Goal: Task Accomplishment & Management: Manage account settings

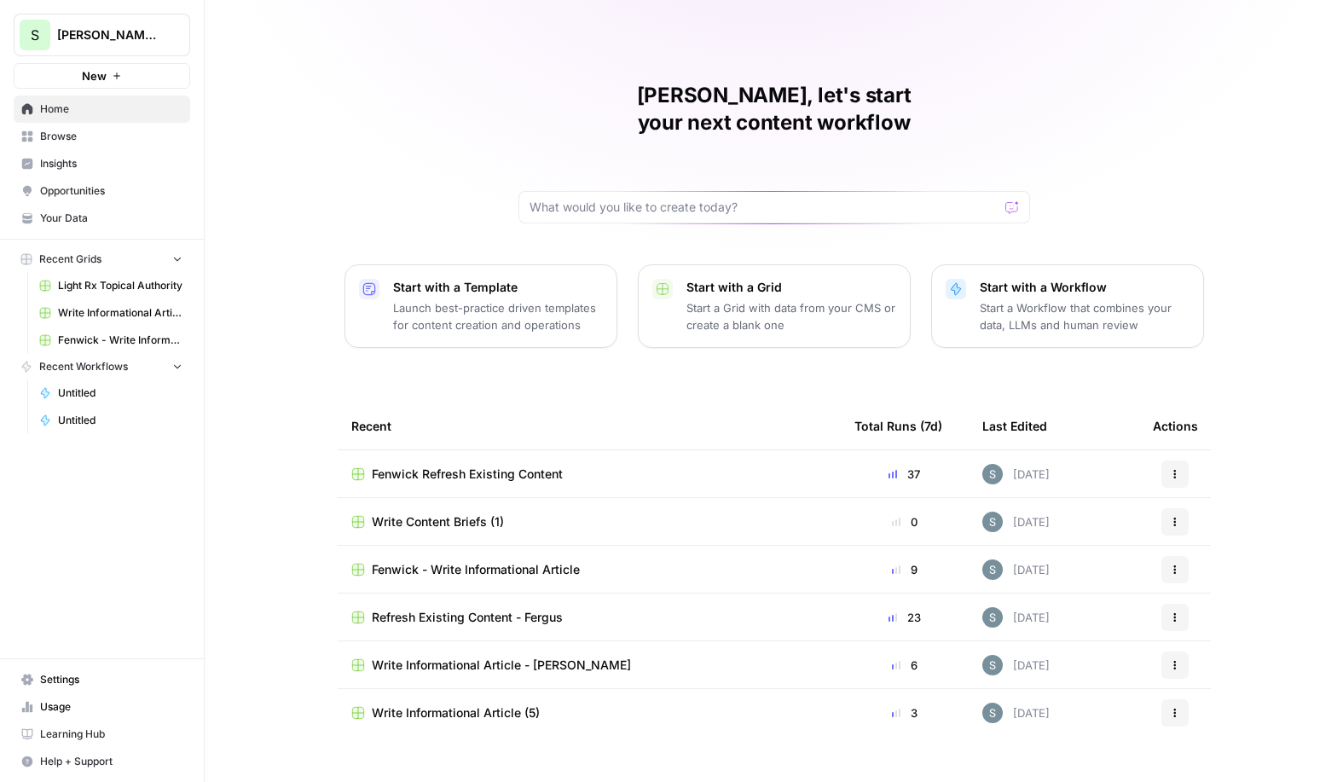
click at [154, 144] on link "Browse" at bounding box center [102, 136] width 176 height 27
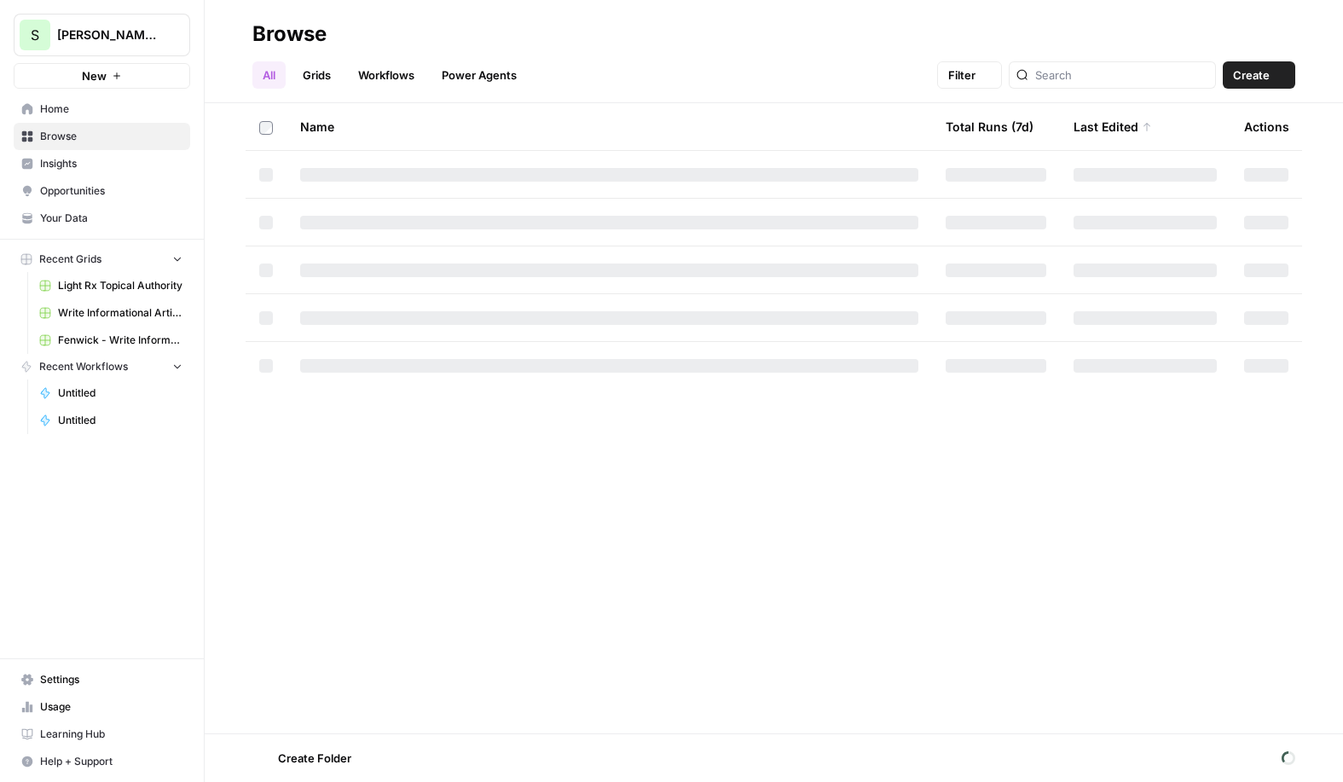
click at [151, 156] on span "Insights" at bounding box center [111, 163] width 142 height 15
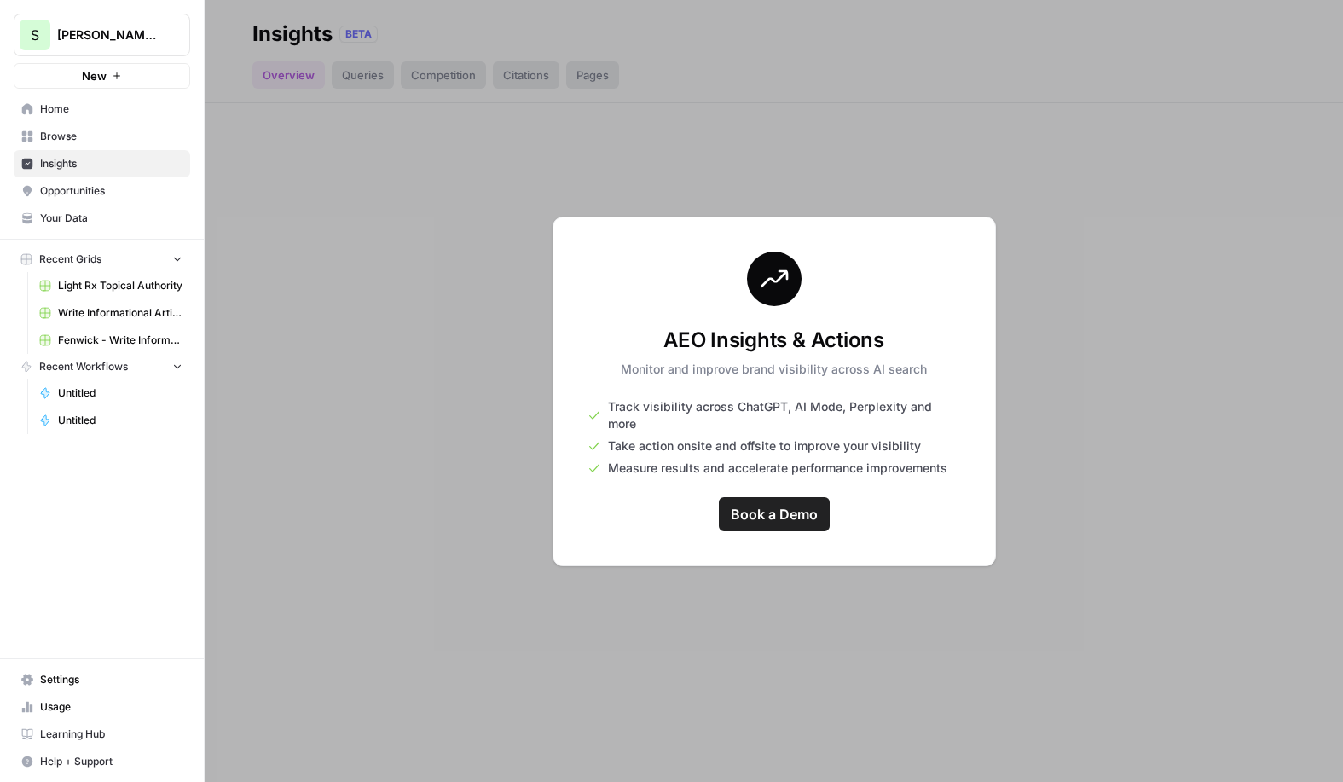
click at [153, 139] on span "Browse" at bounding box center [111, 136] width 142 height 15
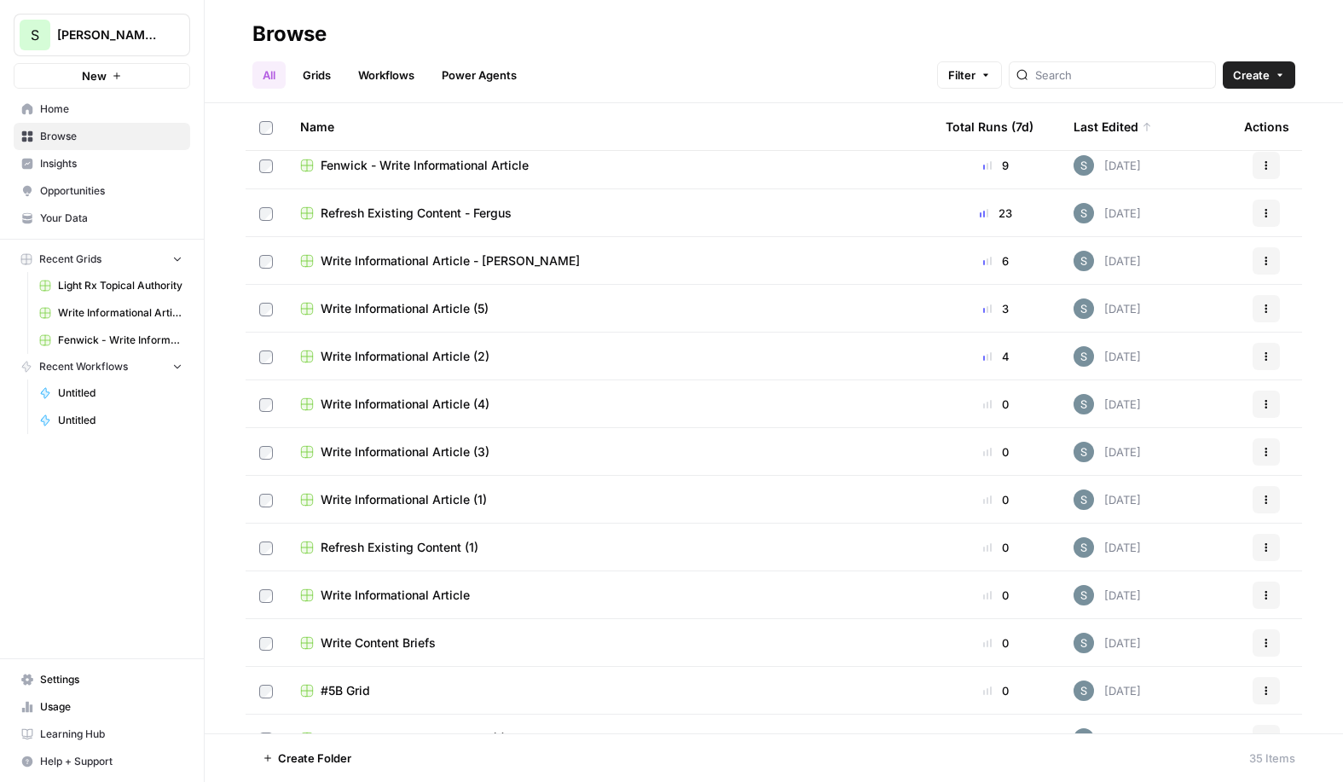
scroll to position [291, 0]
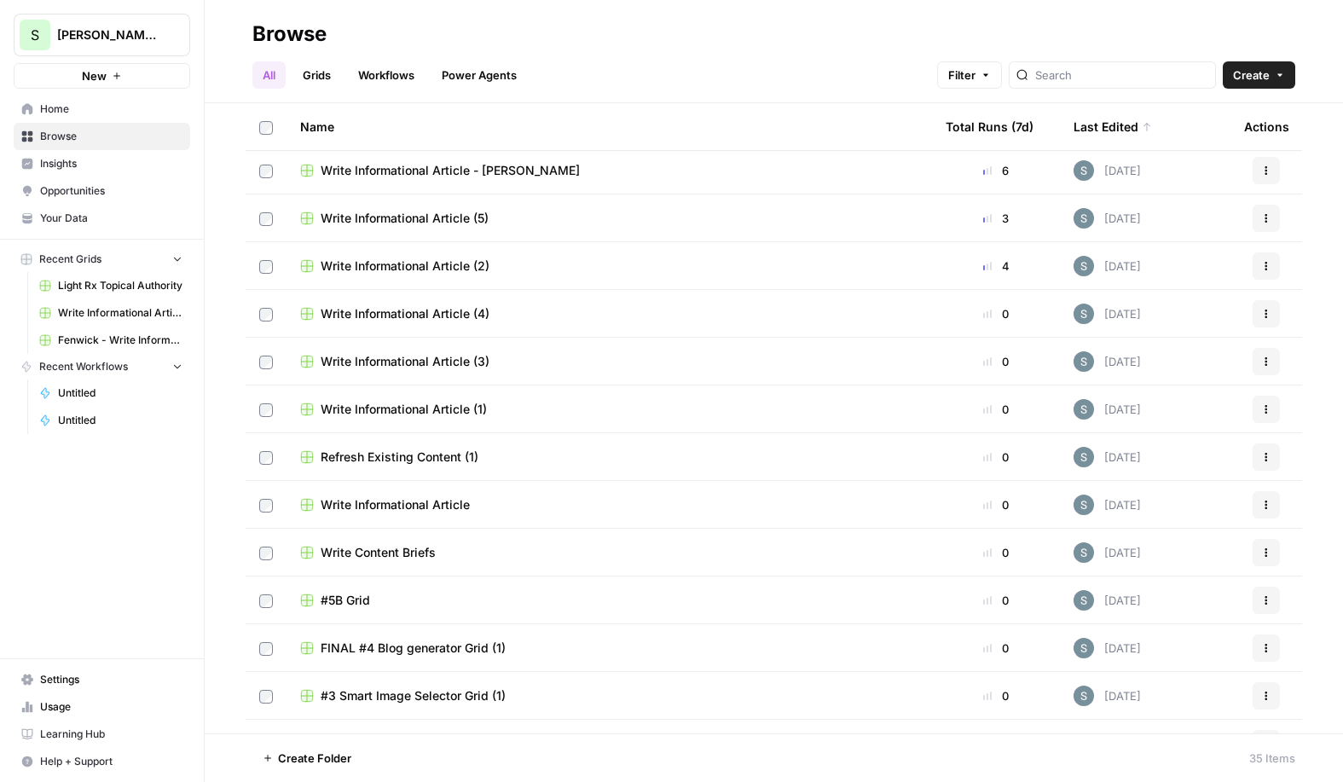
click at [412, 459] on span "Refresh Existing Content (1)" at bounding box center [400, 456] width 158 height 17
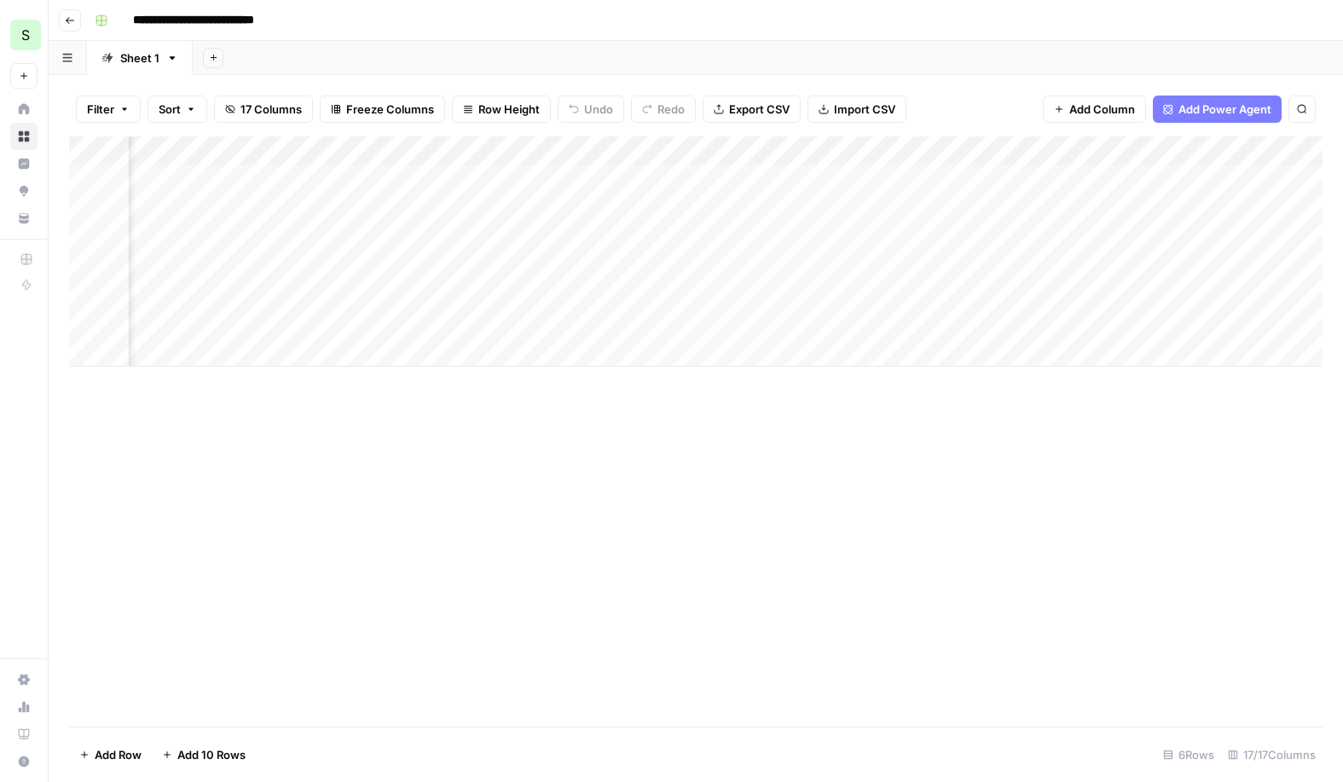
scroll to position [0, 1090]
click at [651, 179] on div "Add Column" at bounding box center [695, 251] width 1253 height 230
click at [651, 214] on div "Add Column" at bounding box center [695, 251] width 1253 height 230
click at [651, 239] on div "Add Column" at bounding box center [695, 251] width 1253 height 230
click at [650, 267] on div "Add Column" at bounding box center [695, 251] width 1253 height 230
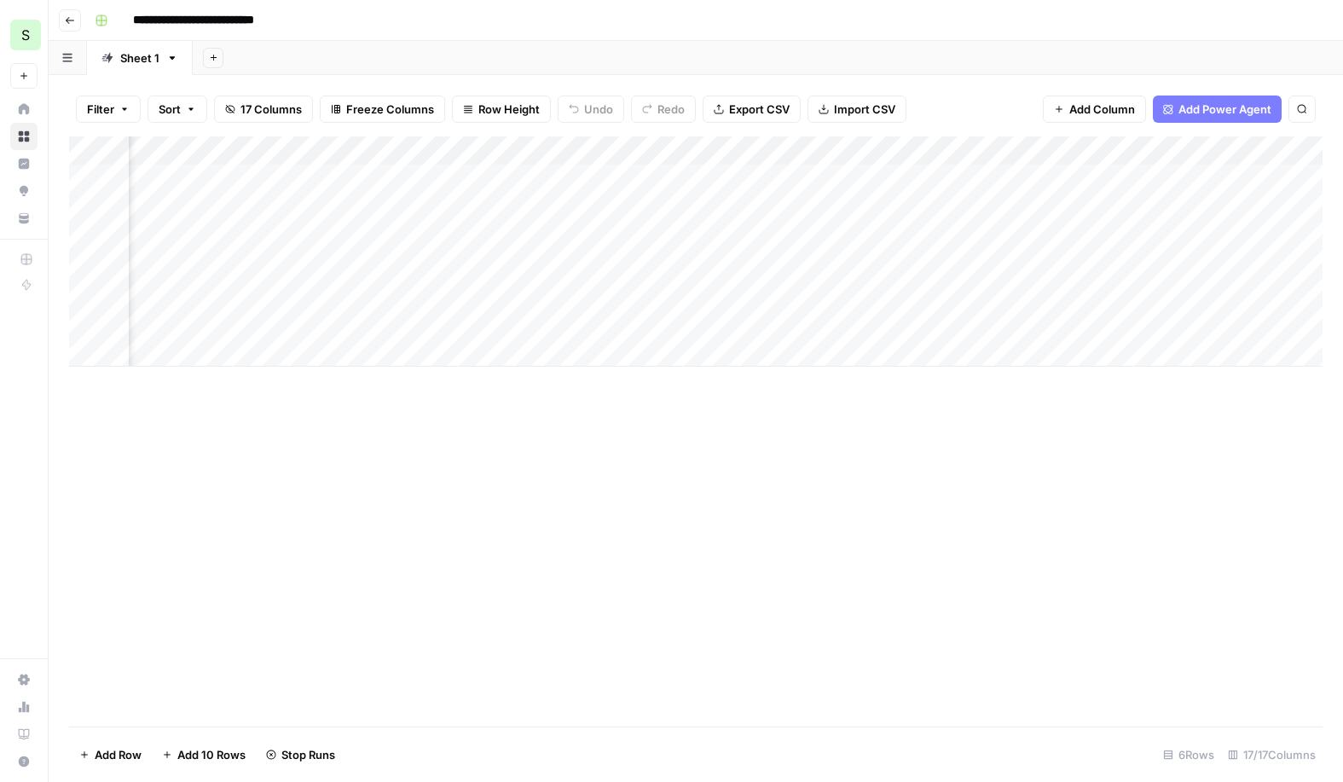
click at [650, 300] on div "Add Column" at bounding box center [695, 251] width 1253 height 230
click at [650, 321] on div "Add Column" at bounding box center [695, 251] width 1253 height 230
click at [1133, 179] on div "Add Column" at bounding box center [695, 251] width 1253 height 230
click at [1133, 205] on div "Add Column" at bounding box center [695, 251] width 1253 height 230
click at [1126, 247] on div "Add Column" at bounding box center [695, 251] width 1253 height 230
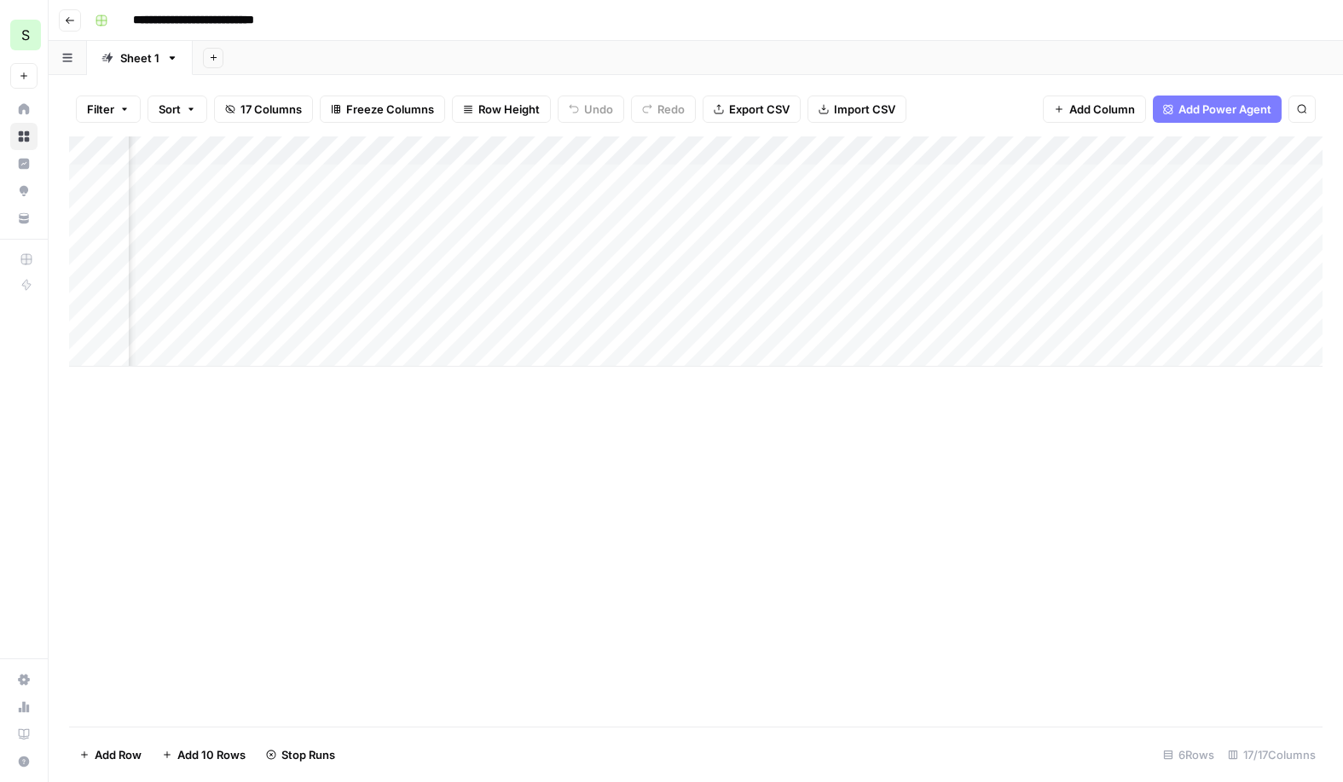
click at [1121, 275] on div "Add Column" at bounding box center [695, 251] width 1253 height 230
click at [1121, 293] on div "Add Column" at bounding box center [695, 251] width 1253 height 230
click at [1119, 332] on div "Add Column" at bounding box center [695, 251] width 1253 height 230
click at [834, 180] on div "Add Column" at bounding box center [695, 251] width 1253 height 230
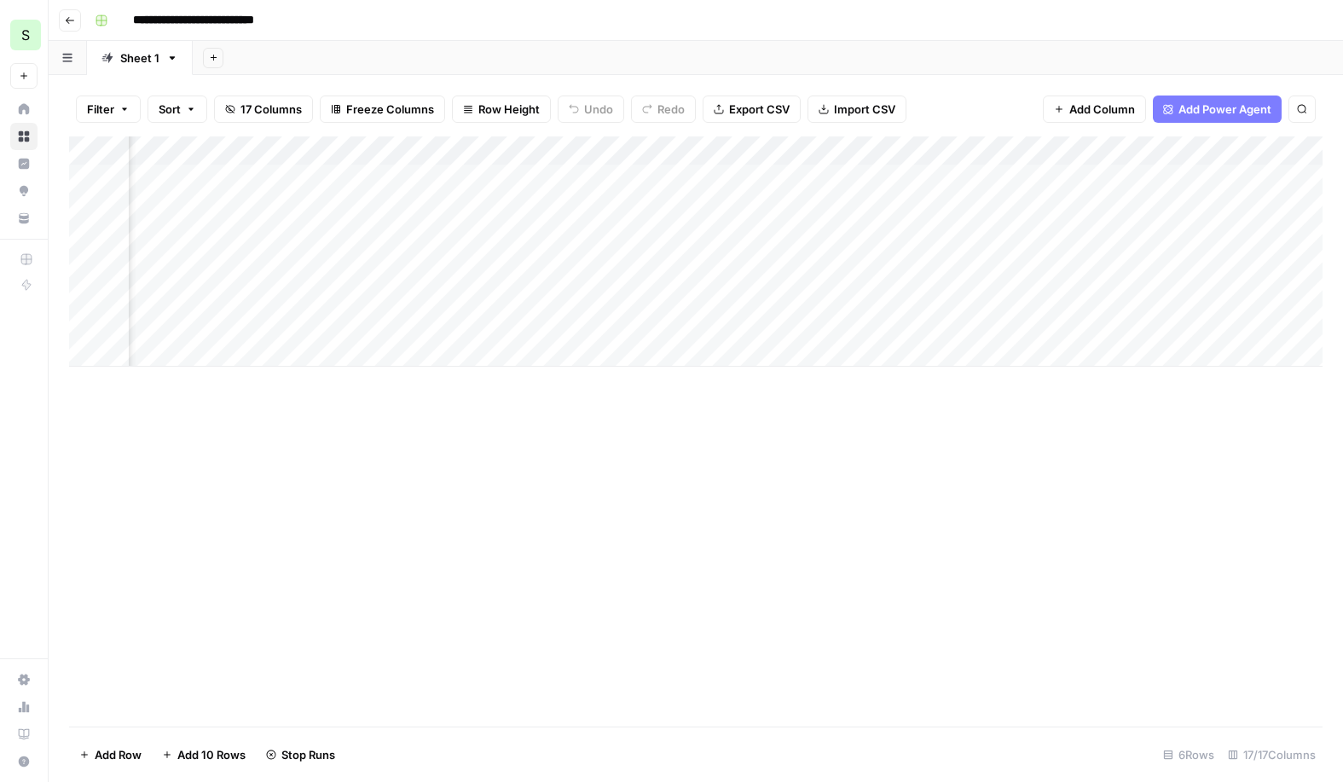
click at [853, 203] on div "Add Column" at bounding box center [695, 251] width 1253 height 230
click at [853, 244] on div "Add Column" at bounding box center [695, 251] width 1253 height 230
click at [849, 264] on div "Add Column" at bounding box center [695, 251] width 1253 height 230
click at [840, 285] on div "Add Column" at bounding box center [695, 251] width 1253 height 230
click at [840, 319] on div "Add Column" at bounding box center [695, 251] width 1253 height 230
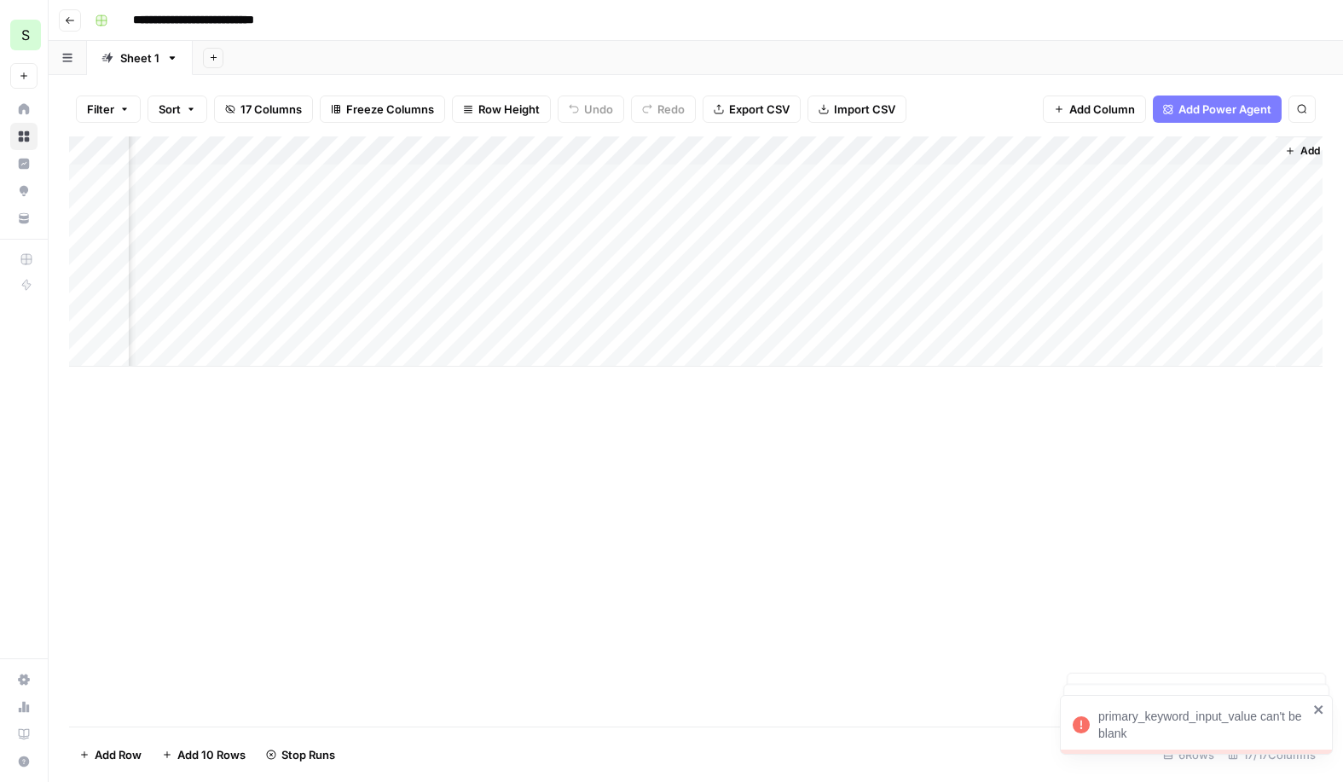
scroll to position [0, 2334]
click at [298, 17] on input "**********" at bounding box center [213, 20] width 176 height 27
type input "**********"
click at [315, 60] on div "Add Sheet" at bounding box center [768, 58] width 1150 height 34
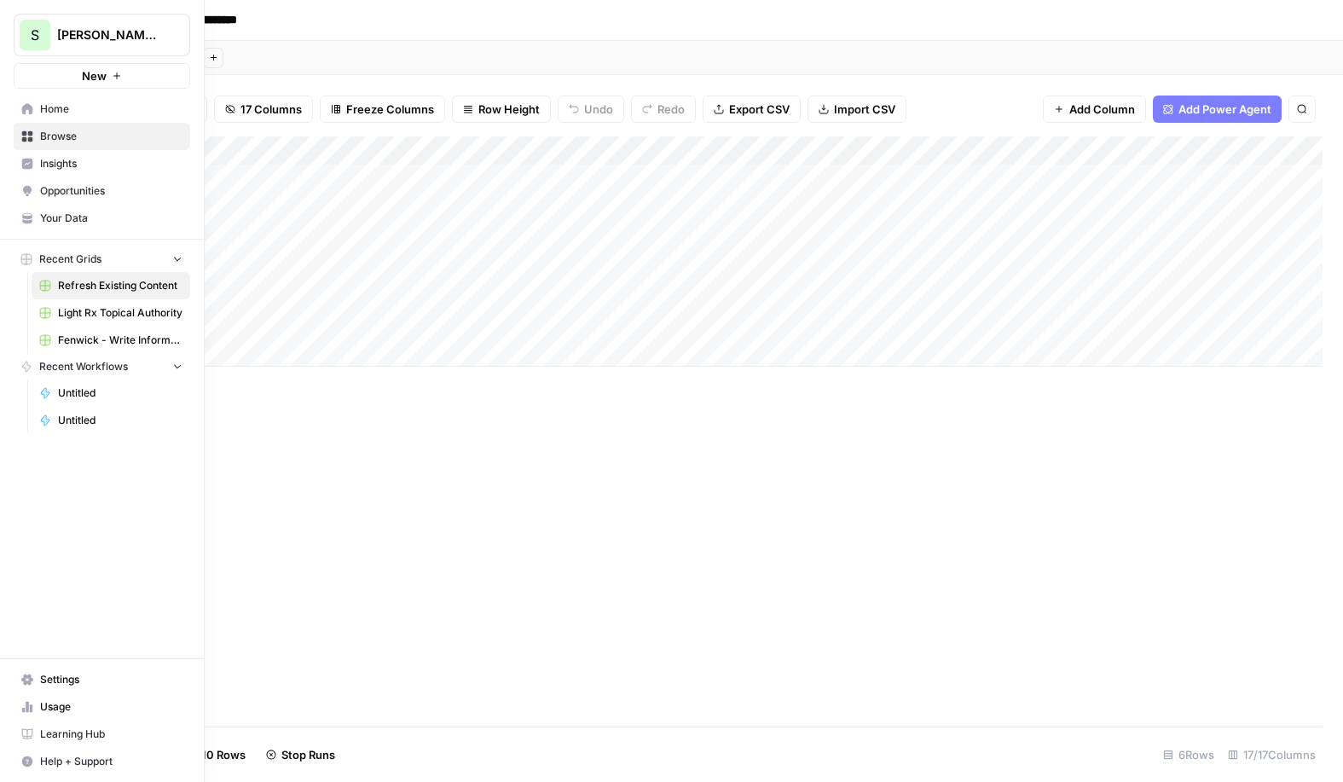
click at [31, 102] on link "Home" at bounding box center [102, 108] width 176 height 27
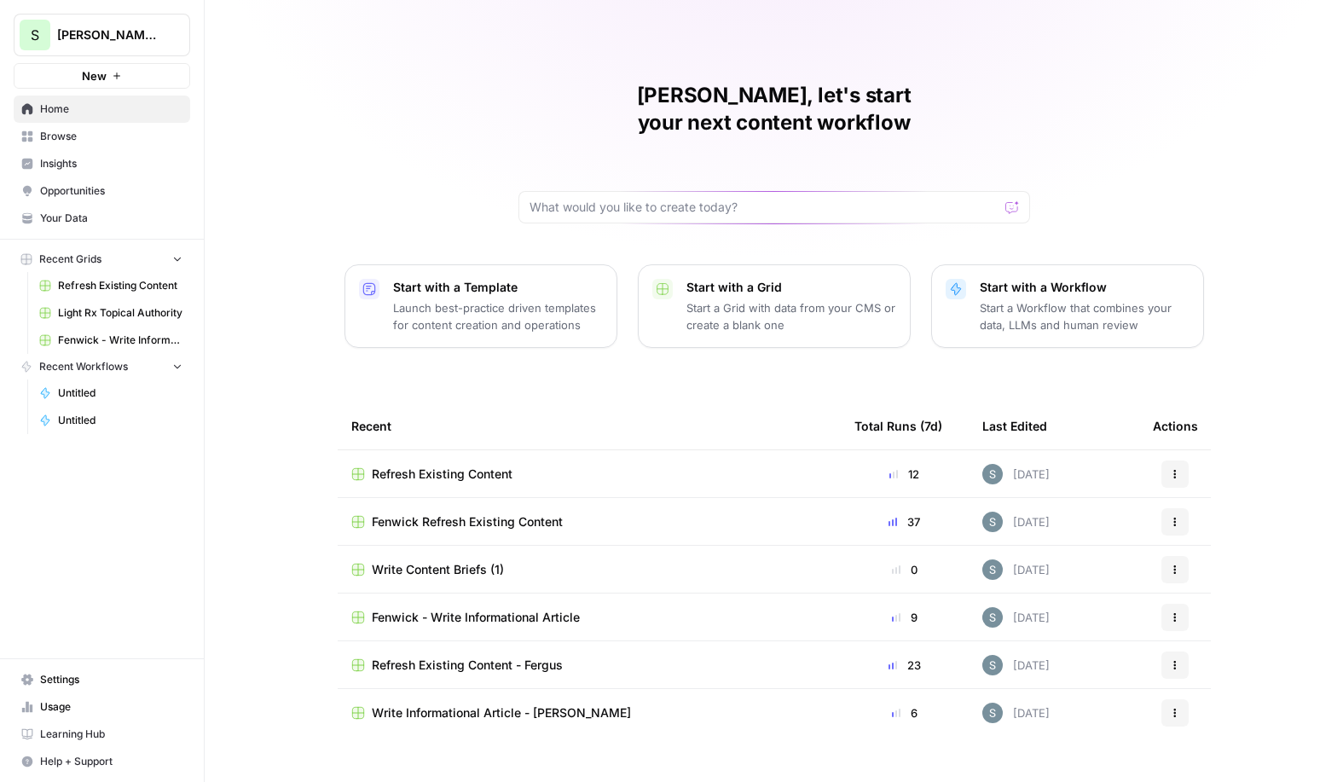
click at [78, 197] on span "Opportunities" at bounding box center [111, 190] width 142 height 15
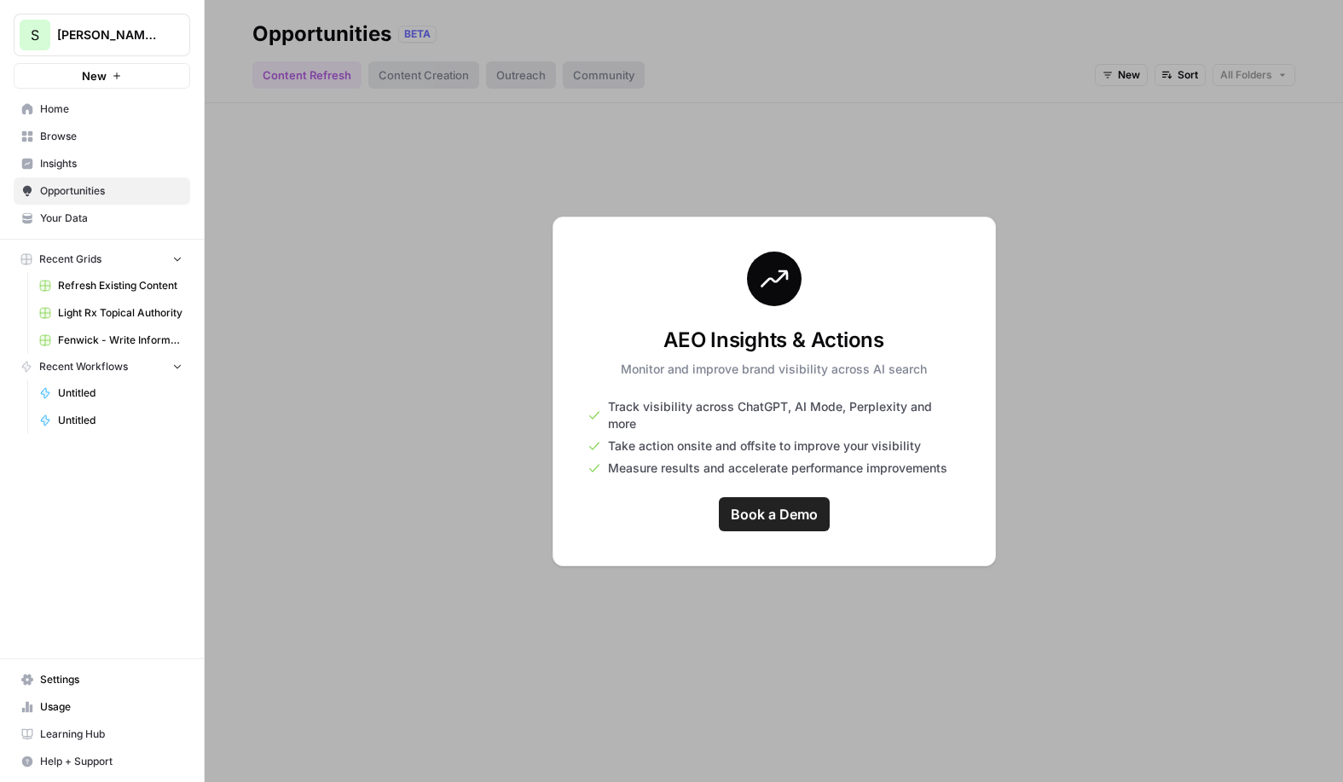
click at [78, 205] on link "Your Data" at bounding box center [102, 218] width 176 height 27
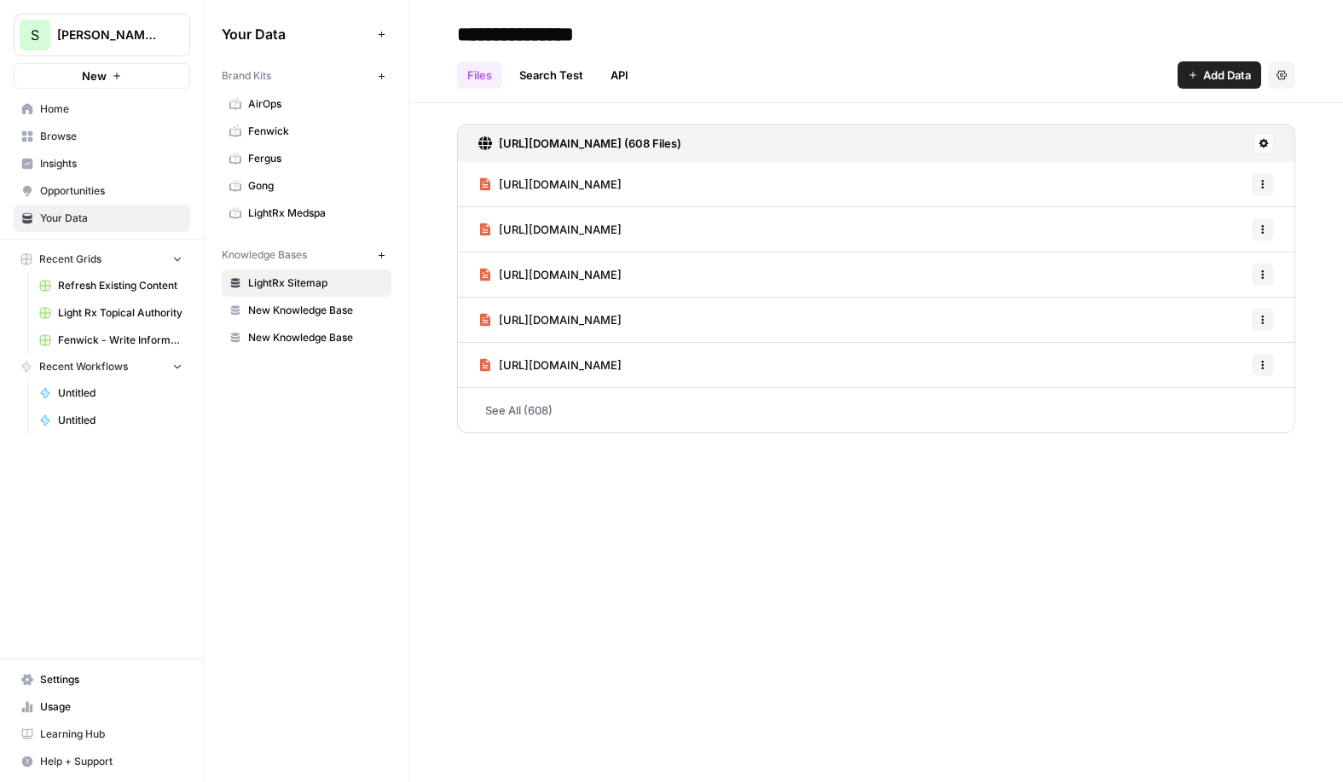
click at [334, 106] on span "AirOps" at bounding box center [316, 103] width 136 height 15
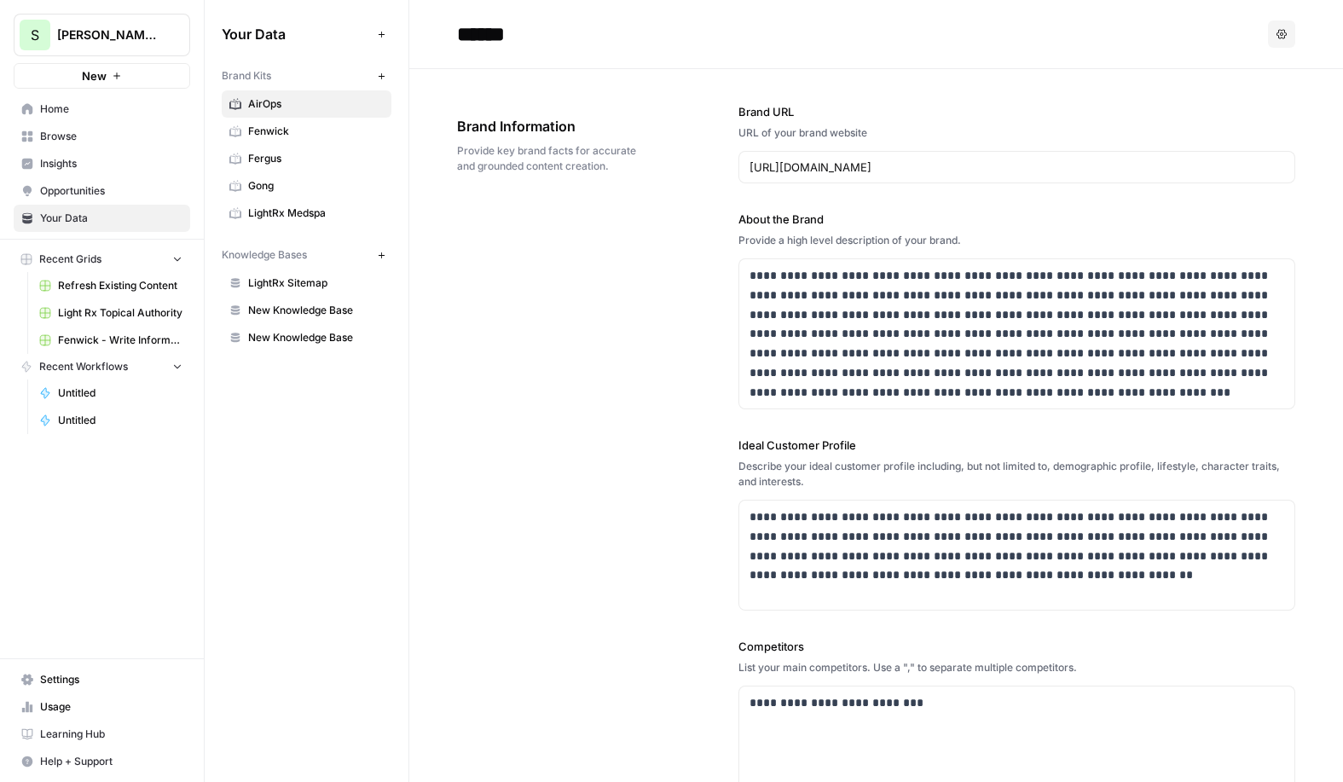
click at [339, 157] on span "Fergus" at bounding box center [316, 158] width 136 height 15
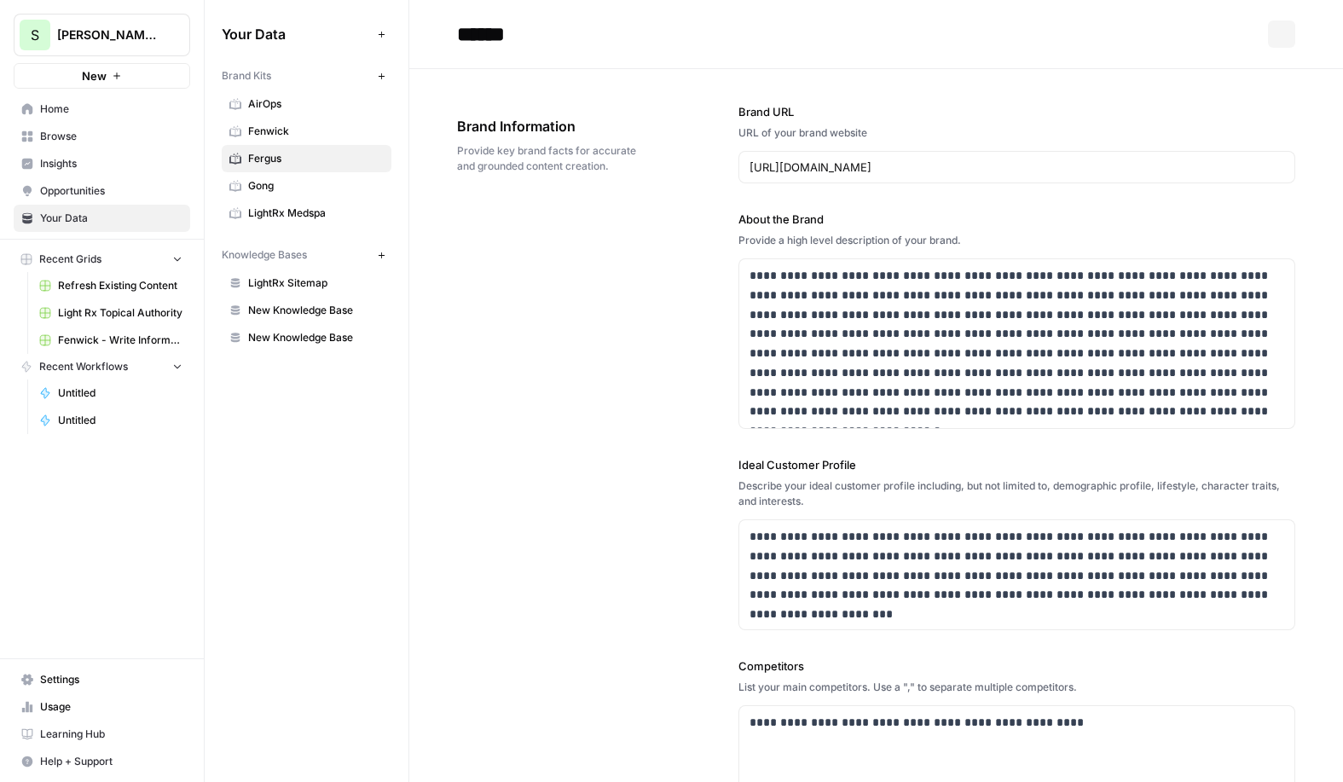
click at [353, 113] on link "AirOps" at bounding box center [307, 103] width 170 height 27
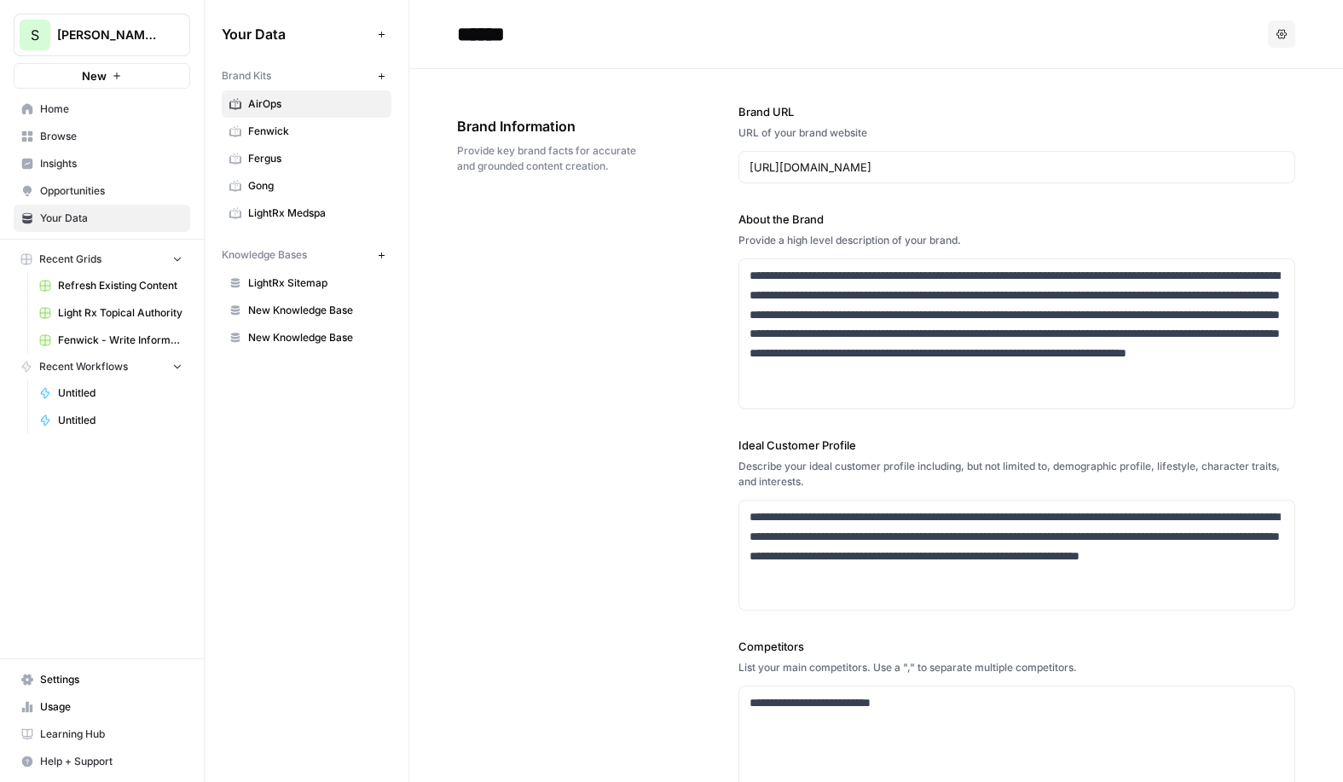
click at [381, 85] on button "New" at bounding box center [381, 76] width 20 height 20
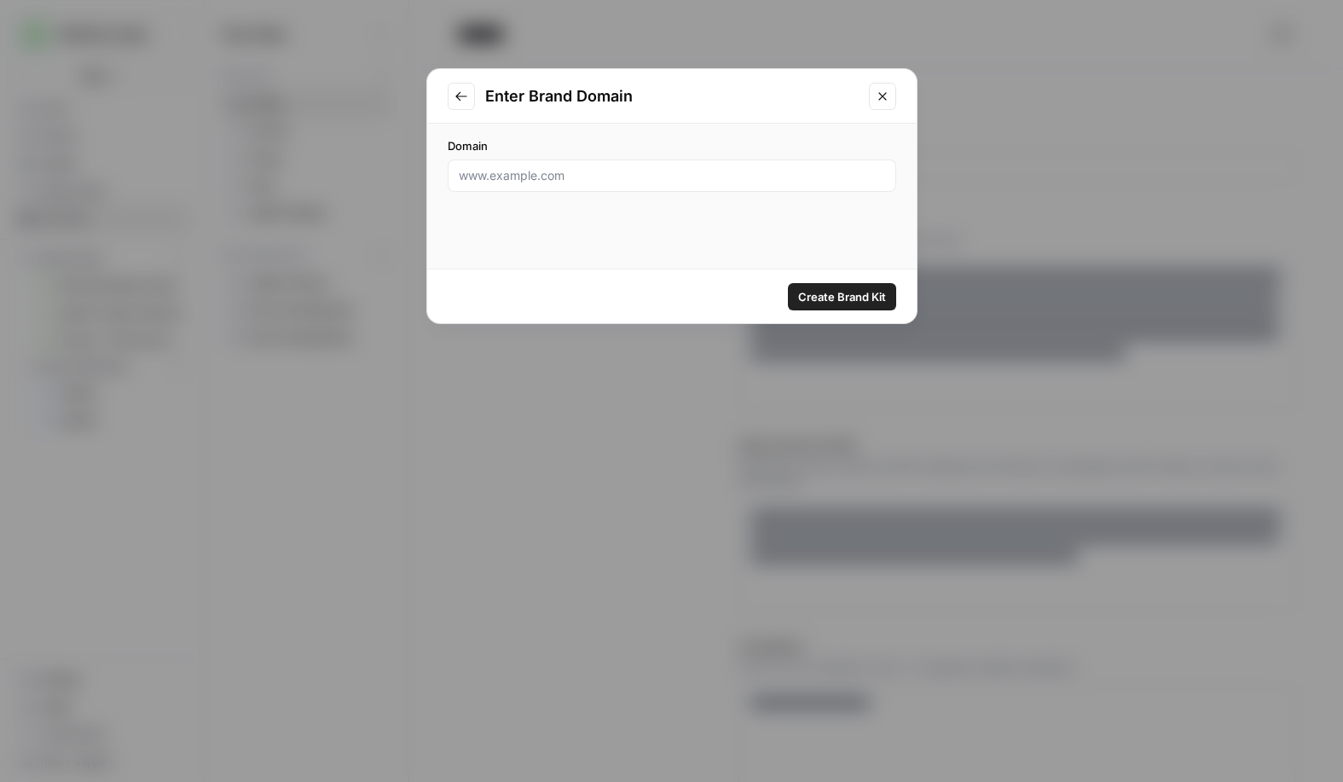
click at [628, 185] on div at bounding box center [672, 175] width 448 height 32
paste input "https://www.numeralhq.com/?hsa_kwid={keywordid}&utm_term=numeral%20tax&utm_camp…"
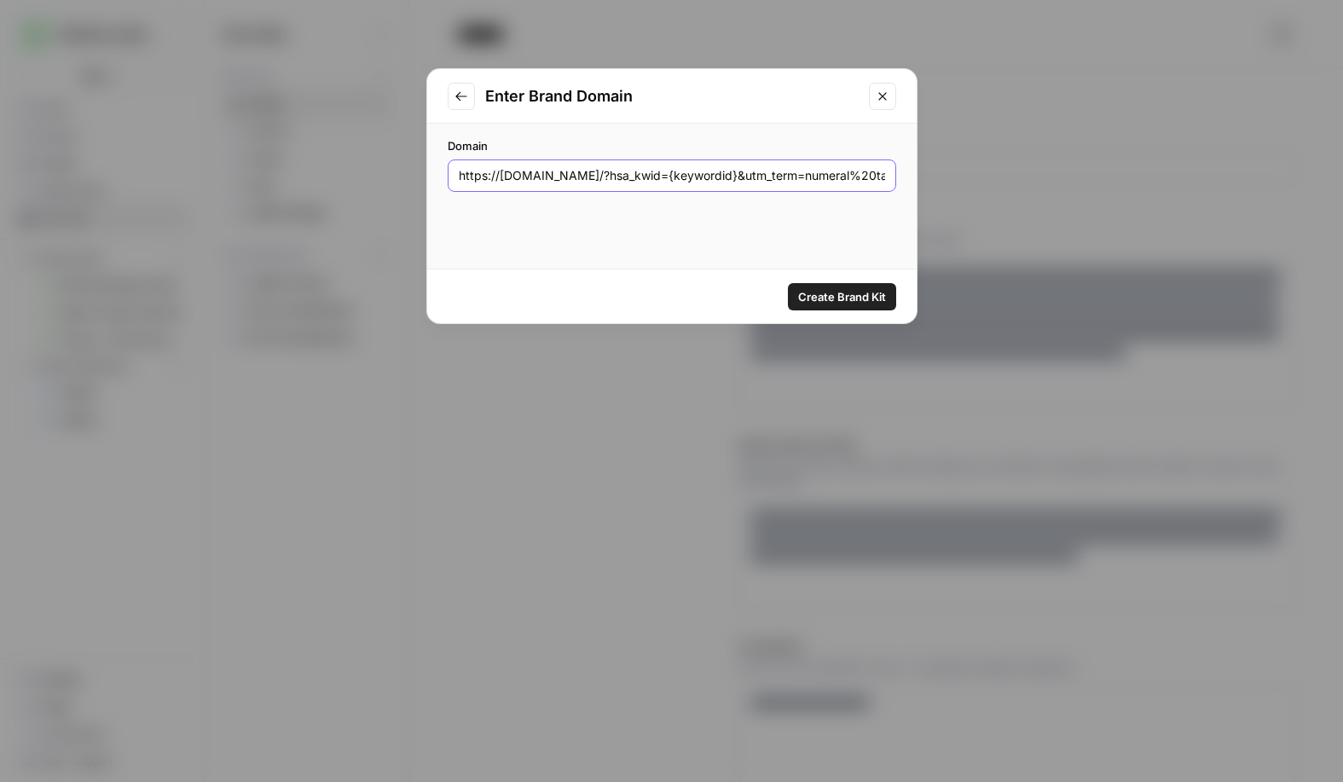
scroll to position [0, 2965]
type input "https://www.numeralhq.com/?hsa_kwid={keywordid}&utm_term=numeral%20tax&utm_camp…"
click at [836, 295] on span "Create Brand Kit" at bounding box center [842, 296] width 88 height 17
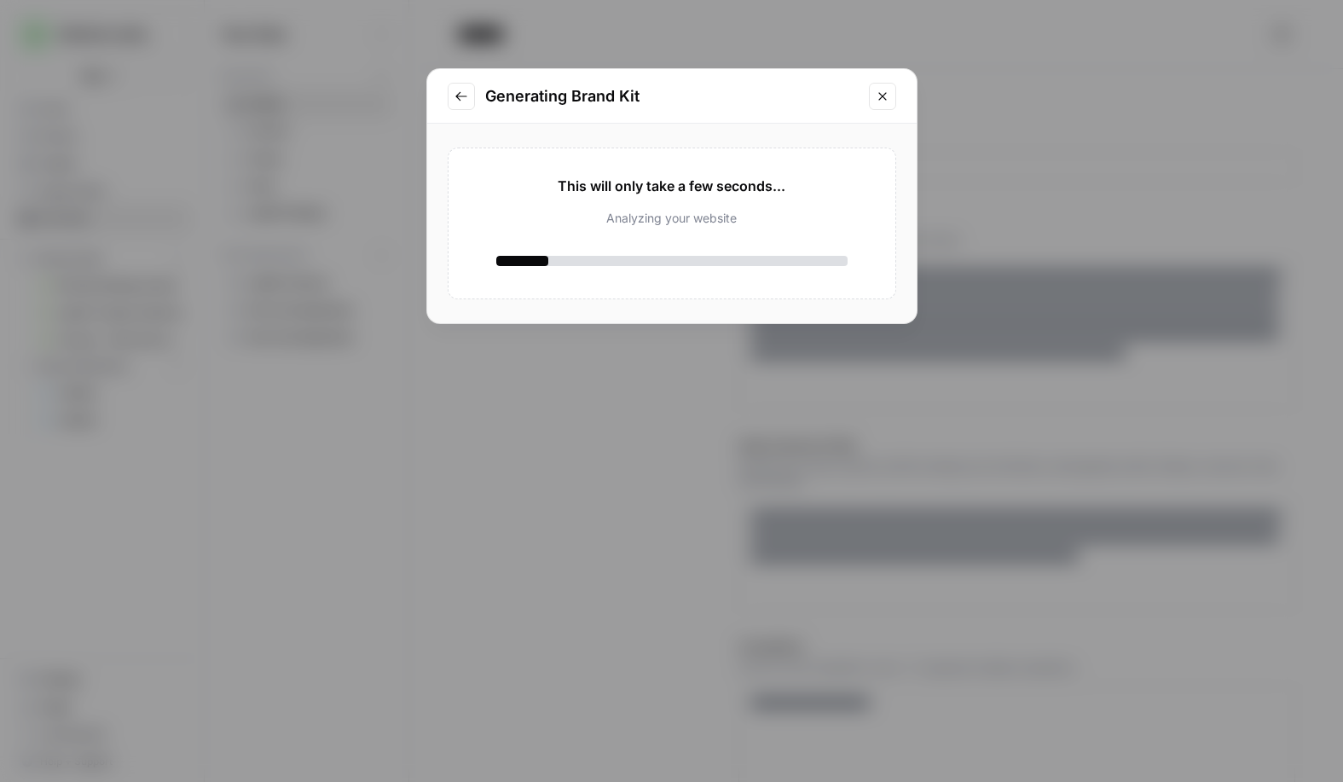
click at [889, 95] on button "Close modal" at bounding box center [882, 96] width 27 height 27
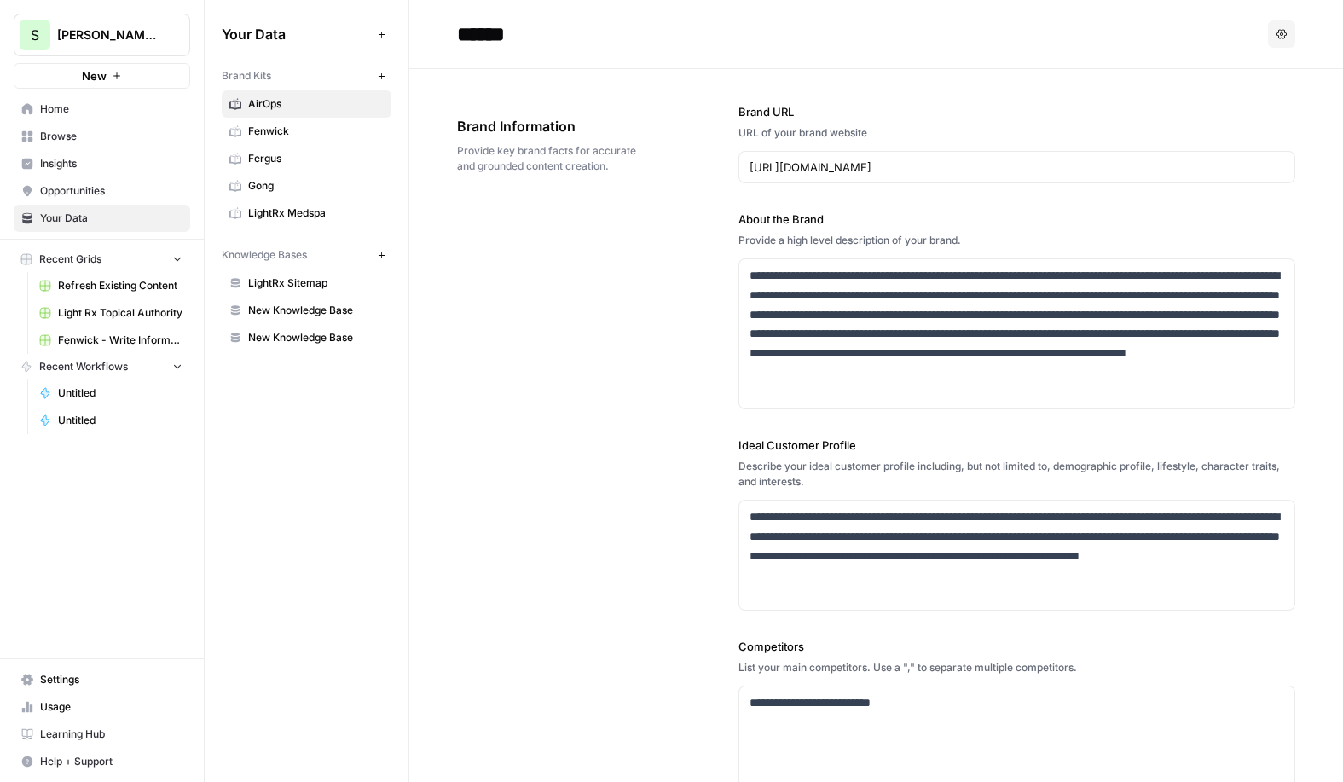
click at [385, 78] on div "Add Data" at bounding box center [380, 67] width 68 height 31
click at [370, 71] on div "Brand Kits New" at bounding box center [307, 75] width 170 height 29
click at [373, 72] on button "New" at bounding box center [381, 76] width 20 height 20
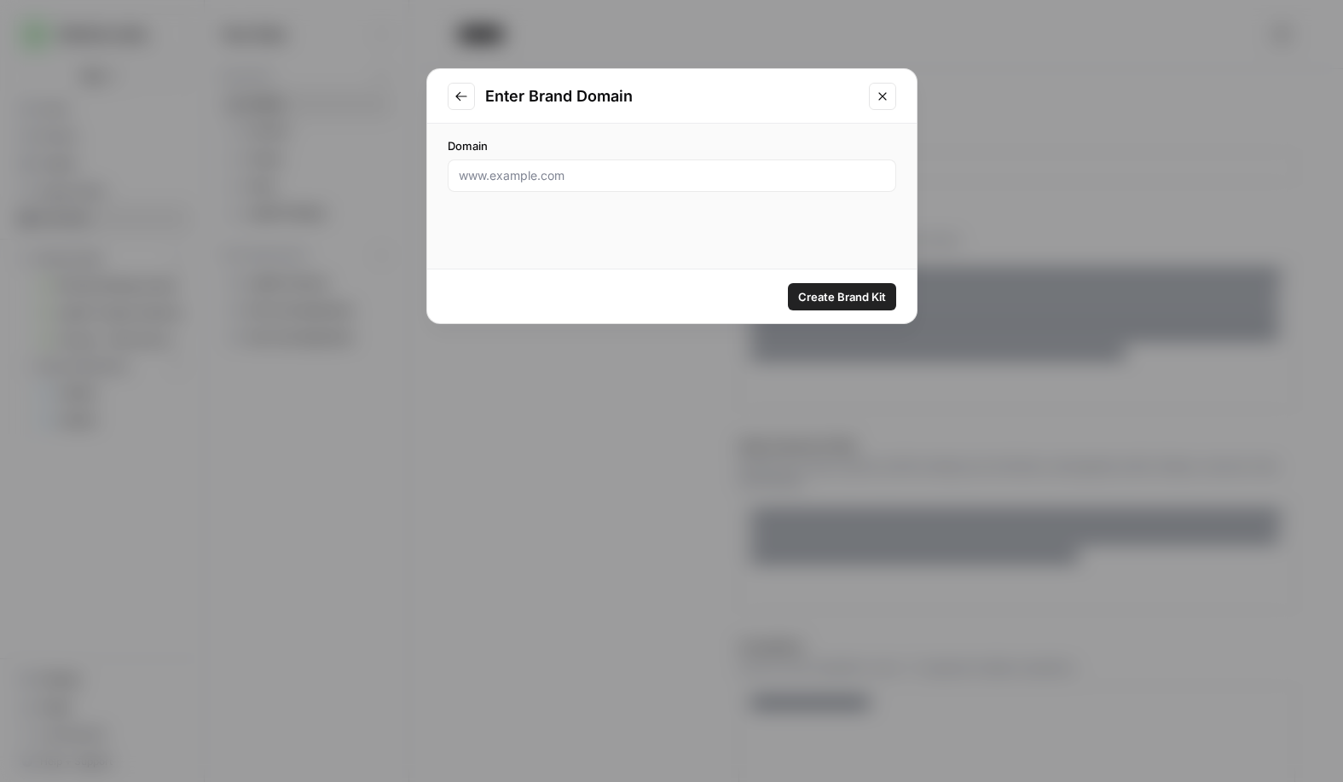
click at [562, 188] on div at bounding box center [672, 175] width 448 height 32
paste input "https://www.numeralhq.com/"
type input "https://www.numeralhq.com/"
click at [830, 274] on div "Create Brand Kit" at bounding box center [671, 296] width 489 height 54
click at [830, 293] on span "Create Brand Kit" at bounding box center [842, 296] width 88 height 17
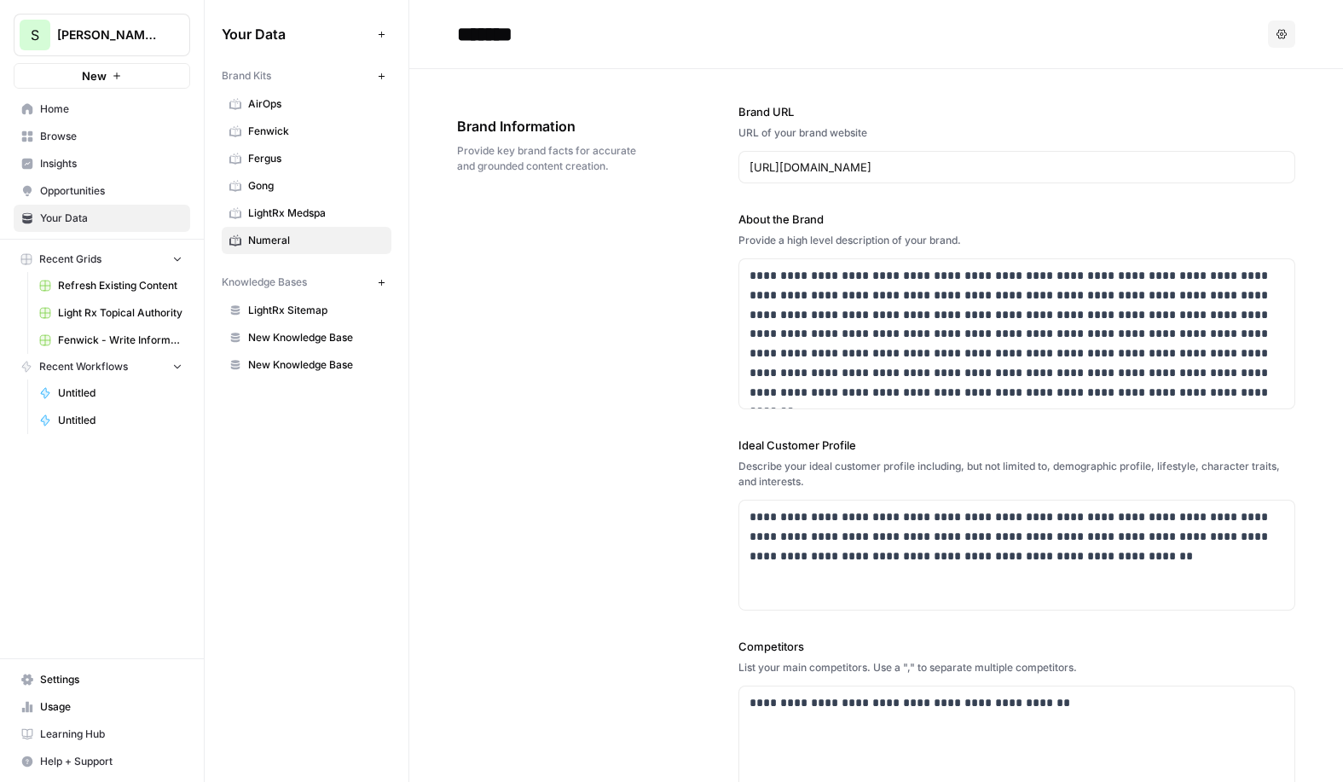
click at [326, 341] on span "New Knowledge Base" at bounding box center [316, 337] width 136 height 15
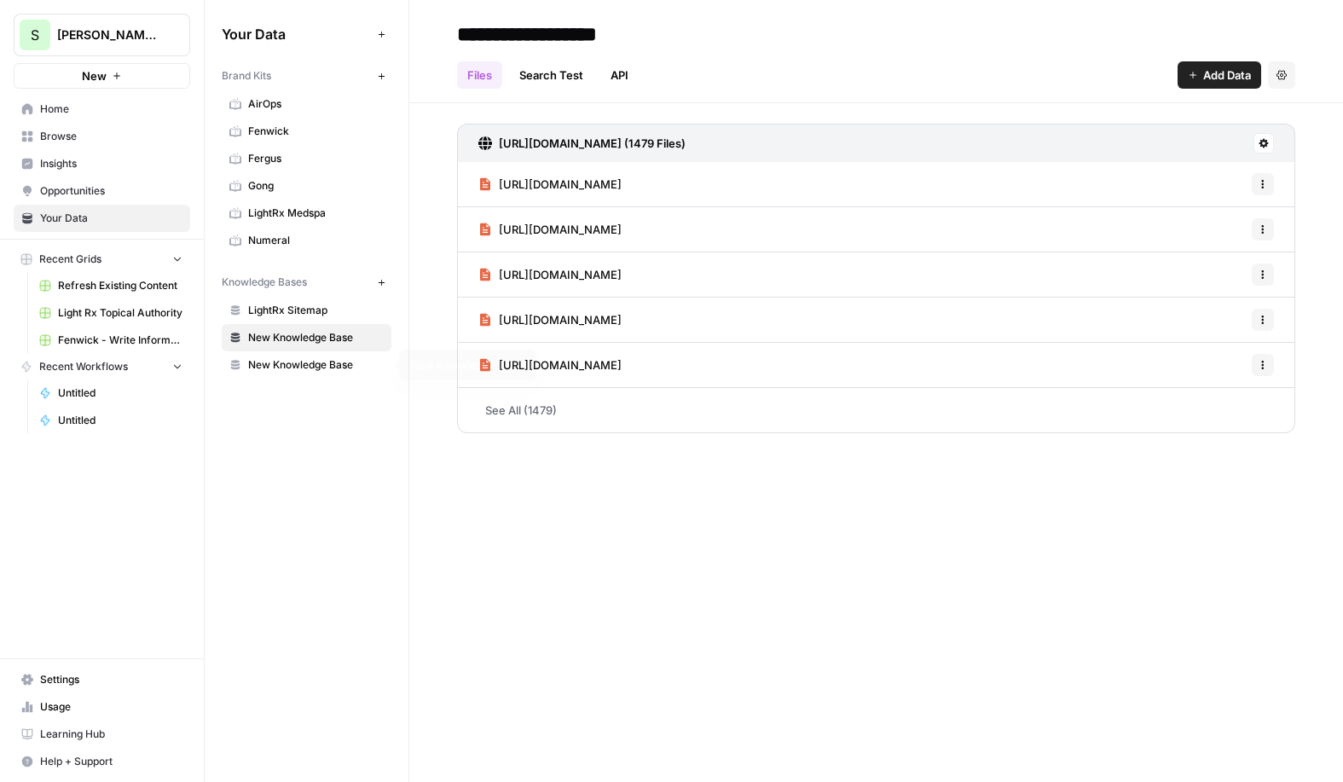
click at [320, 373] on link "New Knowledge Base" at bounding box center [307, 364] width 170 height 27
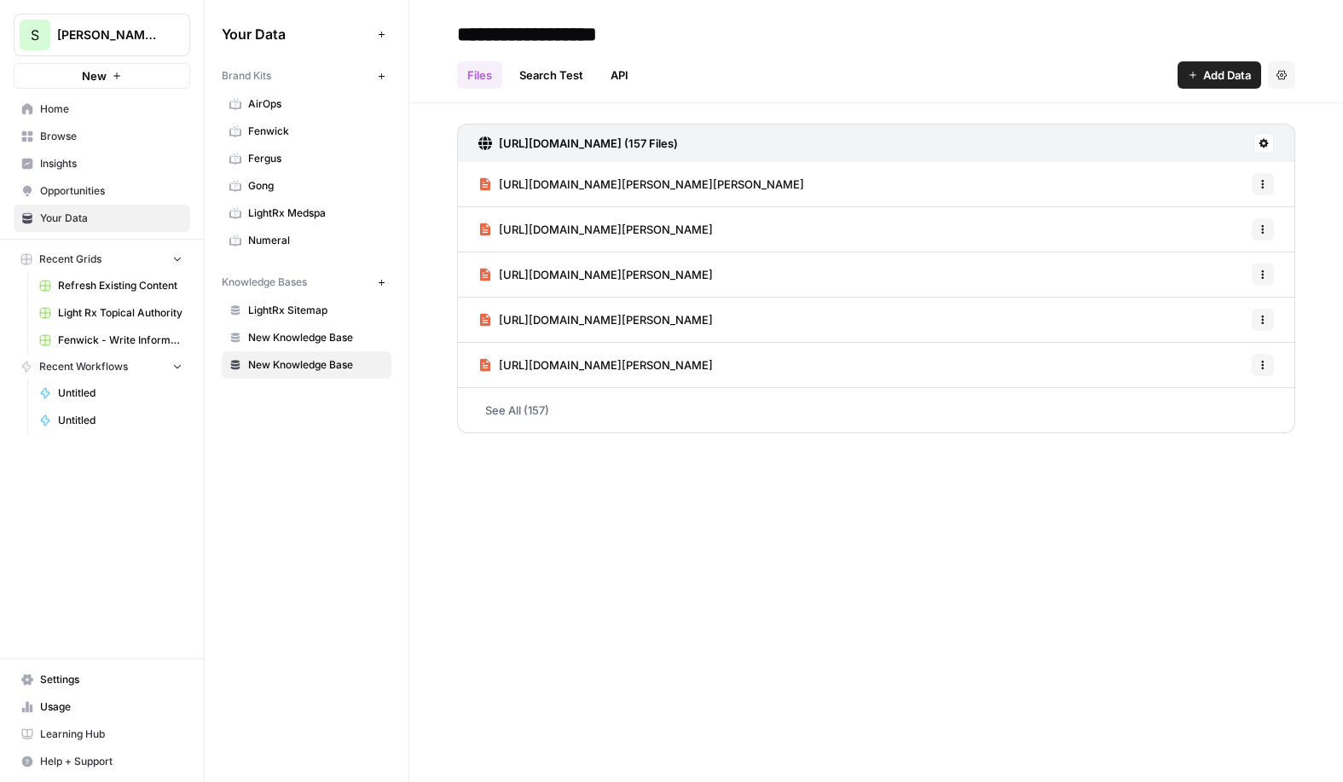
click at [1277, 77] on icon "button" at bounding box center [1281, 75] width 10 height 10
click at [1206, 115] on span "Delete Knowledge Base" at bounding box center [1211, 115] width 126 height 17
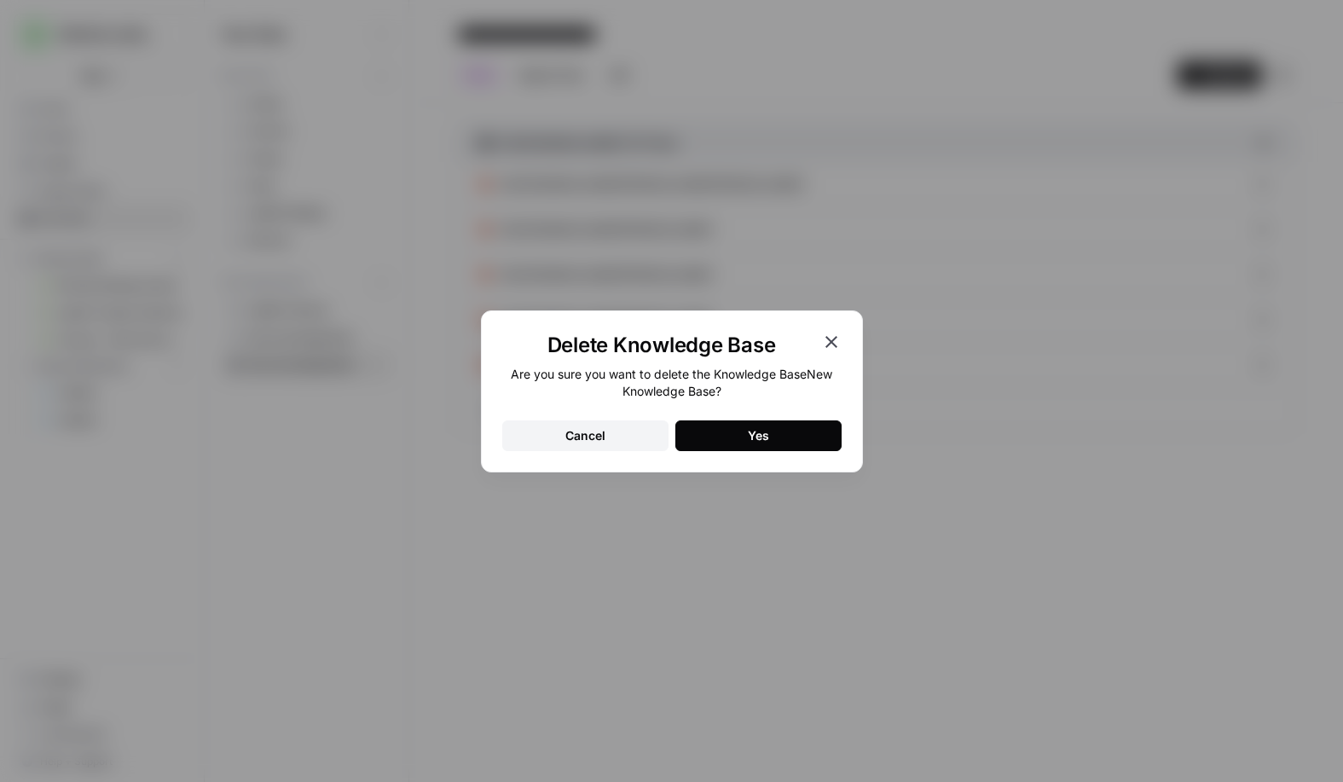
click at [691, 438] on button "Yes" at bounding box center [758, 435] width 166 height 31
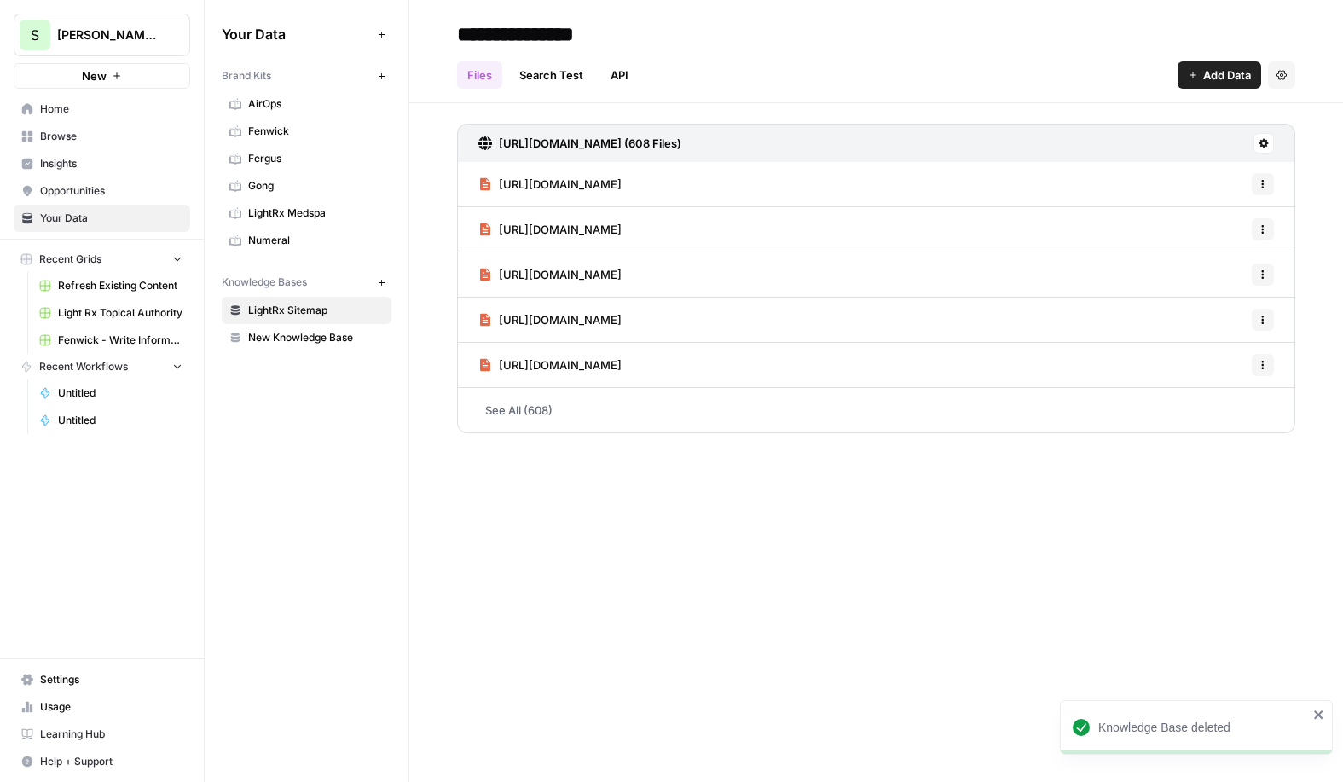
click at [379, 278] on icon "button" at bounding box center [381, 282] width 9 height 9
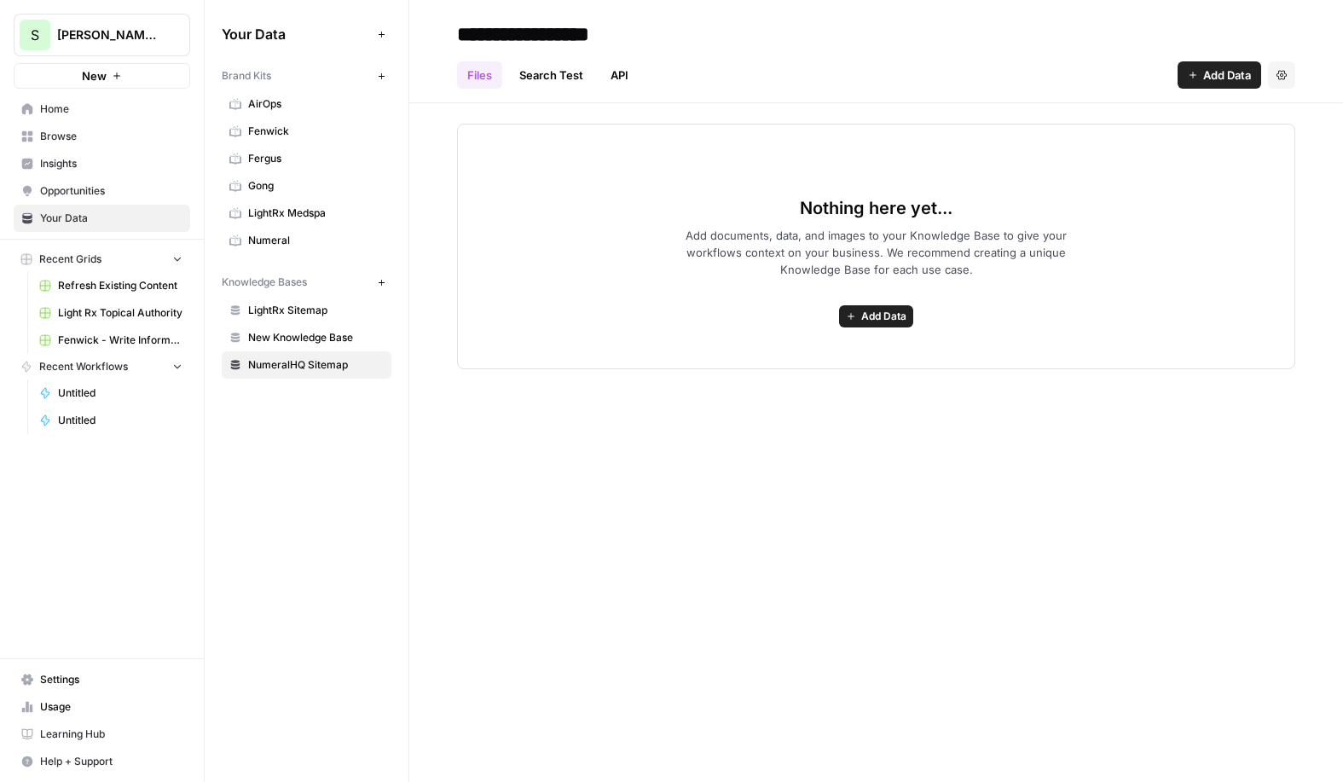
type input "**********"
click at [1195, 75] on icon "button" at bounding box center [1193, 75] width 10 height 10
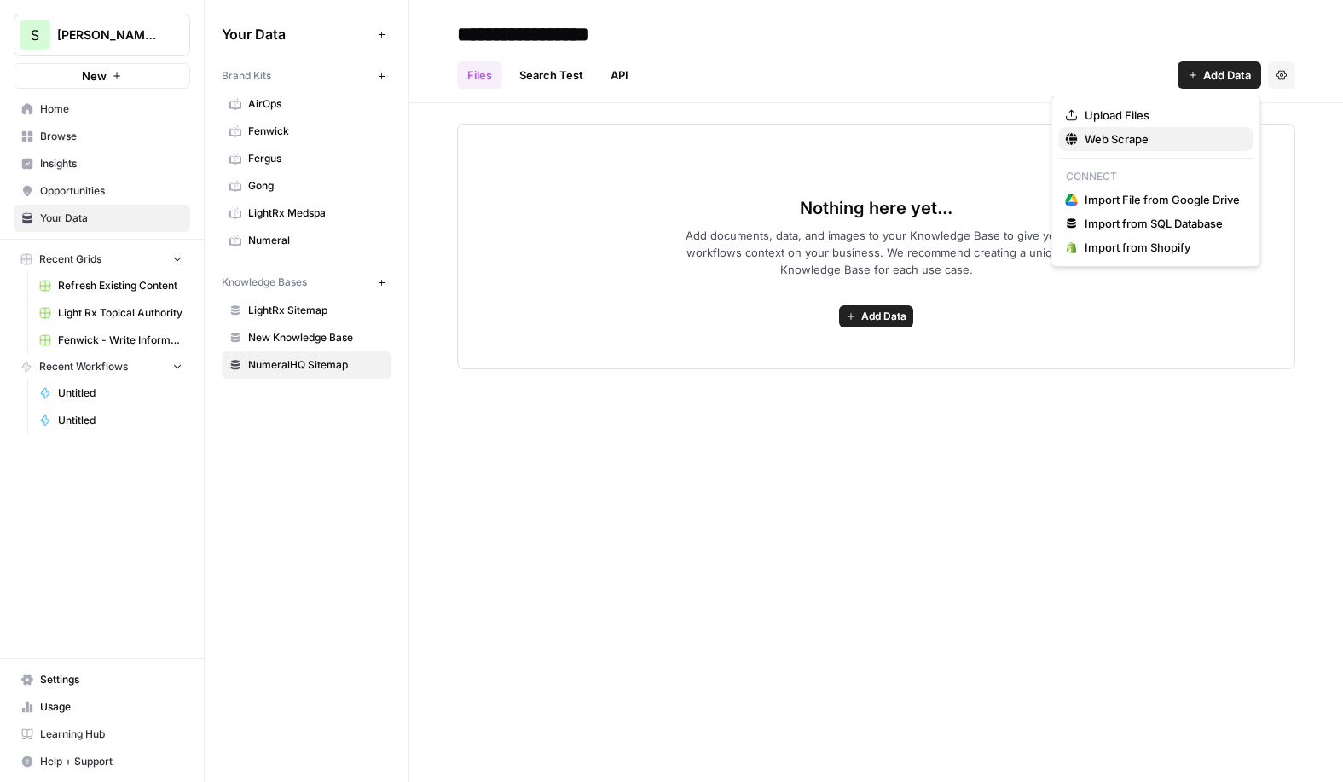
click at [1101, 135] on span "Web Scrape" at bounding box center [1162, 138] width 155 height 17
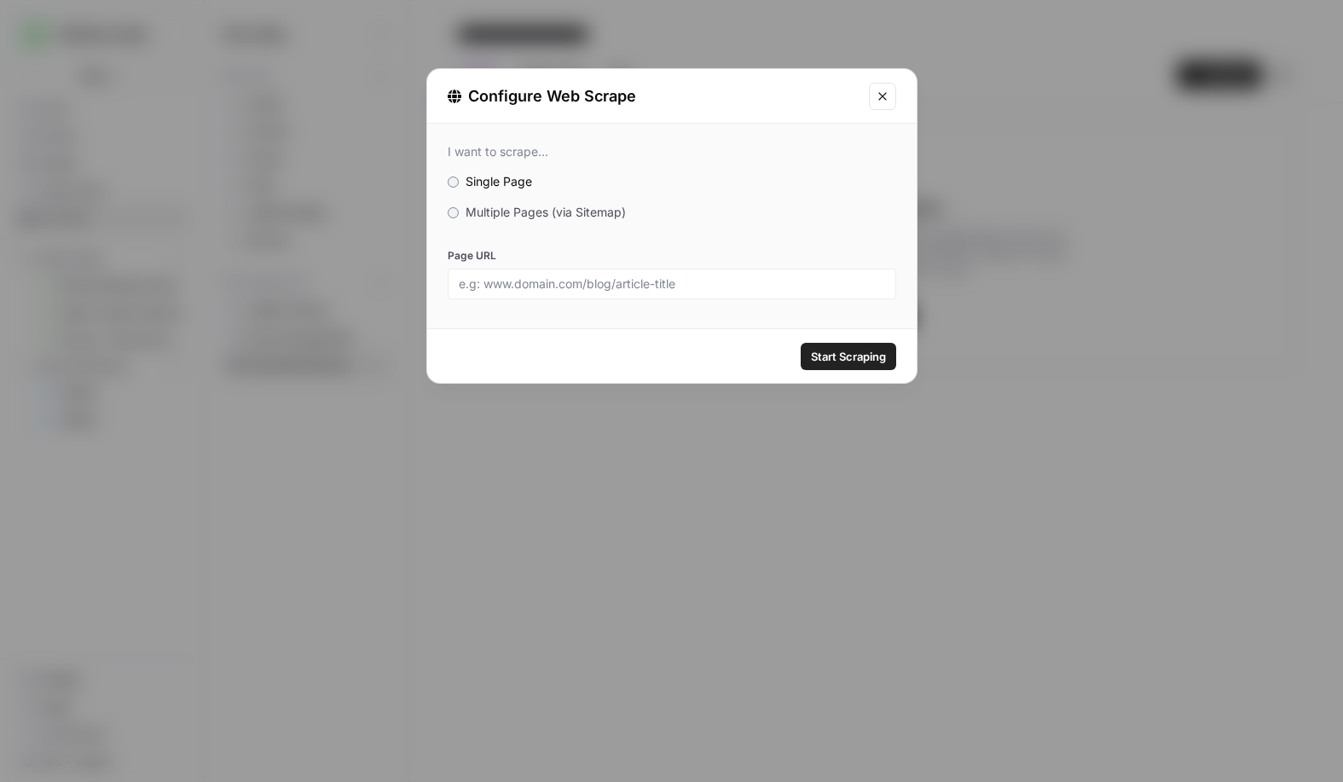
click at [570, 217] on span "Multiple Pages (via Sitemap)" at bounding box center [546, 212] width 160 height 14
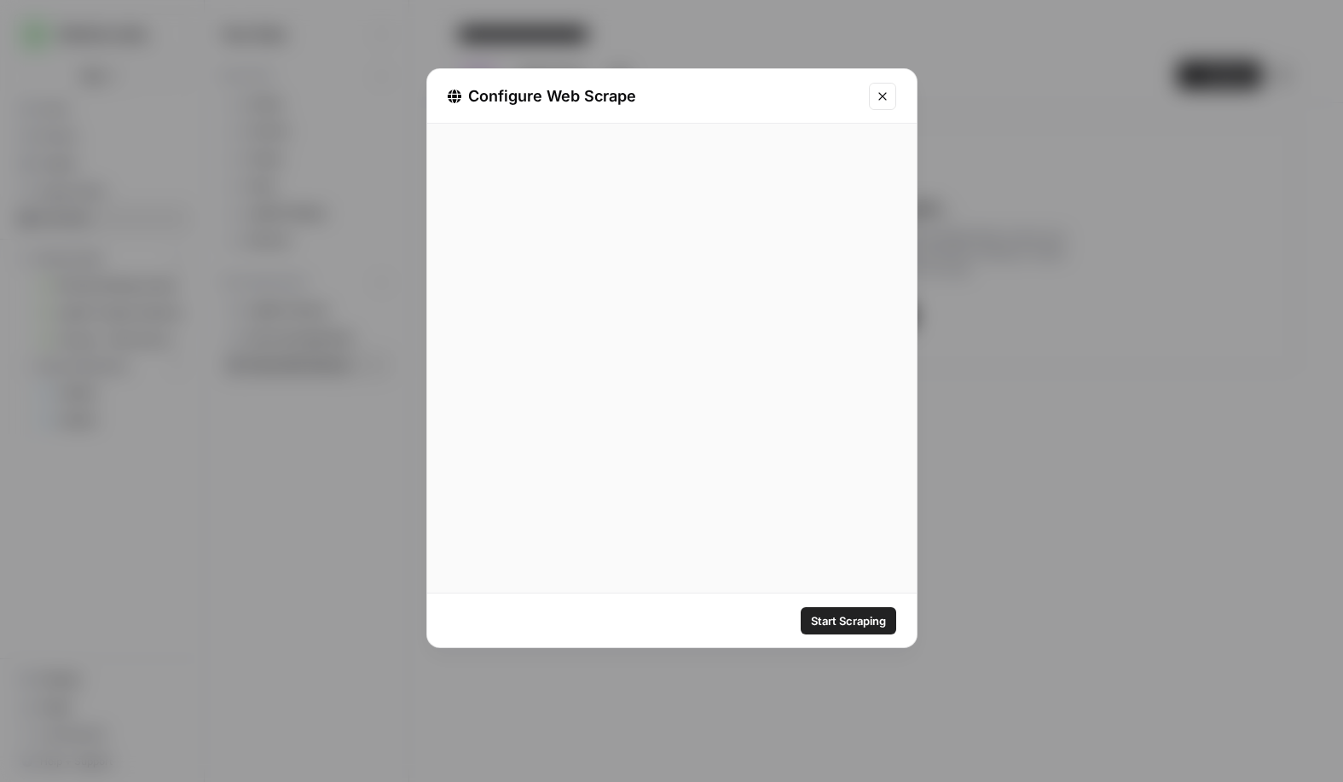
click at [614, 272] on div at bounding box center [672, 284] width 448 height 31
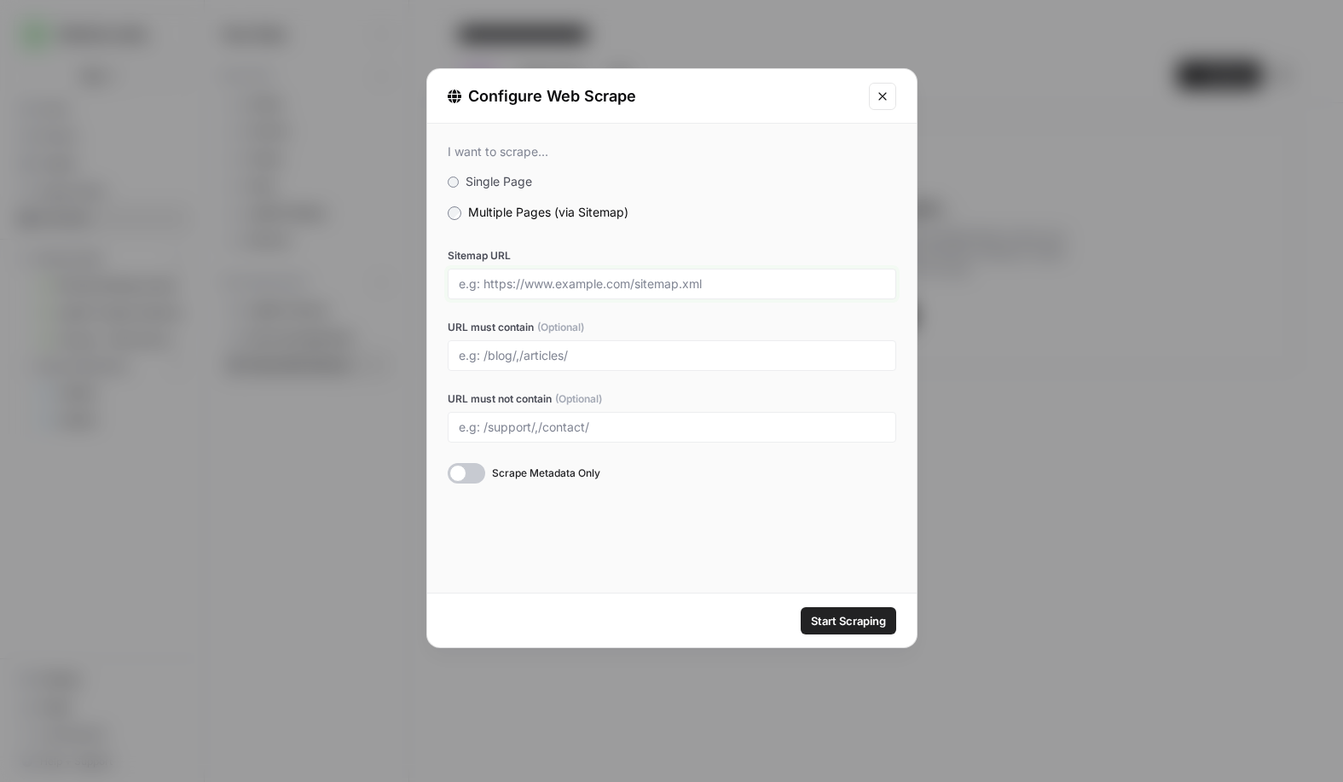
click at [676, 289] on input "Sitemap URL" at bounding box center [672, 283] width 426 height 15
paste input "https://www.numeralhq.com/sitemap.xml"
type input "https://www.numeralhq.com/sitemap.xml"
click at [818, 623] on span "Start Scraping" at bounding box center [848, 620] width 75 height 17
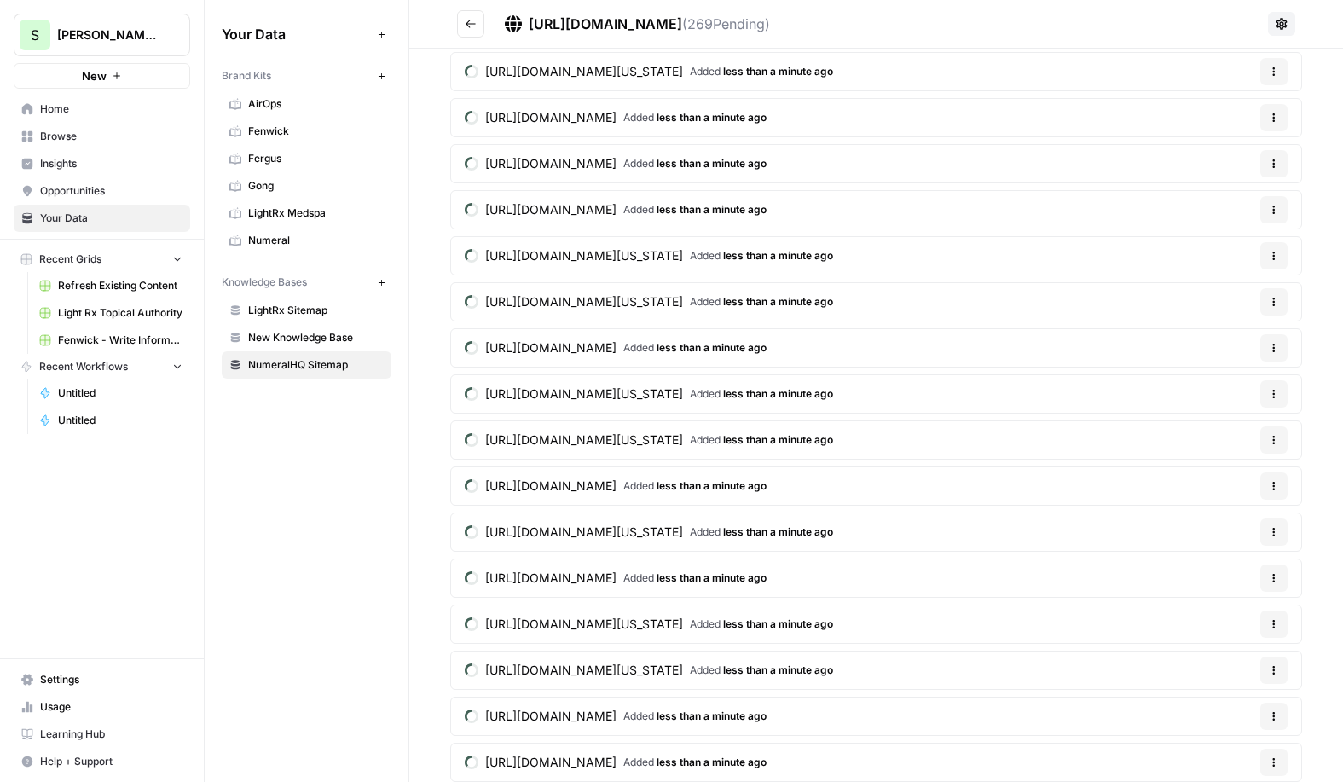
scroll to position [4916, 0]
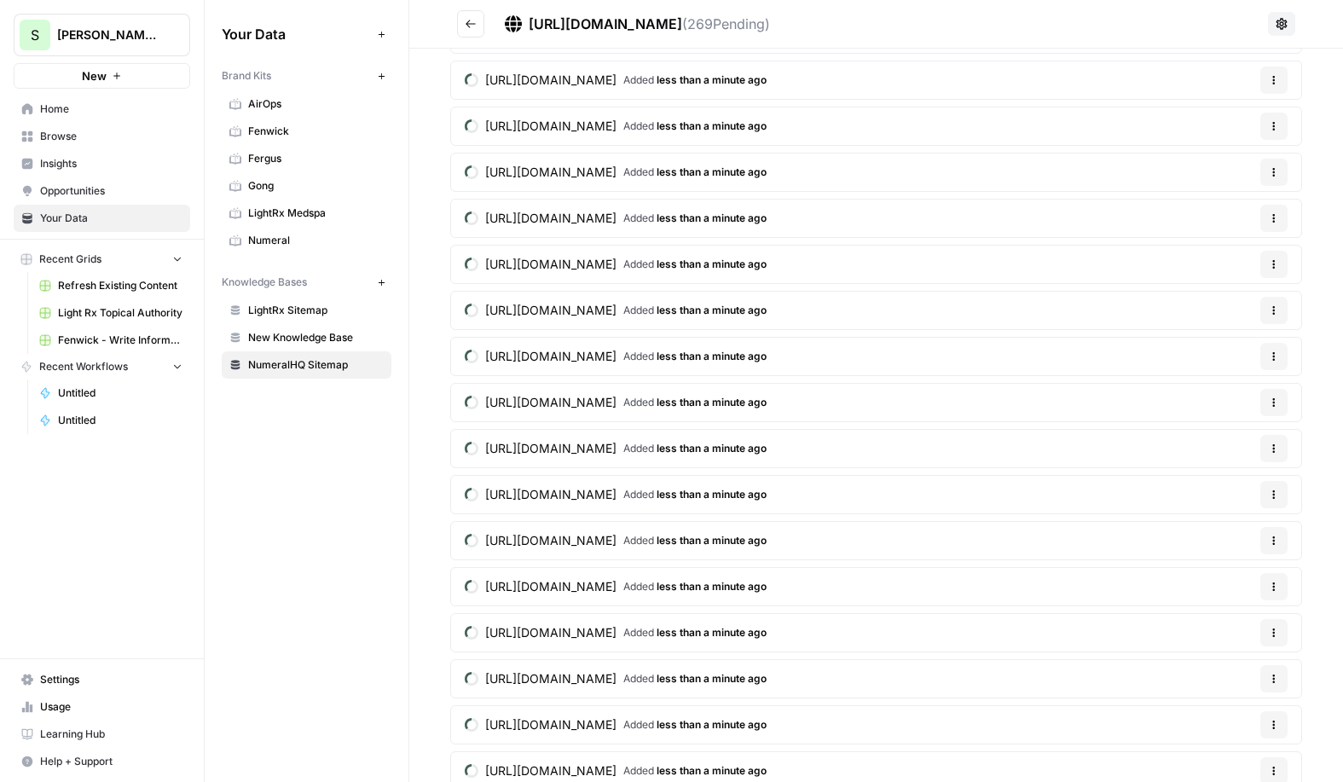
click at [297, 238] on span "Numeral" at bounding box center [316, 240] width 136 height 15
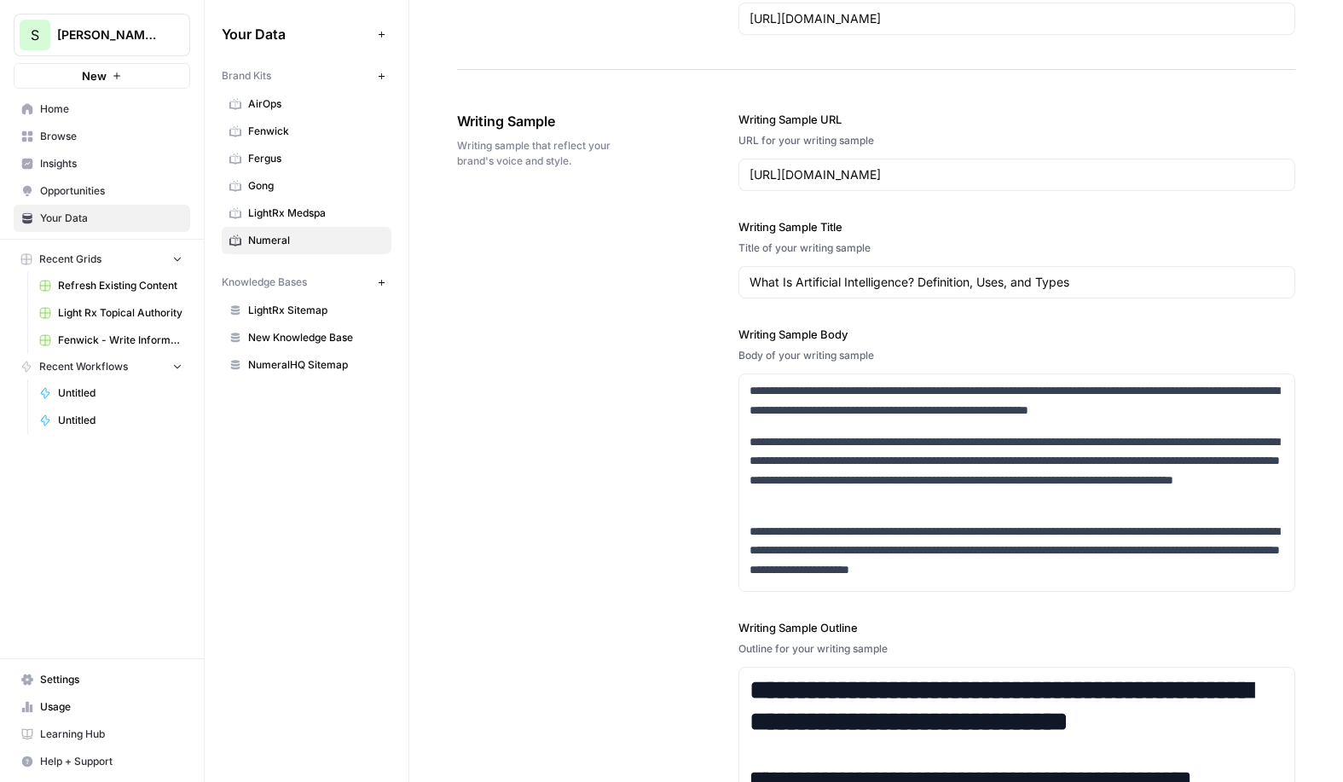
scroll to position [1809, 0]
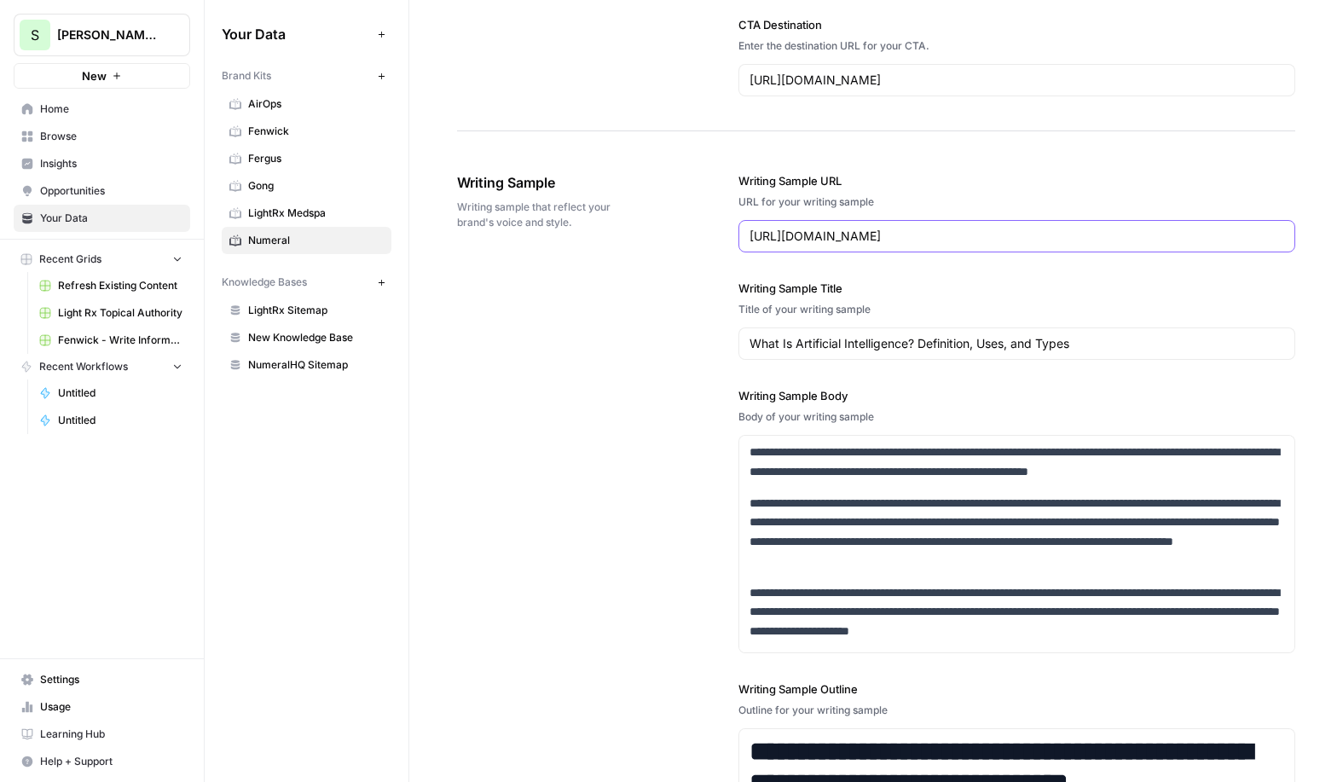
click at [1017, 240] on input "https://www.coursera.org/articles/what-is-artificial-intelligence" at bounding box center [1016, 236] width 535 height 17
click at [929, 286] on label "Writing Sample Title" at bounding box center [1016, 288] width 557 height 17
click at [929, 335] on input "What Is Artificial Intelligence? Definition, Uses, and Types" at bounding box center [1016, 343] width 535 height 17
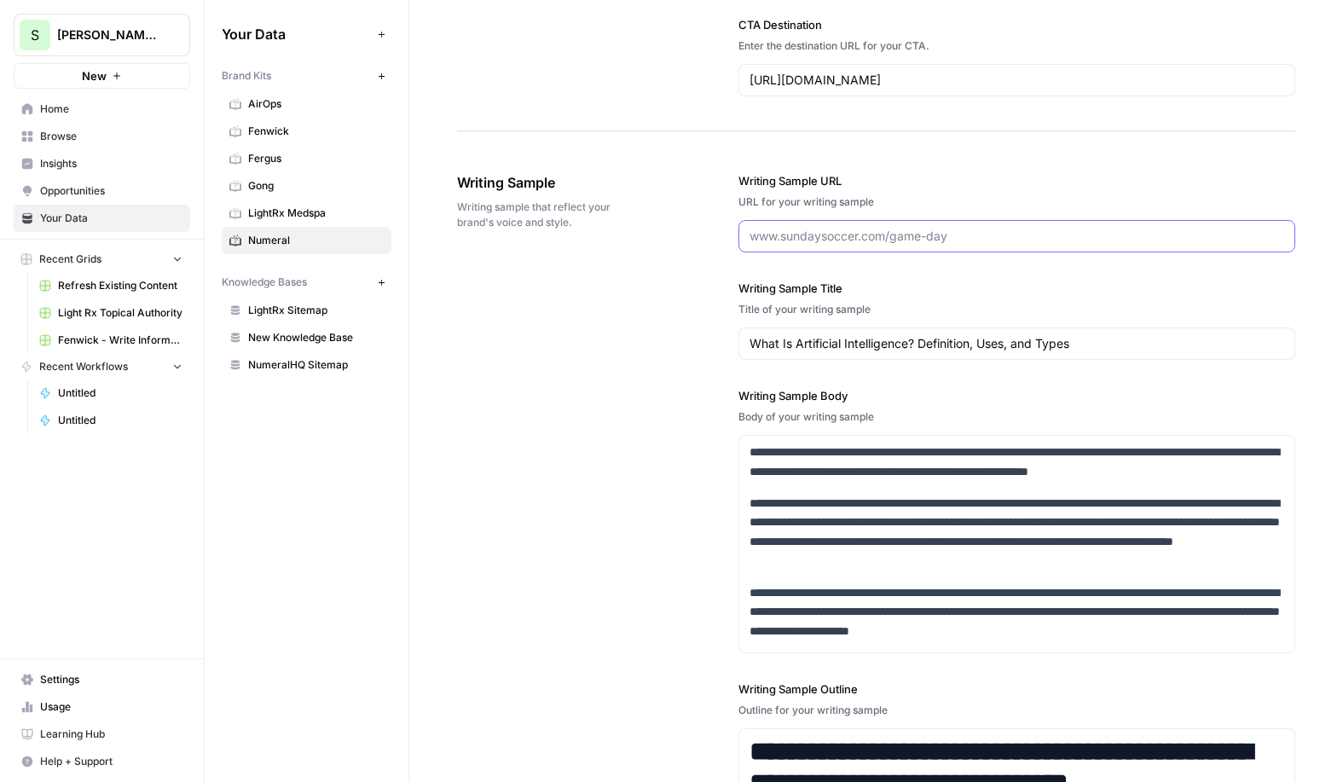
click at [910, 243] on input "Writing Sample URL" at bounding box center [1016, 236] width 535 height 17
type input "https://www.coursera.org/articles/what-is-artificial-intelligence"
click at [681, 272] on div "**********" at bounding box center [876, 559] width 838 height 843
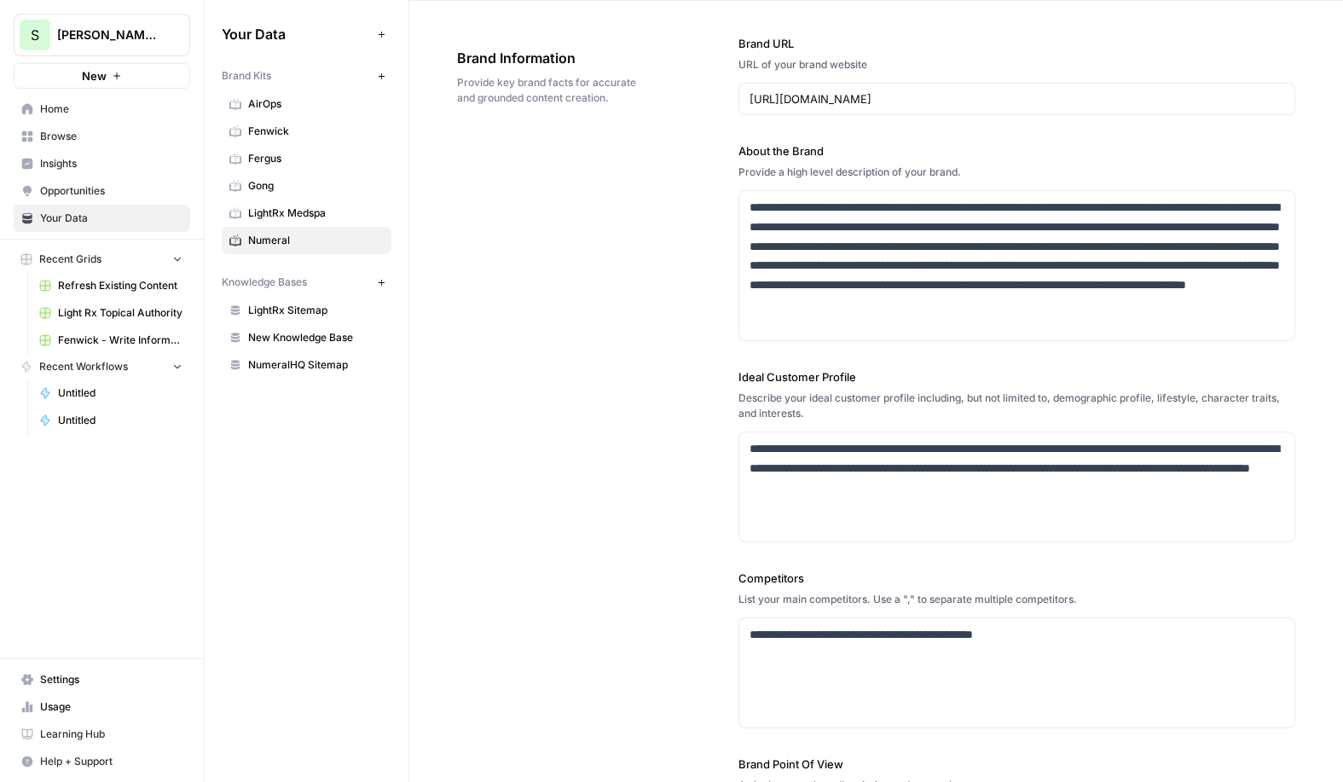
scroll to position [0, 0]
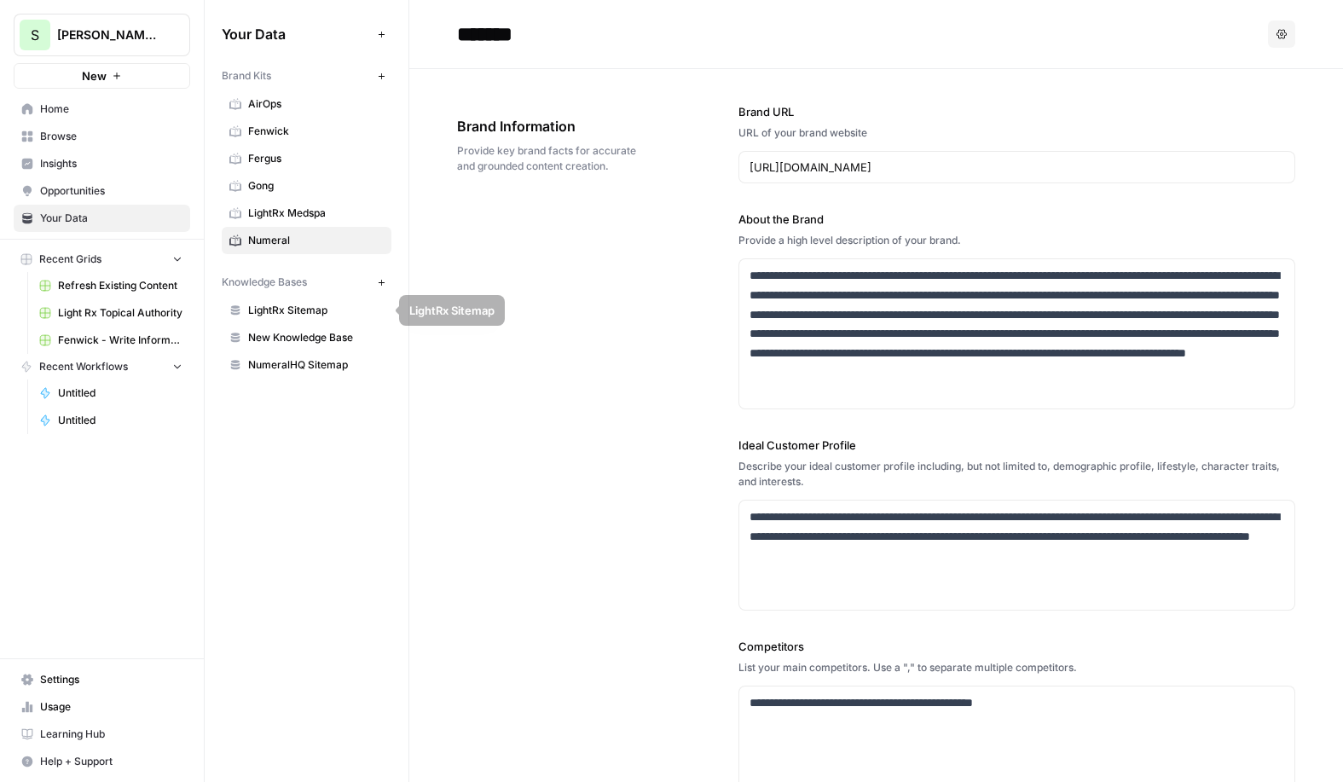
click at [290, 356] on link "NumeralHQ Sitemap" at bounding box center [307, 364] width 170 height 27
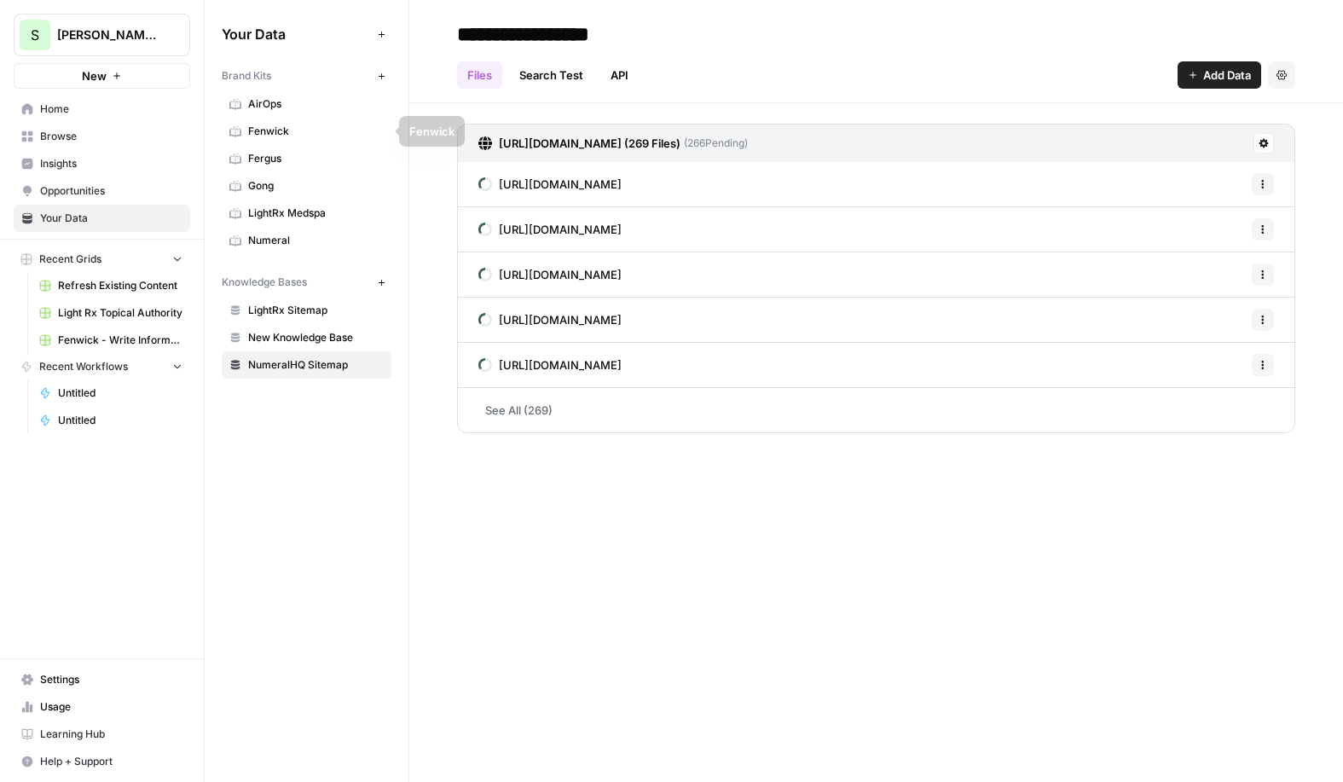
click at [292, 233] on span "Numeral" at bounding box center [316, 240] width 136 height 15
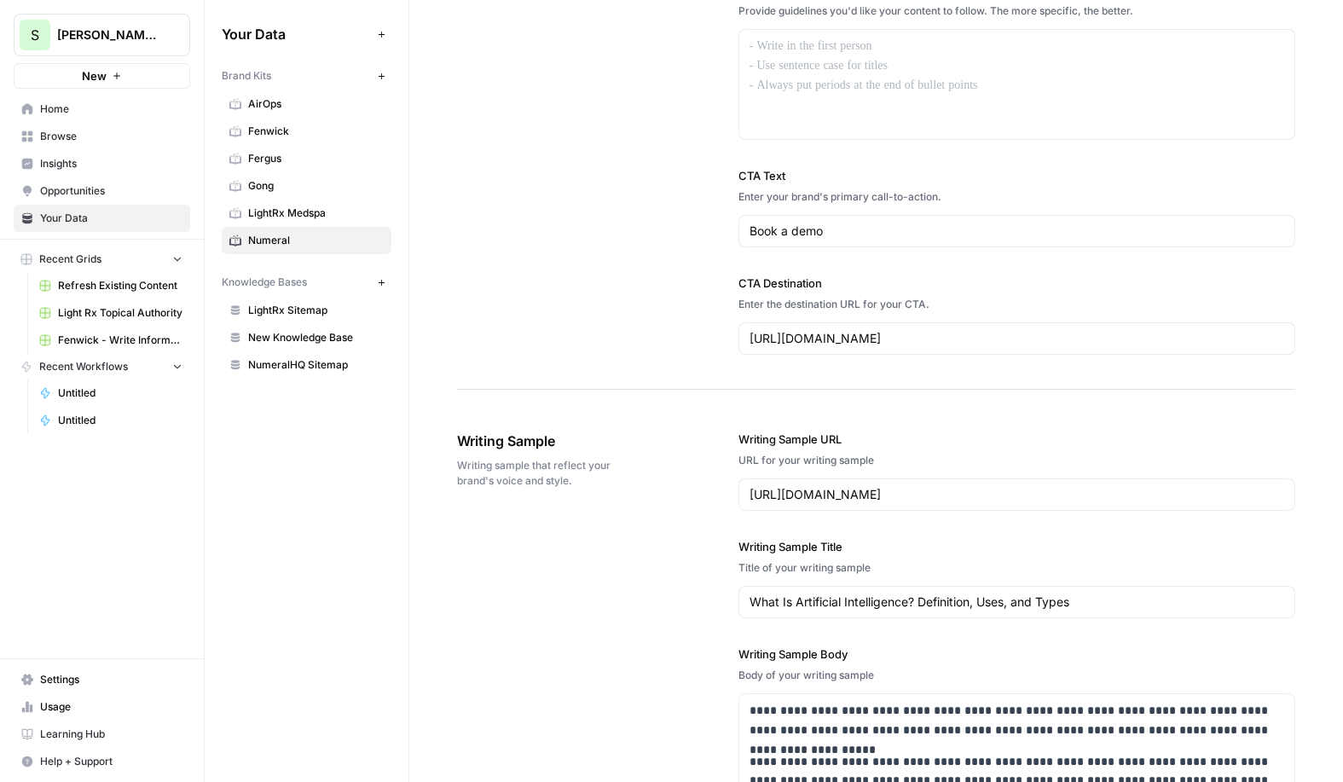
scroll to position [1575, 0]
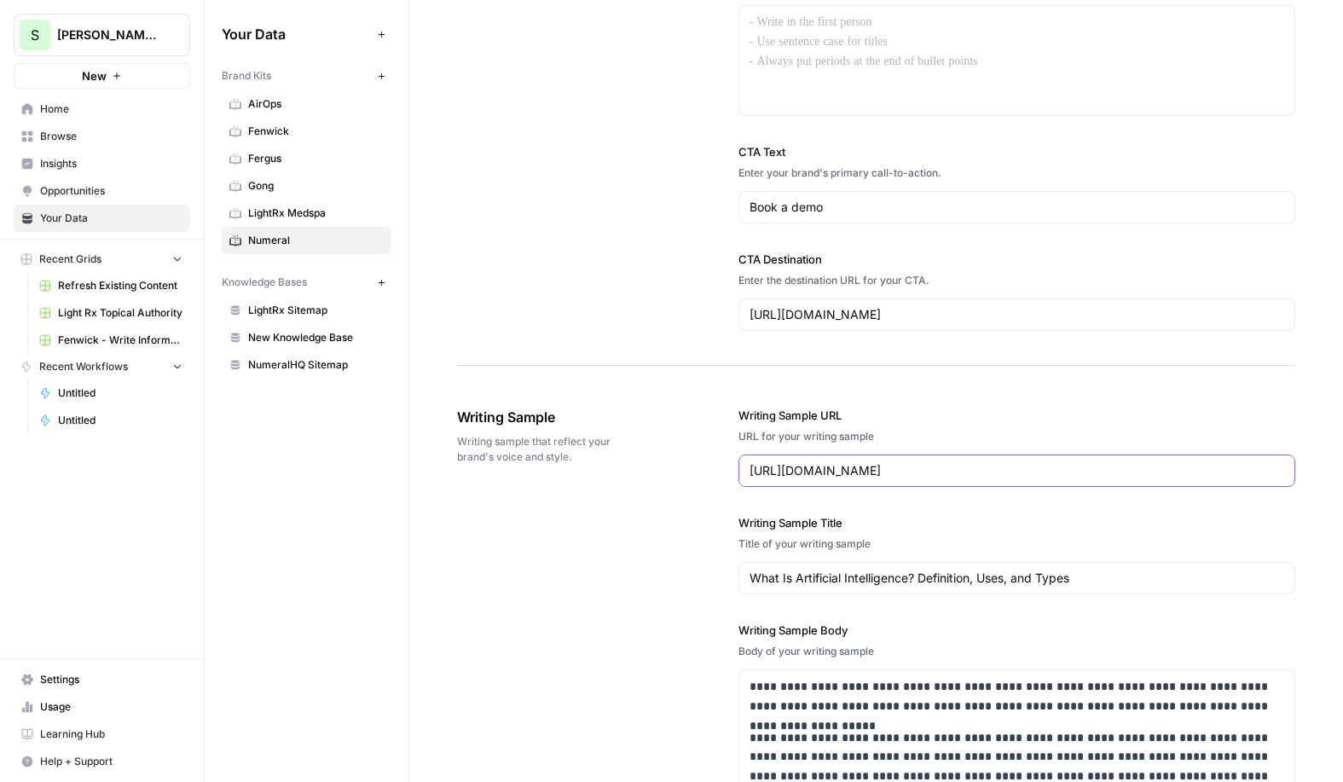
click at [872, 474] on input "https://www.coursera.org/articles/what-is-artificial-intelligence" at bounding box center [1016, 470] width 535 height 17
paste input "numeralhq.com/blog/saas-sales-tax-delawar"
type input "https://www.numeralhq.com/blog/saas-sales-tax-delaware"
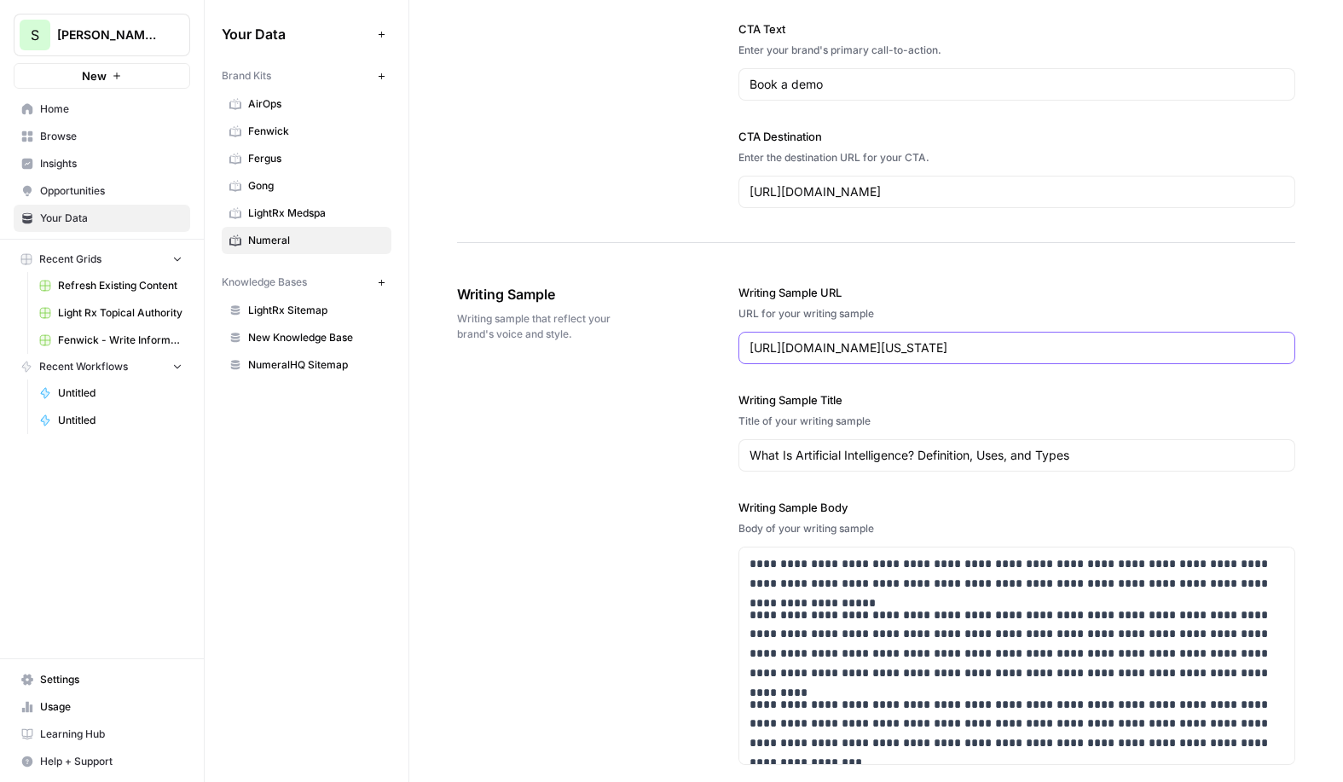
scroll to position [1733, 0]
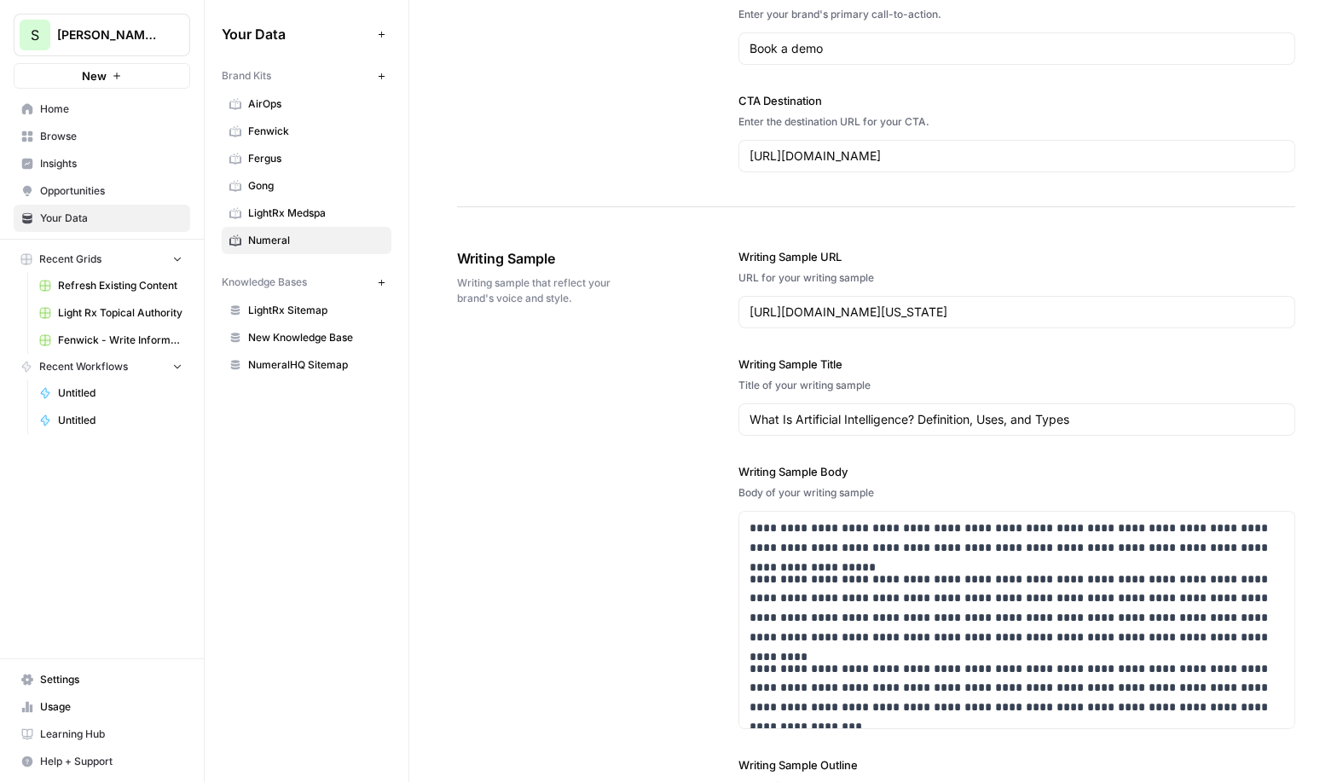
click at [648, 491] on div "**********" at bounding box center [876, 635] width 838 height 843
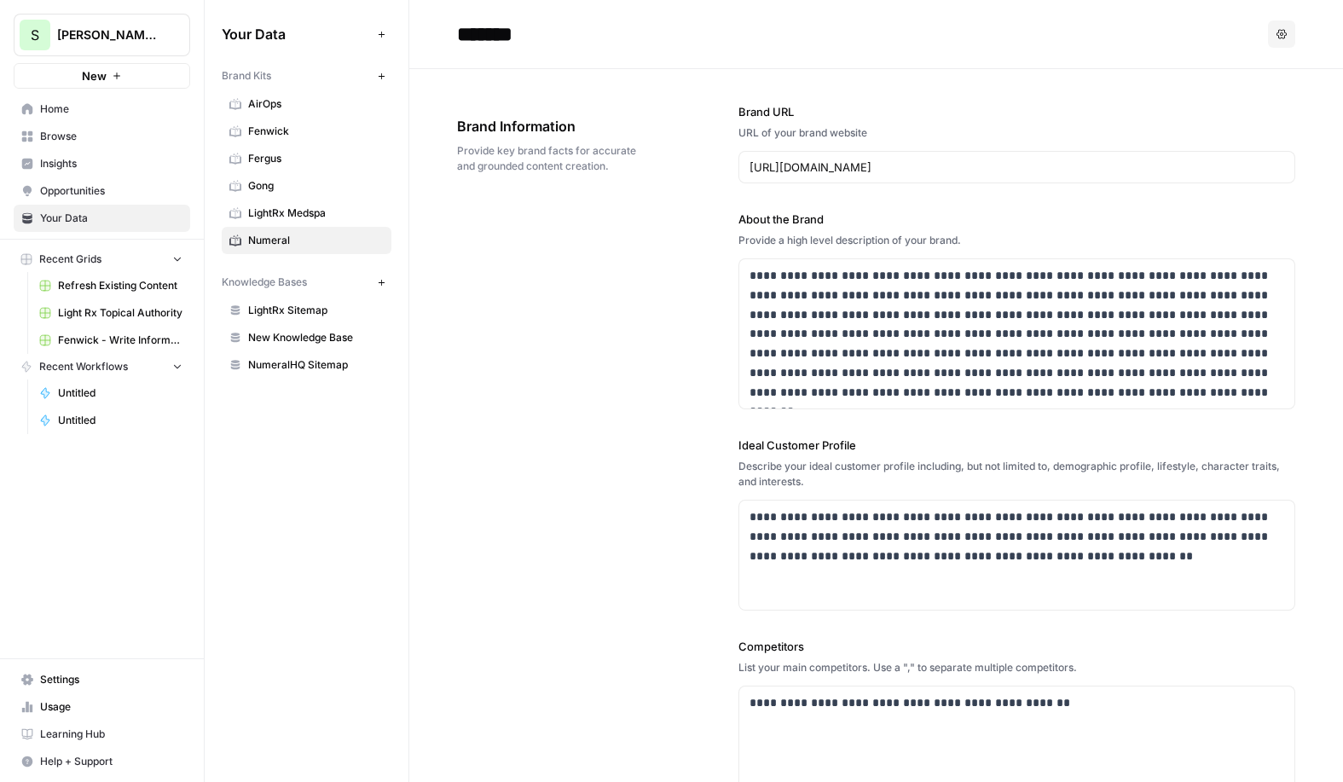
scroll to position [576, 0]
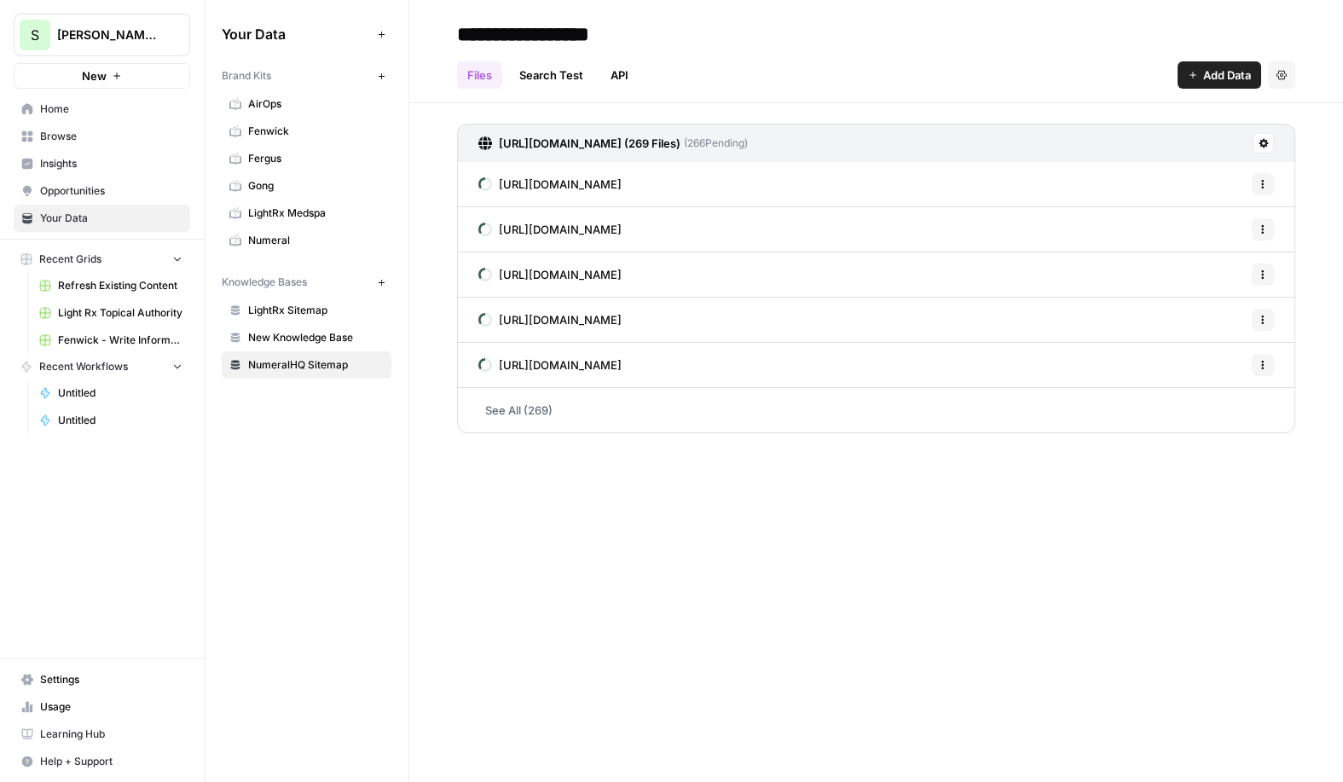
click at [341, 245] on span "Numeral" at bounding box center [316, 240] width 136 height 15
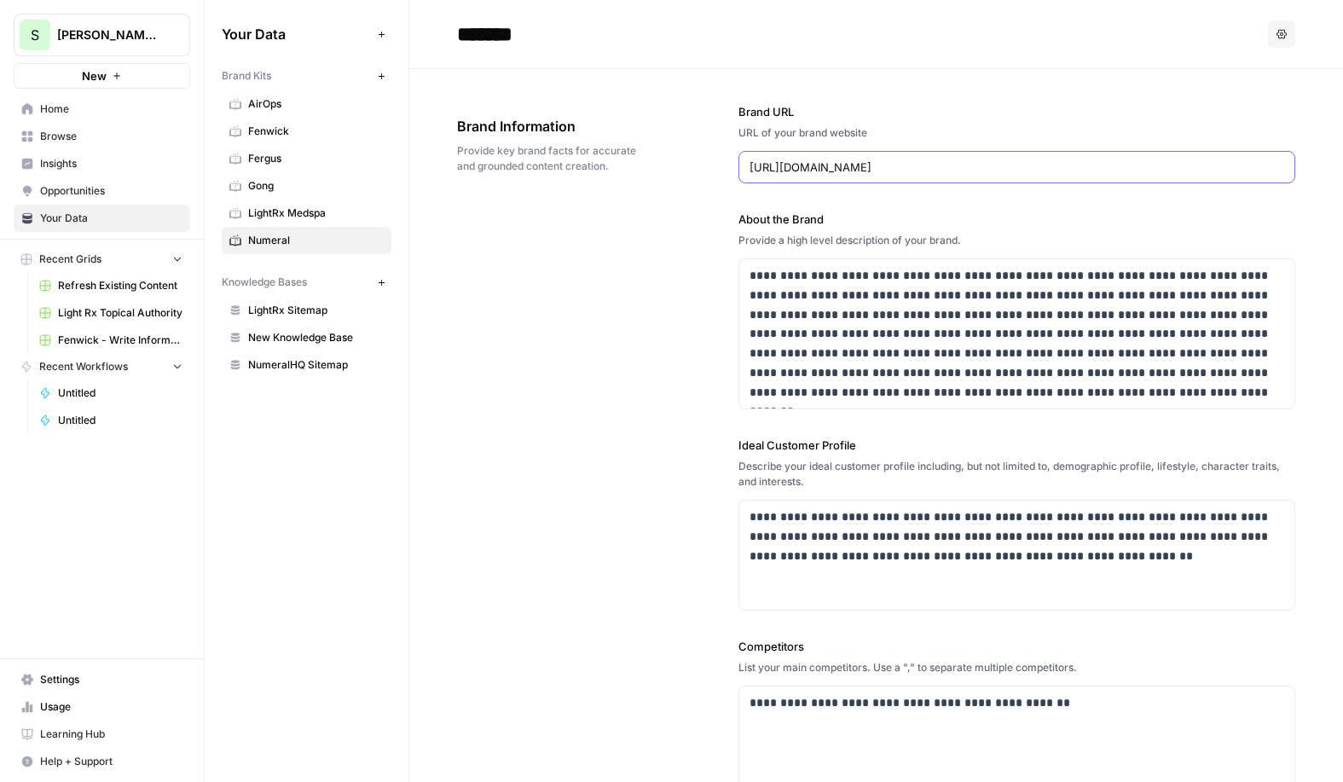
click at [939, 162] on input "https://www.numeralhq.com/" at bounding box center [1016, 167] width 535 height 17
type input "https://www.numeralhq.com/"
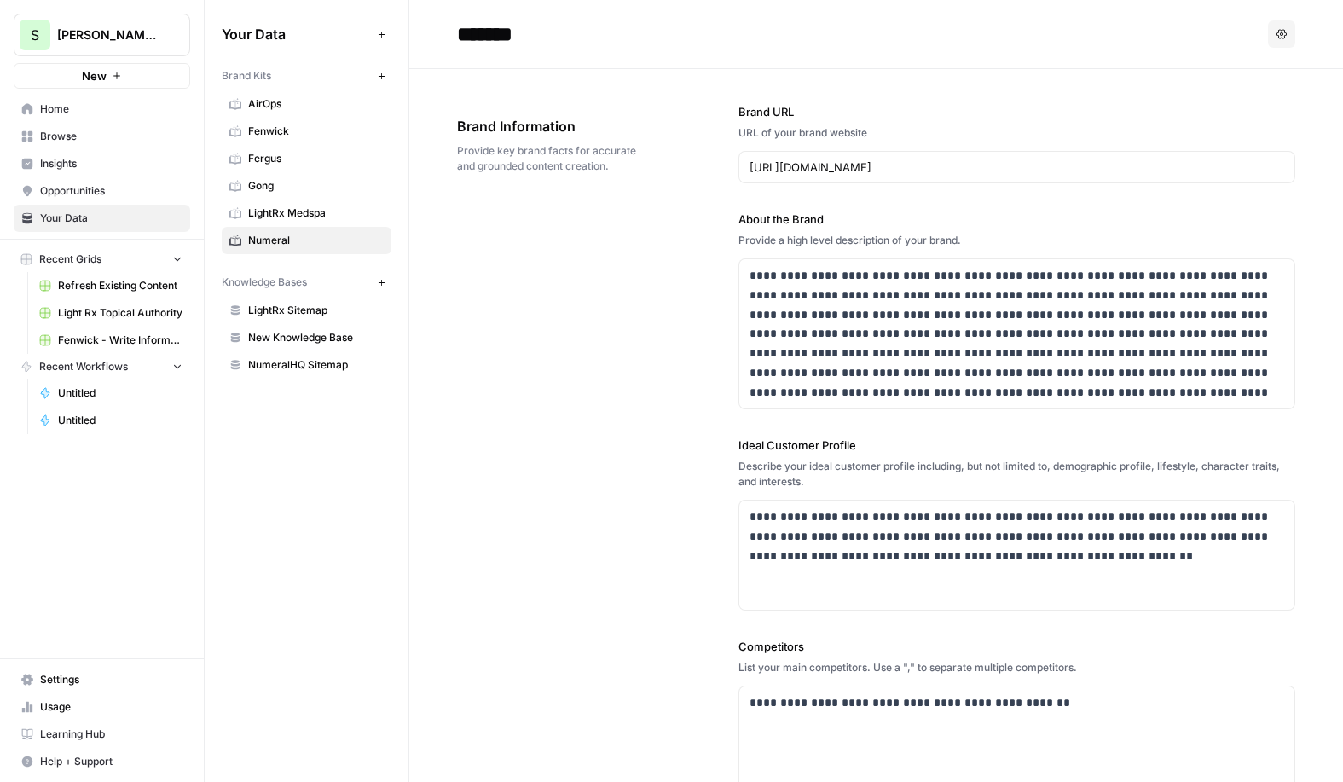
click at [653, 269] on div "**********" at bounding box center [876, 543] width 838 height 948
click at [942, 164] on input "https://www.numeralhq.com/" at bounding box center [1016, 167] width 535 height 17
paste input "https://www.numeralhq.com/blog/saas-sales-tax-delaware"
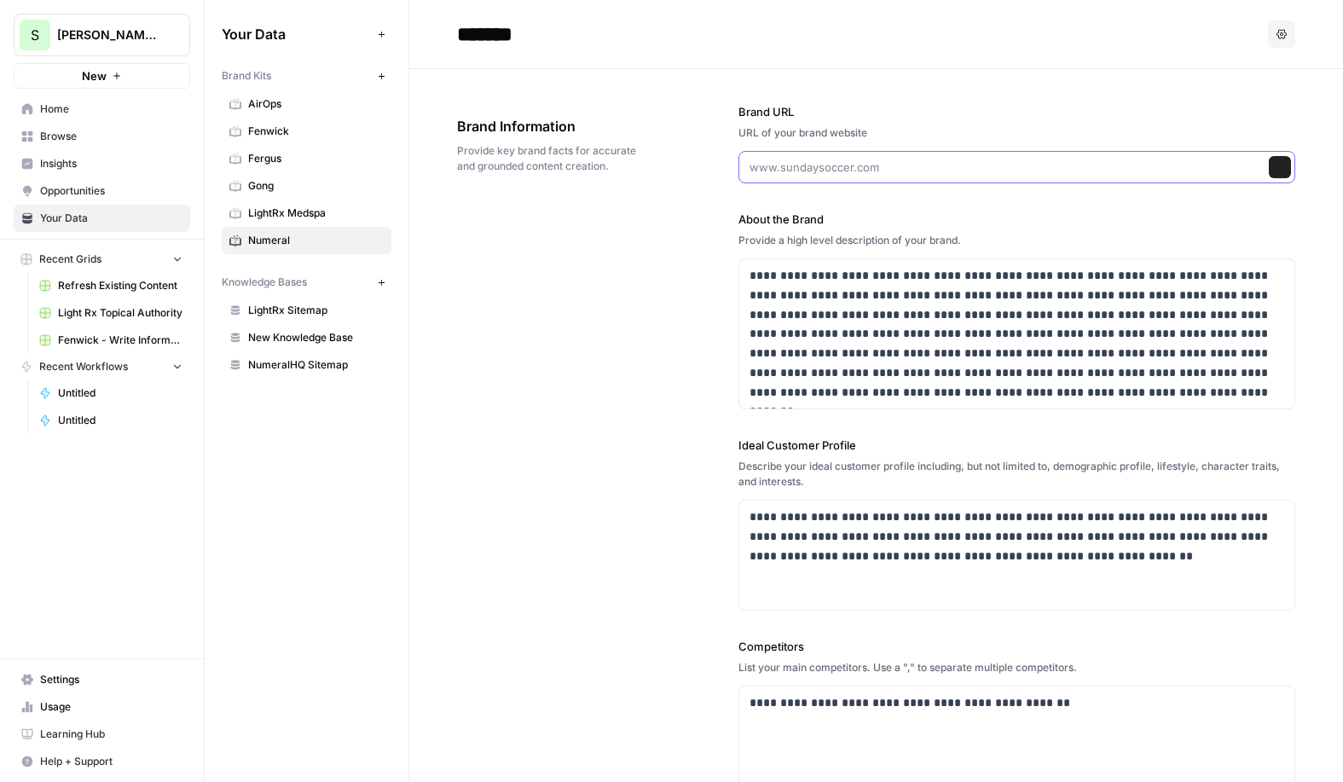
type input "https://www.numeralhq.com/blog/saas-sales-tax-delaware"
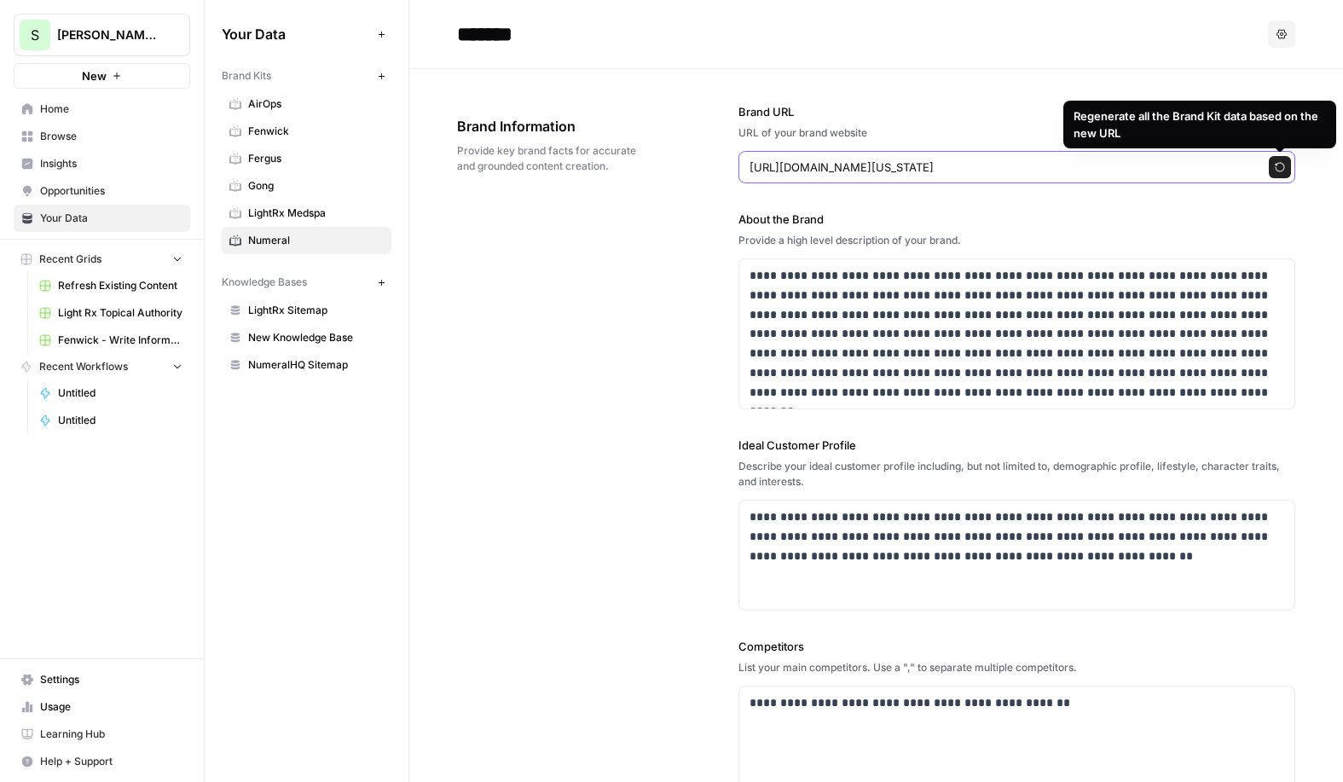
click at [1183, 169] on input "https://www.numeralhq.com/blog/saas-sales-tax-delaware" at bounding box center [999, 167] width 500 height 17
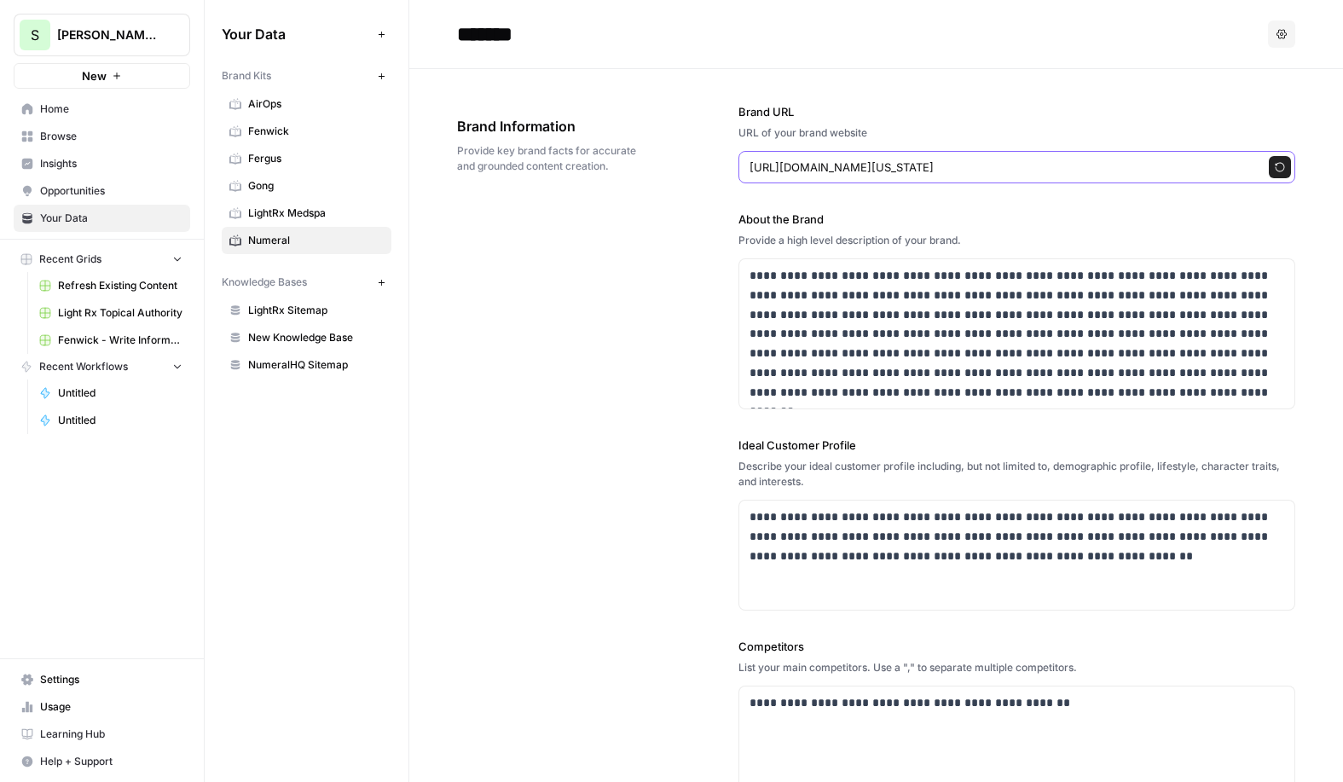
click at [1183, 169] on input "https://www.numeralhq.com/blog/saas-sales-tax-delaware" at bounding box center [999, 167] width 500 height 17
click at [948, 174] on input "numer" at bounding box center [999, 167] width 500 height 17
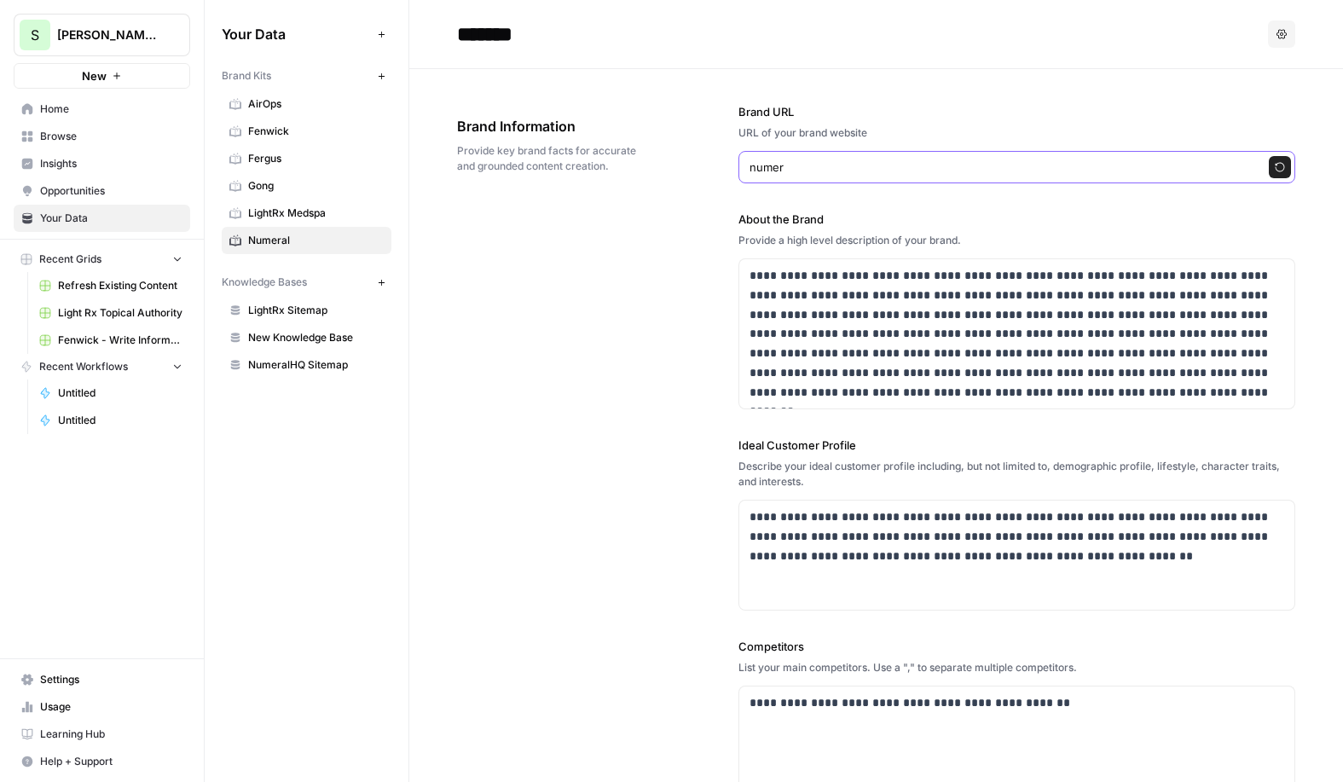
paste input "https://www.numeralhq.com/"
click at [819, 169] on input "https://www.numeralhq.com" at bounding box center [999, 167] width 500 height 17
drag, startPoint x: 818, startPoint y: 169, endPoint x: 675, endPoint y: 169, distance: 142.4
click at [675, 169] on div "**********" at bounding box center [876, 543] width 838 height 948
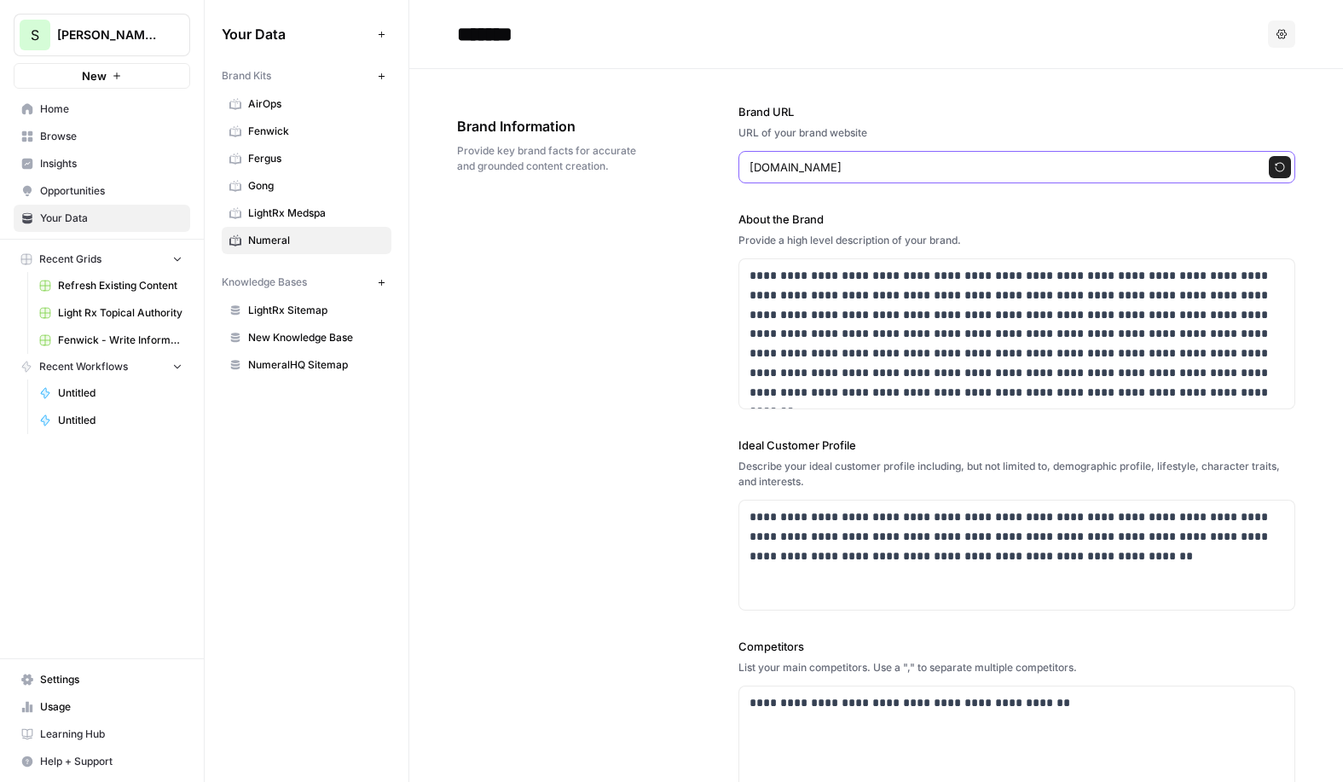
type input "numeralhq.com"
click at [1278, 168] on icon "button" at bounding box center [1280, 167] width 10 height 10
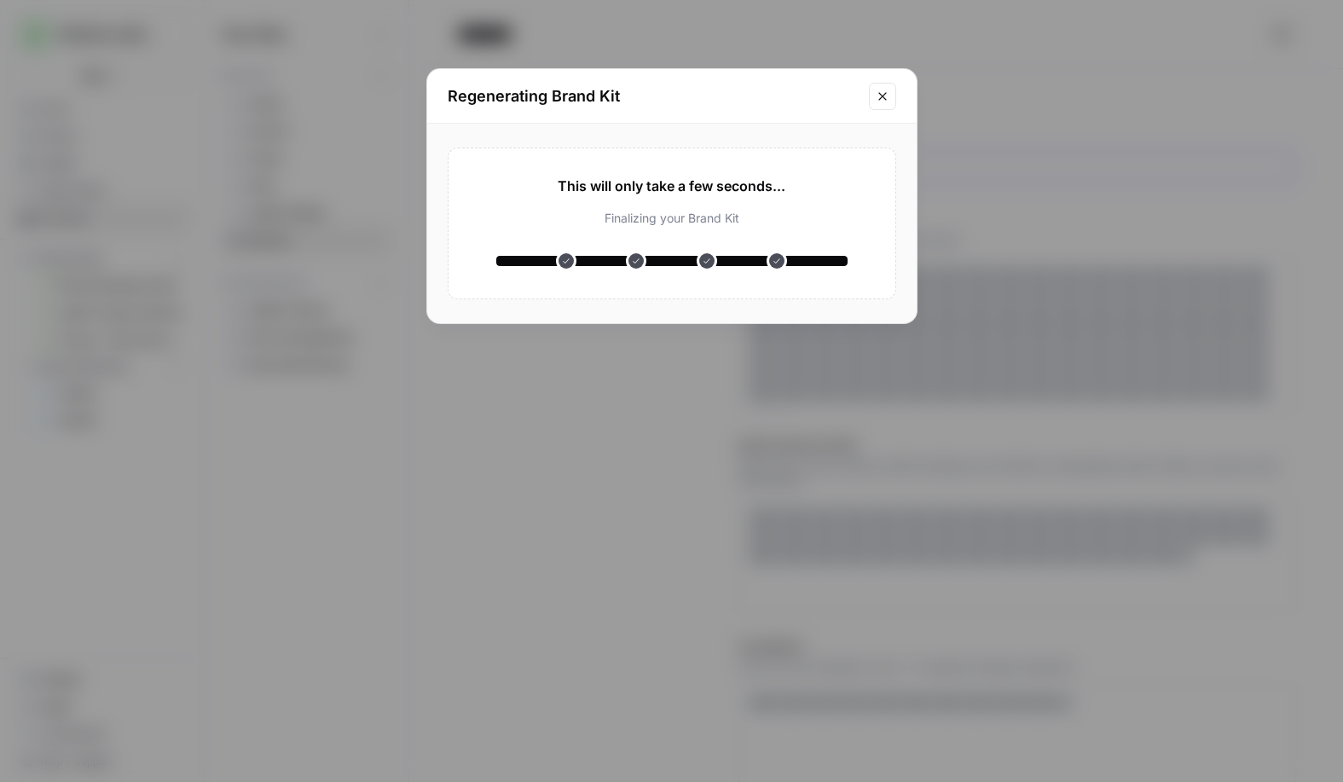
type input "https://numeralhq.com/demo"
type input "https://www.coursera.org/articles/what-is-artificial-intelligence"
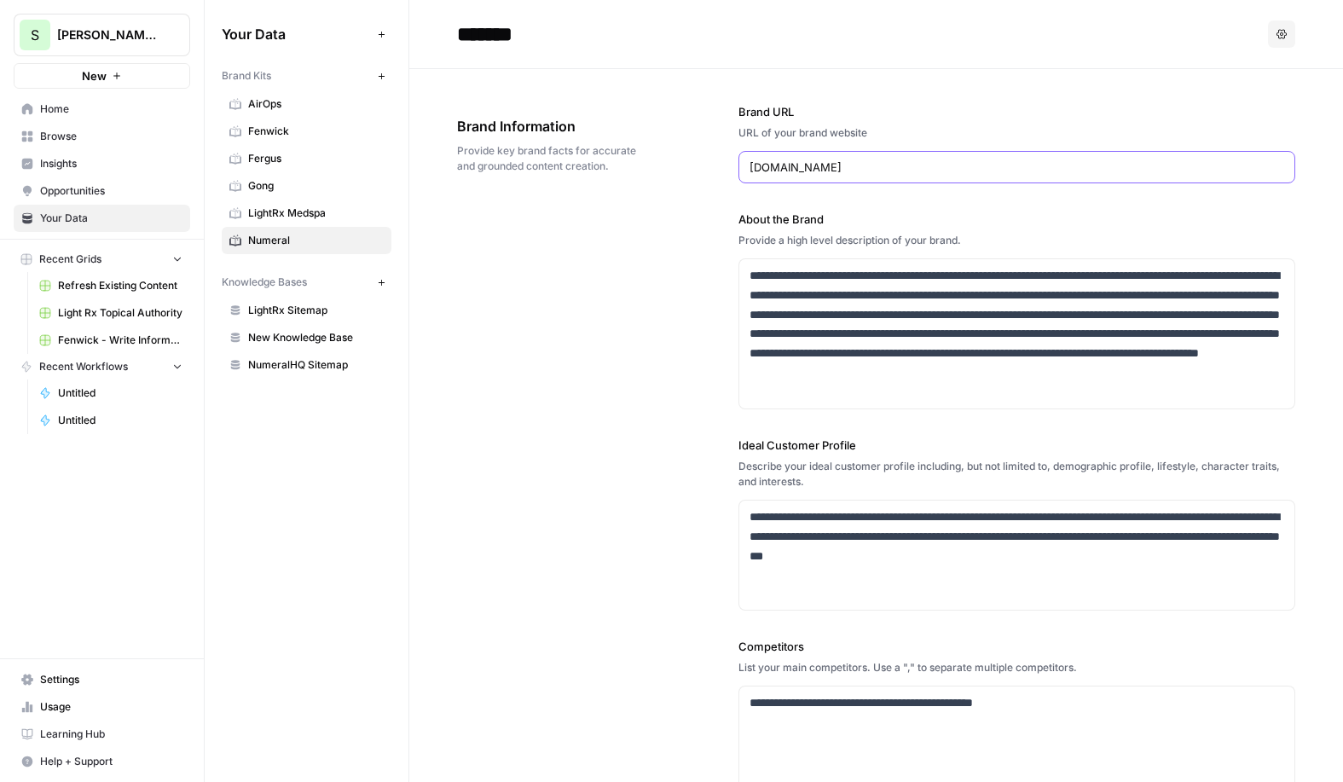
click at [580, 502] on div "**********" at bounding box center [876, 543] width 838 height 948
click at [119, 113] on span "Home" at bounding box center [111, 108] width 142 height 15
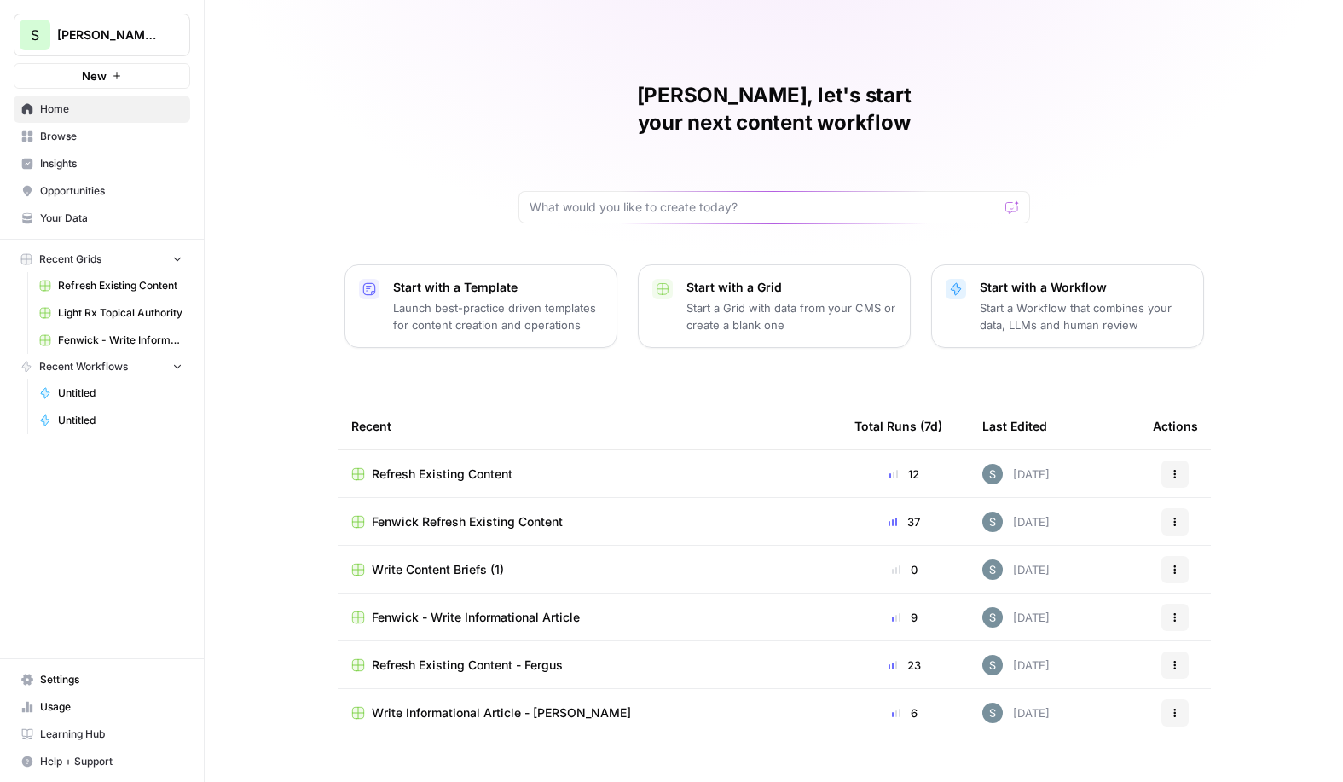
click at [138, 115] on span "Home" at bounding box center [111, 108] width 142 height 15
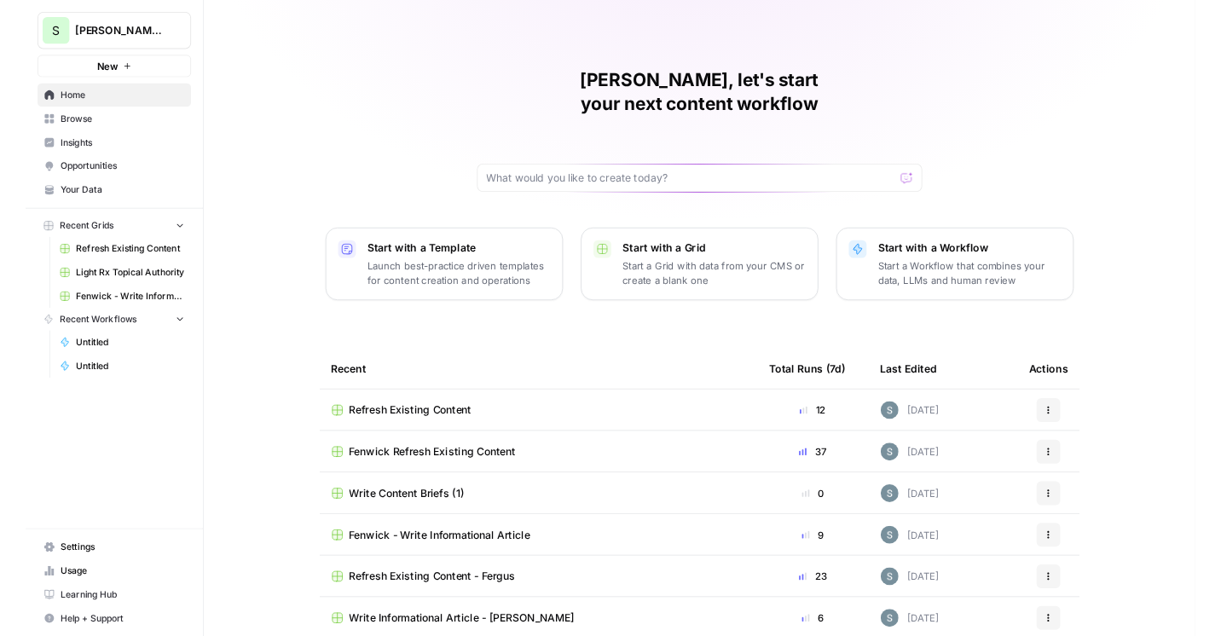
scroll to position [3, 0]
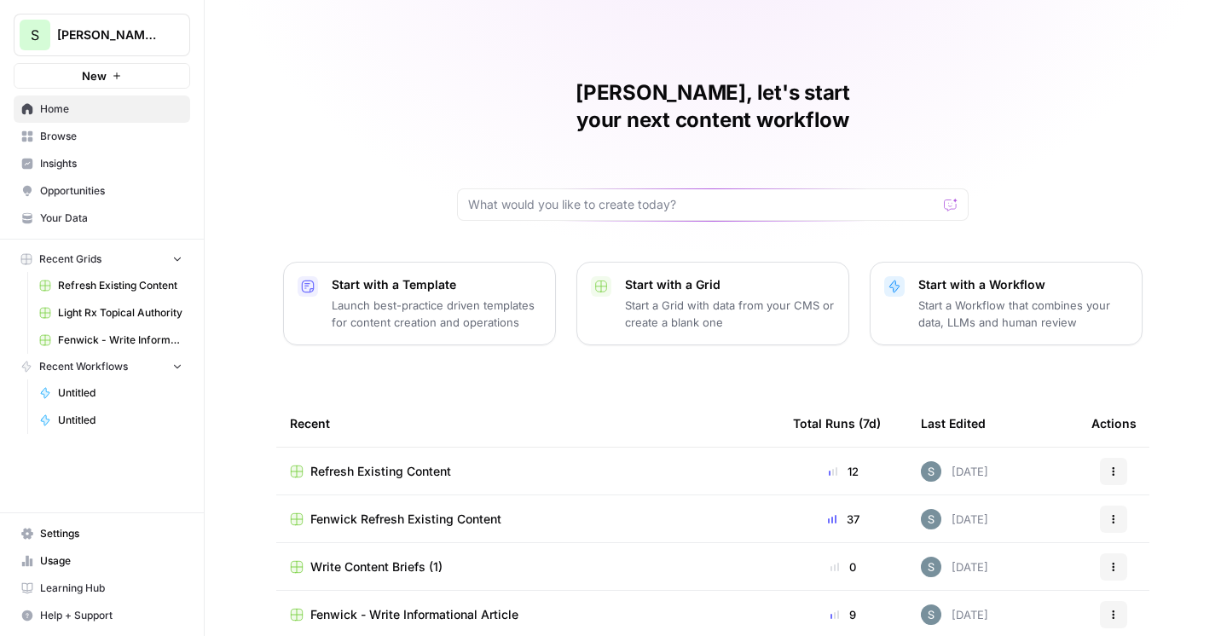
click at [118, 38] on span "Shanil Demo" at bounding box center [108, 34] width 103 height 17
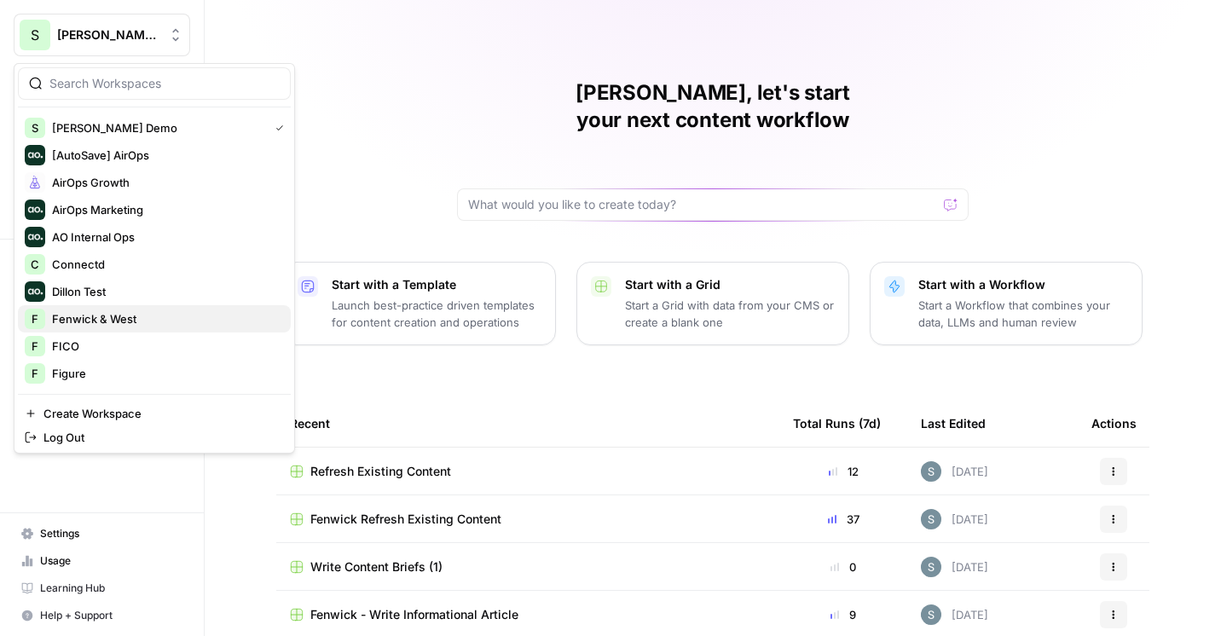
scroll to position [173, 0]
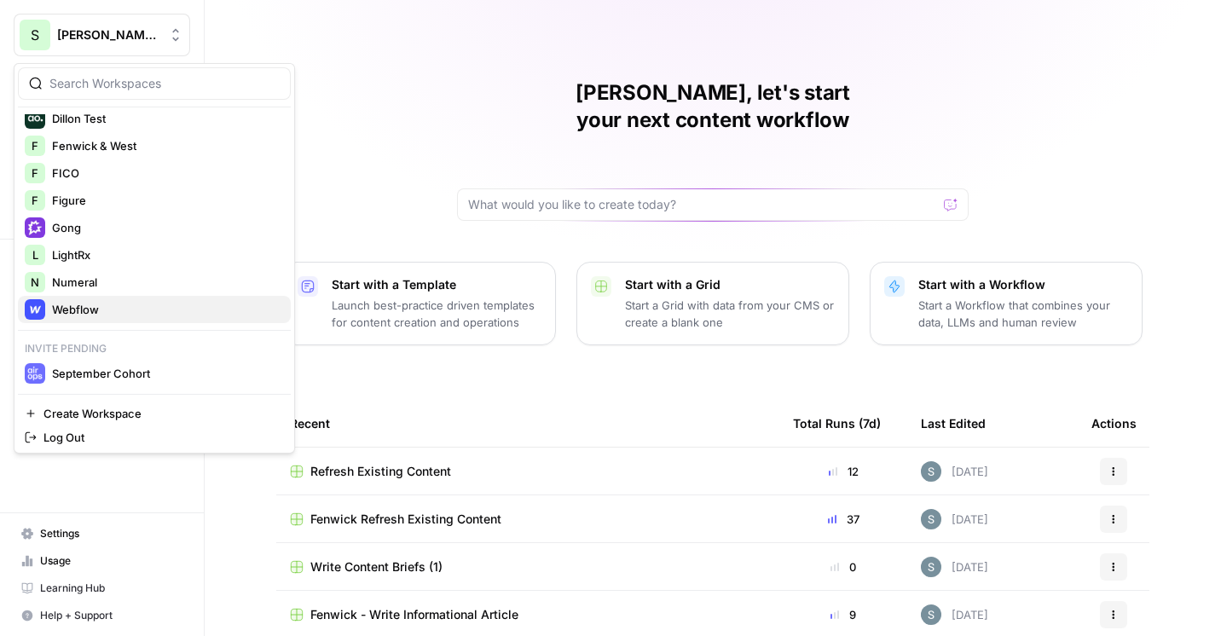
click at [138, 306] on span "Webflow" at bounding box center [164, 309] width 225 height 17
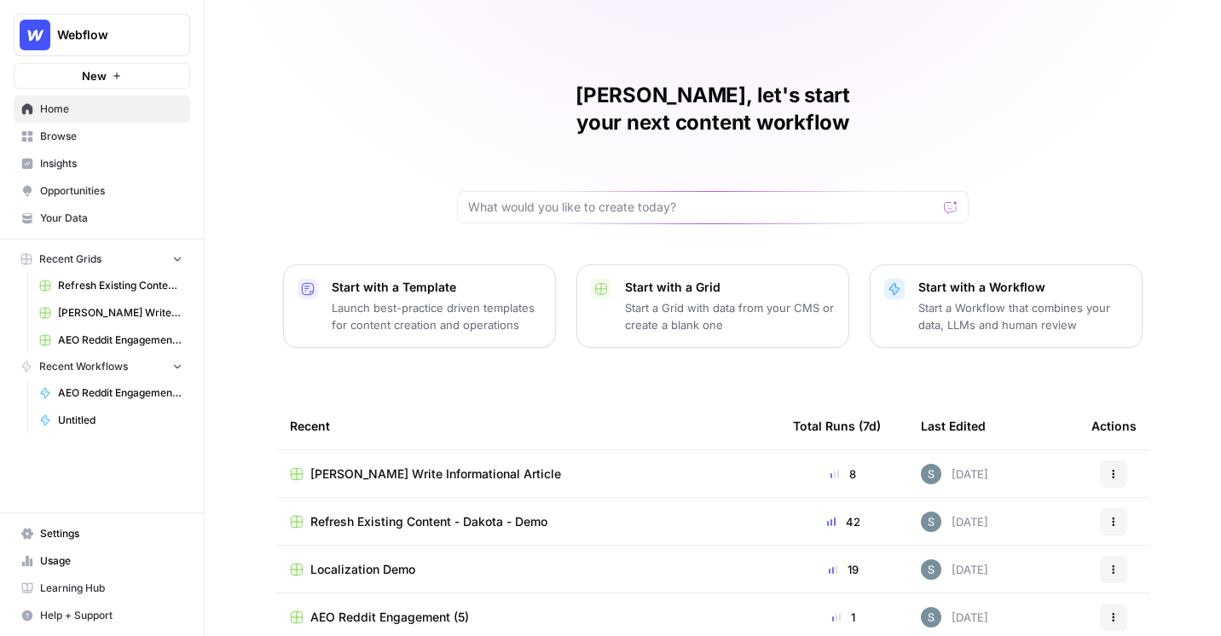
click at [143, 142] on span "Browse" at bounding box center [111, 136] width 142 height 15
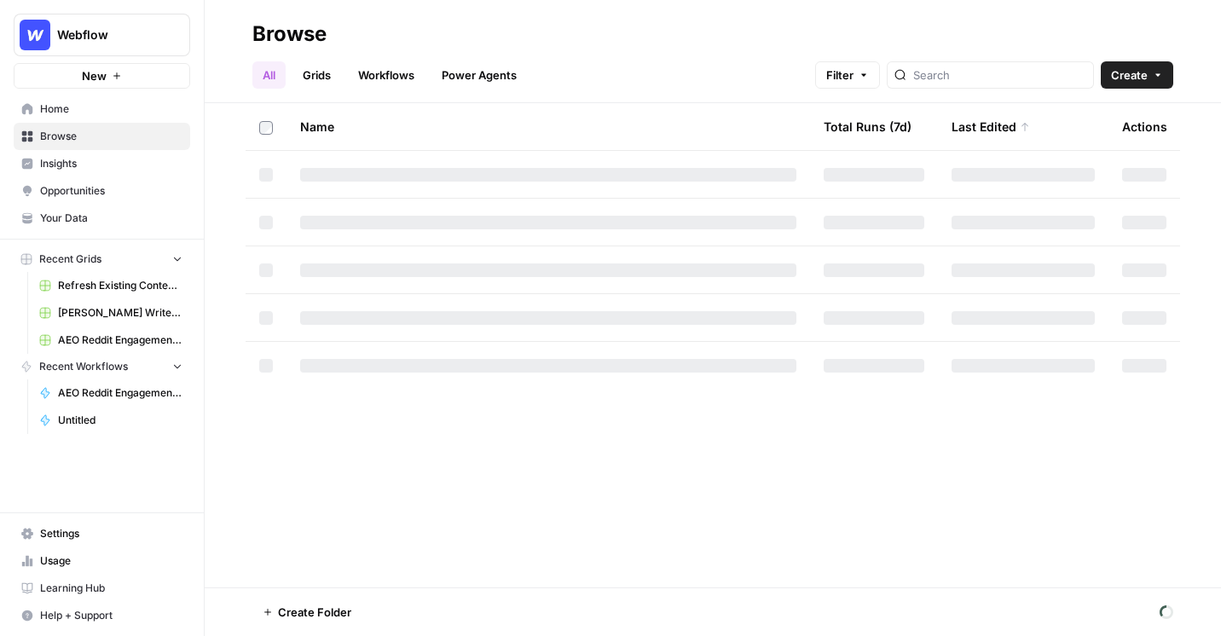
click at [142, 113] on span "Home" at bounding box center [111, 108] width 142 height 15
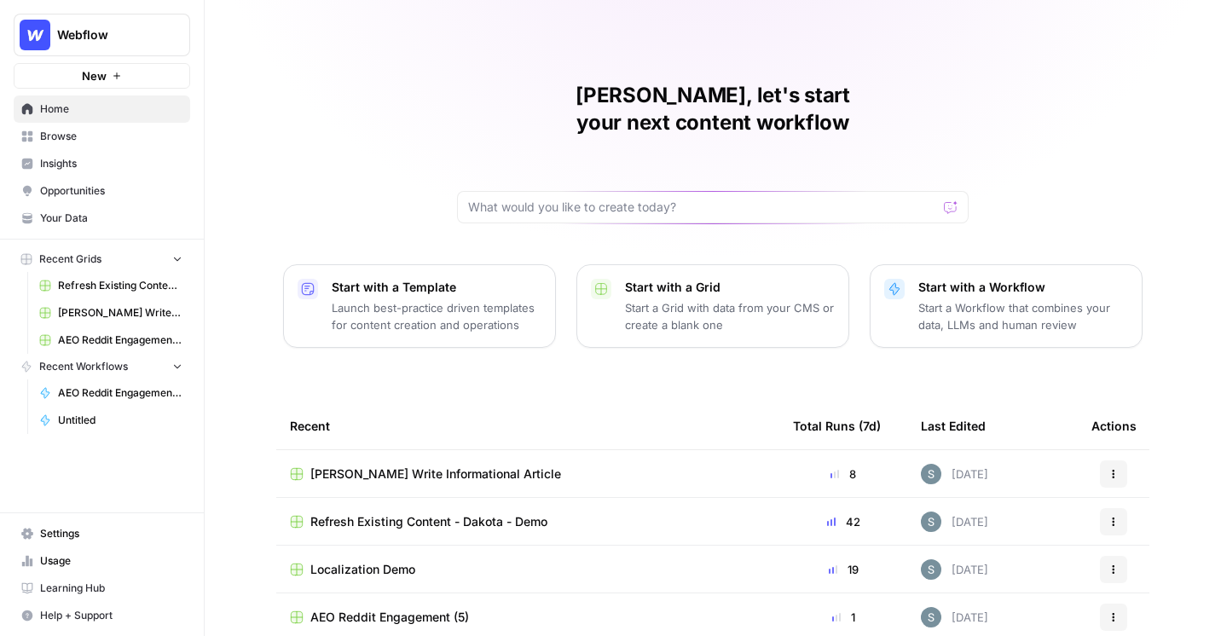
click at [149, 171] on link "Insights" at bounding box center [102, 163] width 176 height 27
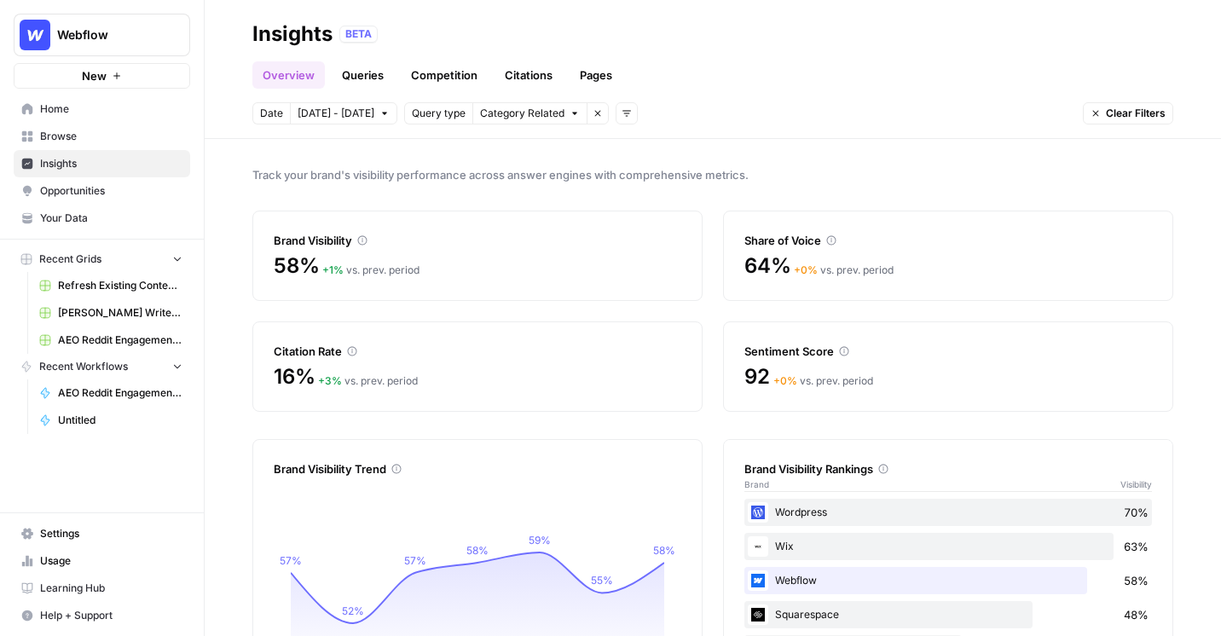
click at [310, 73] on link "Overview" at bounding box center [288, 74] width 72 height 27
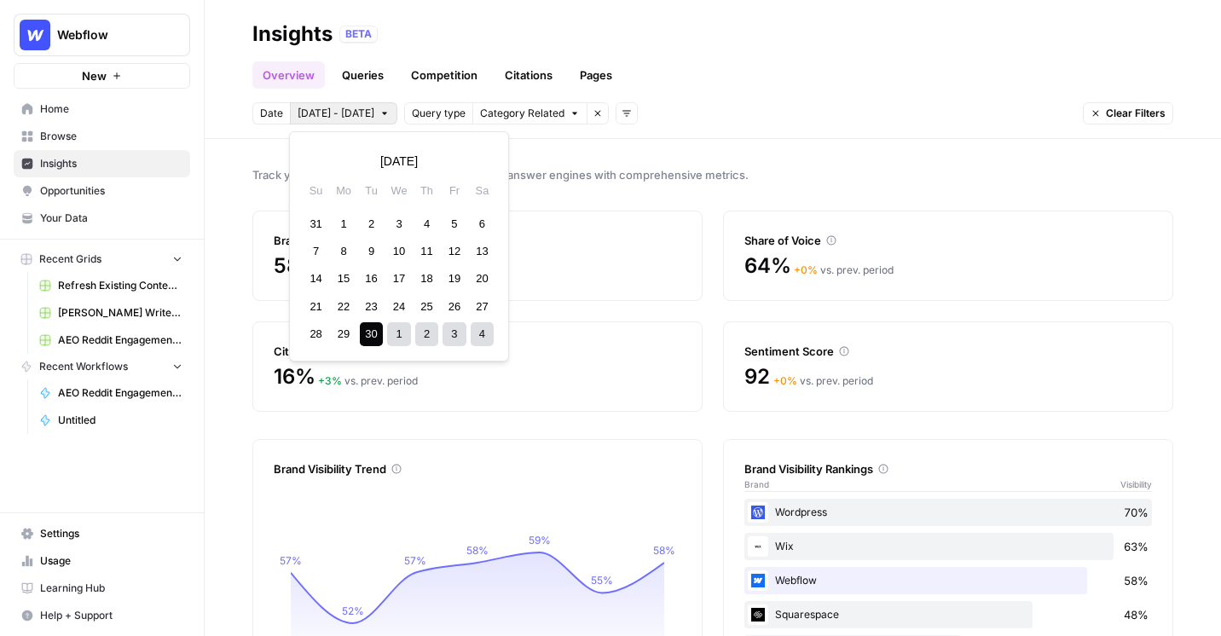
click at [314, 110] on span "[DATE] - [DATE]" at bounding box center [336, 113] width 77 height 15
click at [316, 287] on div "14" at bounding box center [315, 278] width 23 height 23
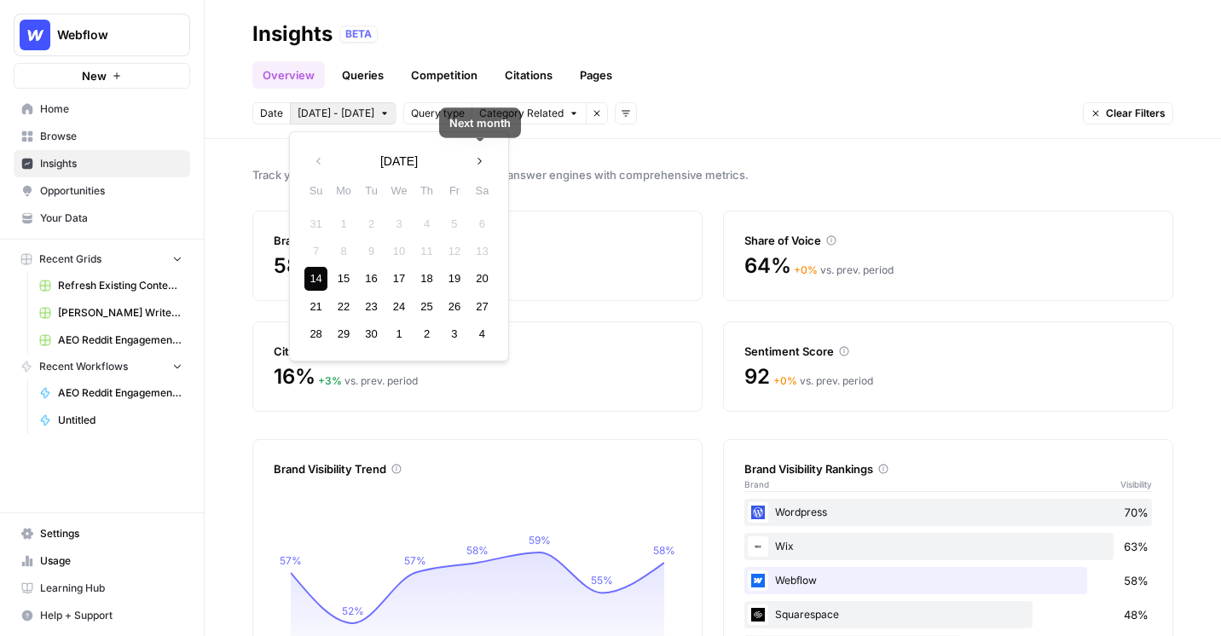
click at [477, 150] on button "Next month" at bounding box center [479, 161] width 31 height 31
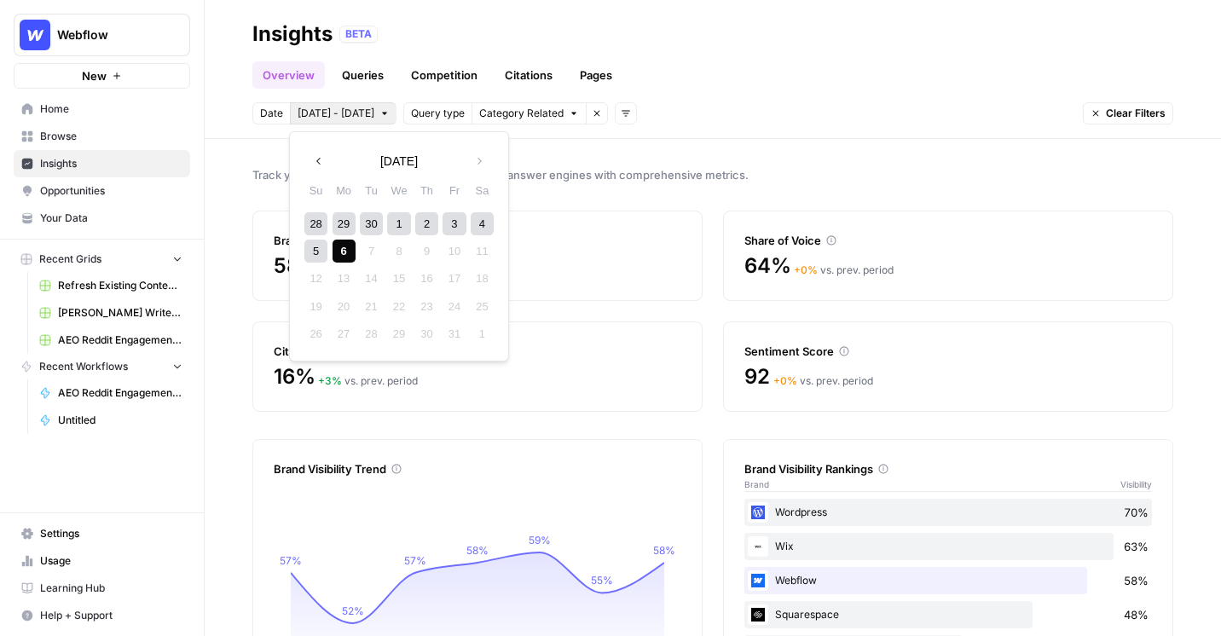
click at [343, 249] on div "6" at bounding box center [344, 251] width 23 height 23
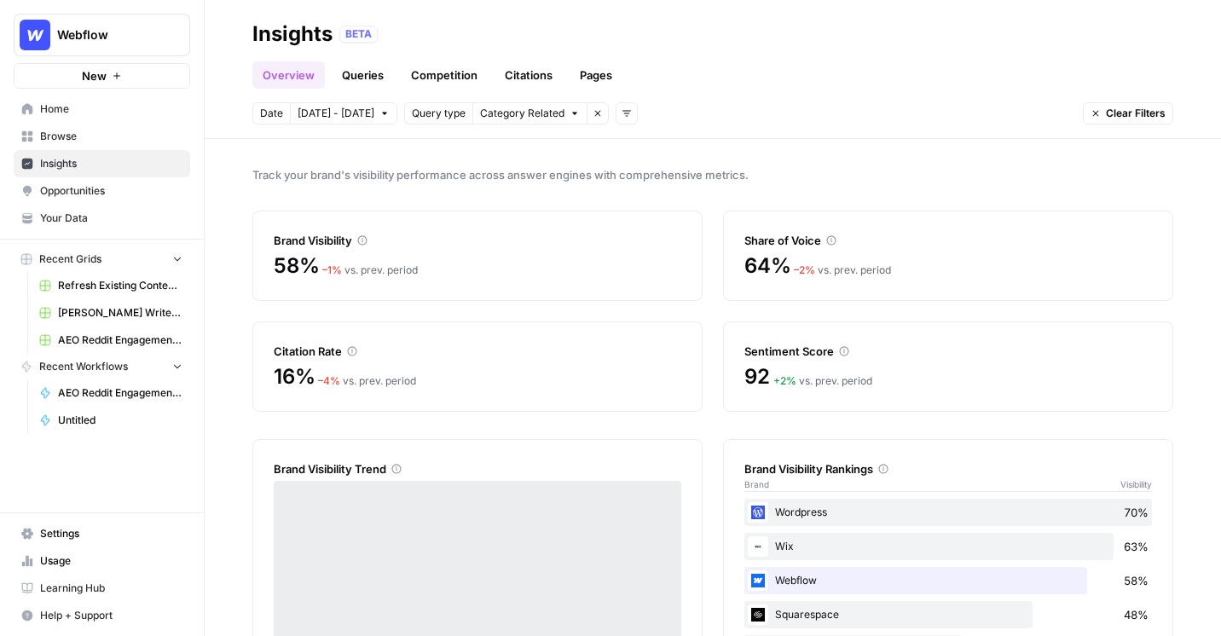
click at [327, 113] on span "Sep 14 - Oct 6" at bounding box center [336, 113] width 77 height 15
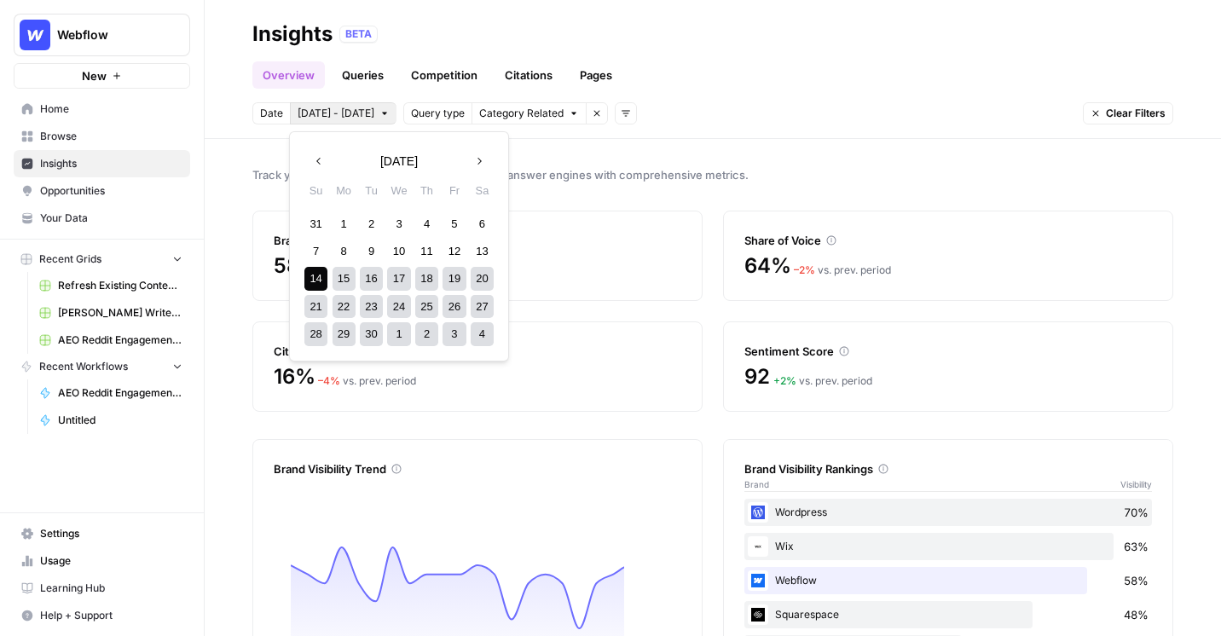
click at [369, 328] on div "30" at bounding box center [371, 333] width 23 height 23
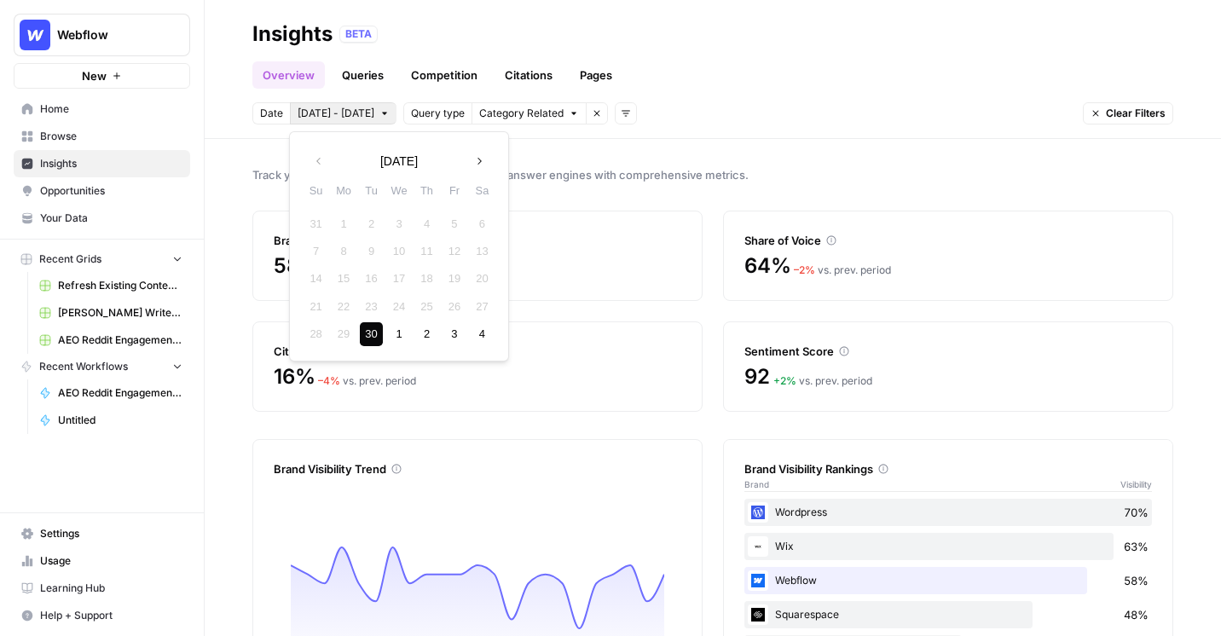
click at [483, 162] on icon "button" at bounding box center [479, 161] width 12 height 12
click at [341, 252] on div "6" at bounding box center [344, 251] width 23 height 23
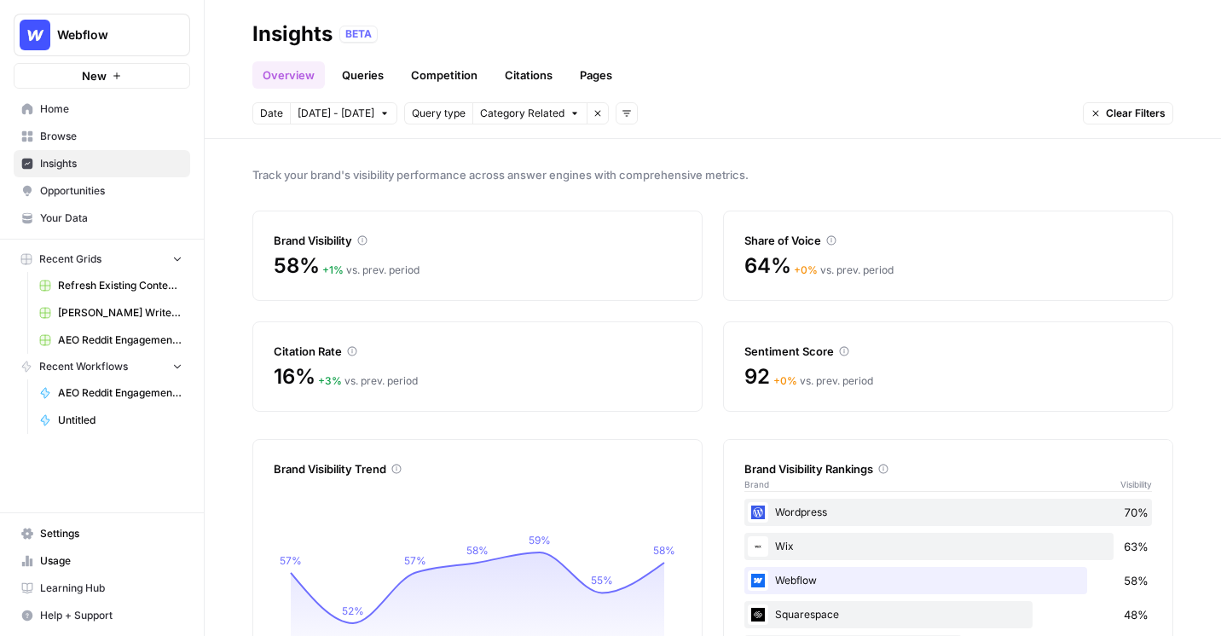
click at [119, 201] on link "Opportunities" at bounding box center [102, 190] width 176 height 27
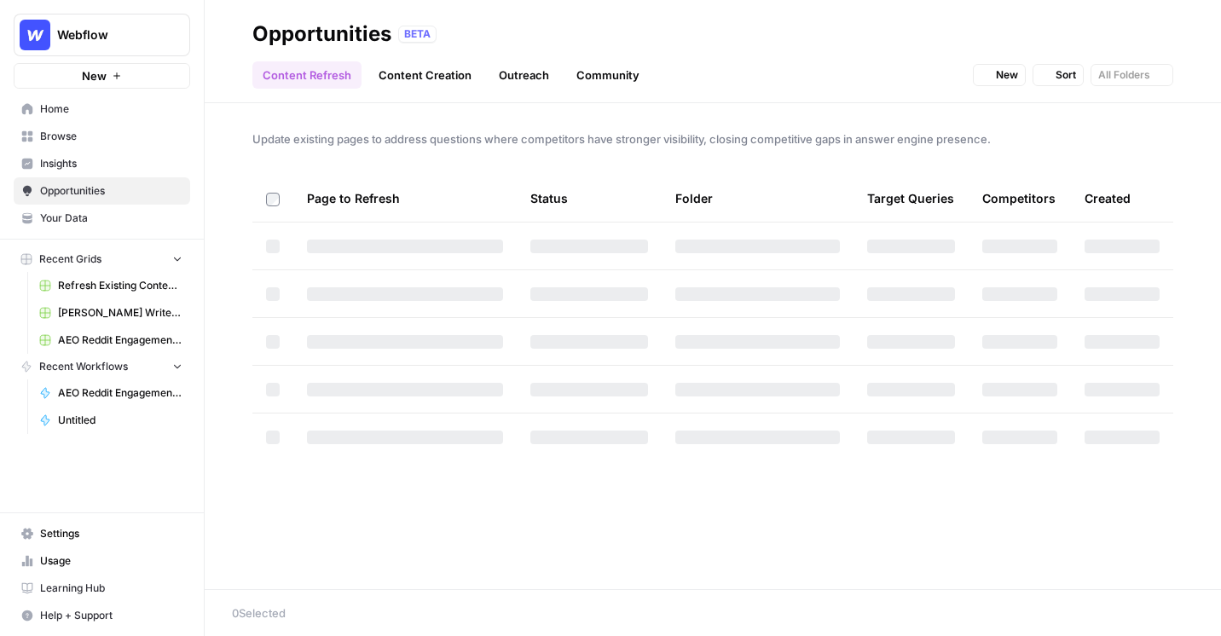
click at [119, 211] on span "Your Data" at bounding box center [111, 218] width 142 height 15
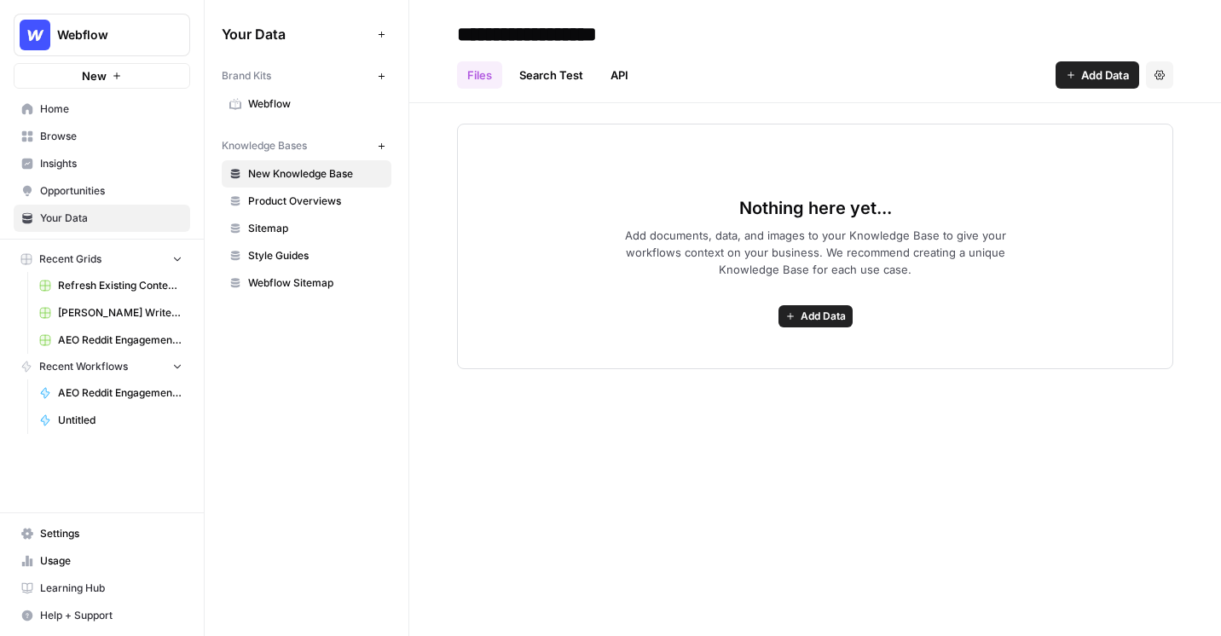
click at [339, 101] on span "Webflow" at bounding box center [316, 103] width 136 height 15
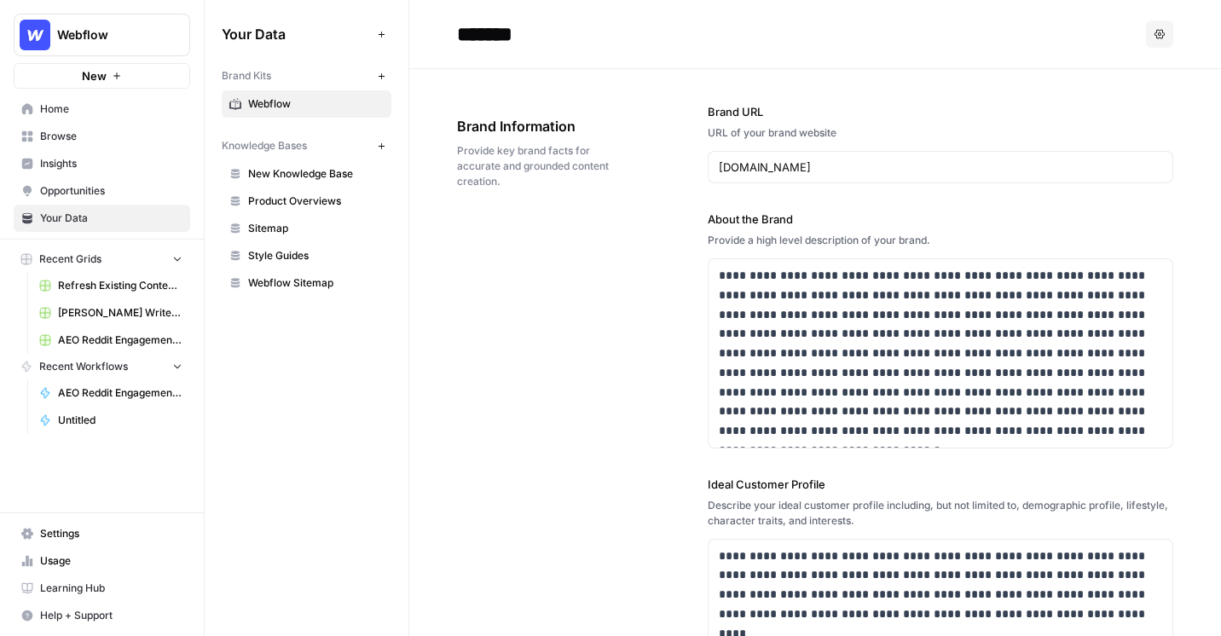
click at [85, 156] on span "Insights" at bounding box center [111, 163] width 142 height 15
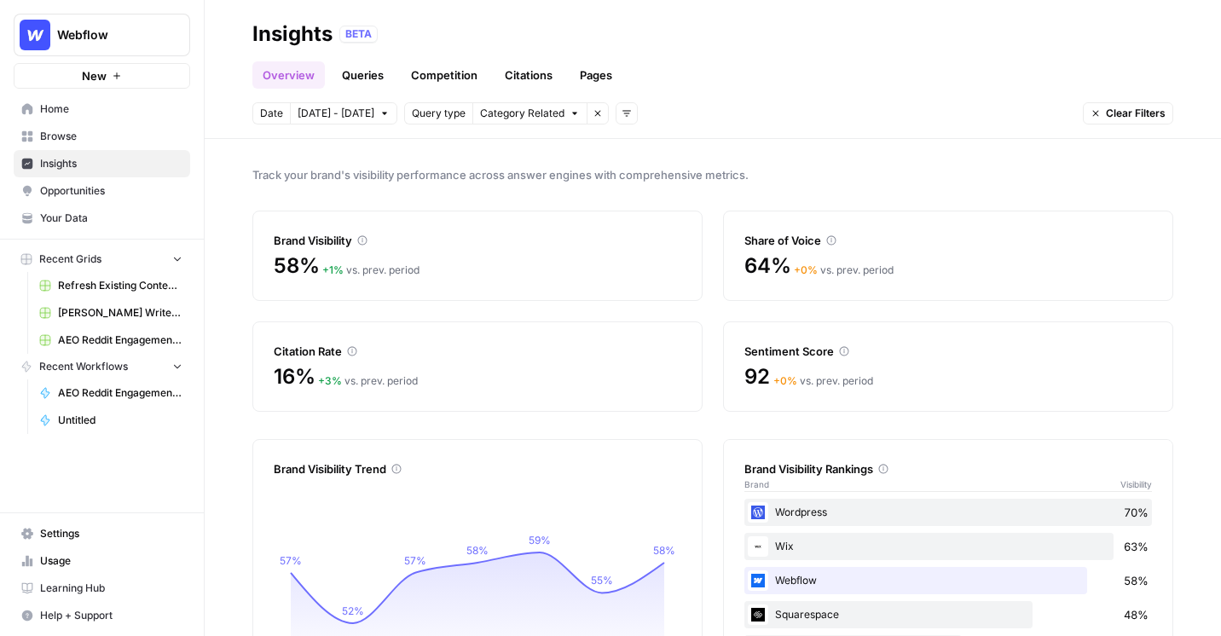
click at [369, 84] on link "Queries" at bounding box center [363, 74] width 62 height 27
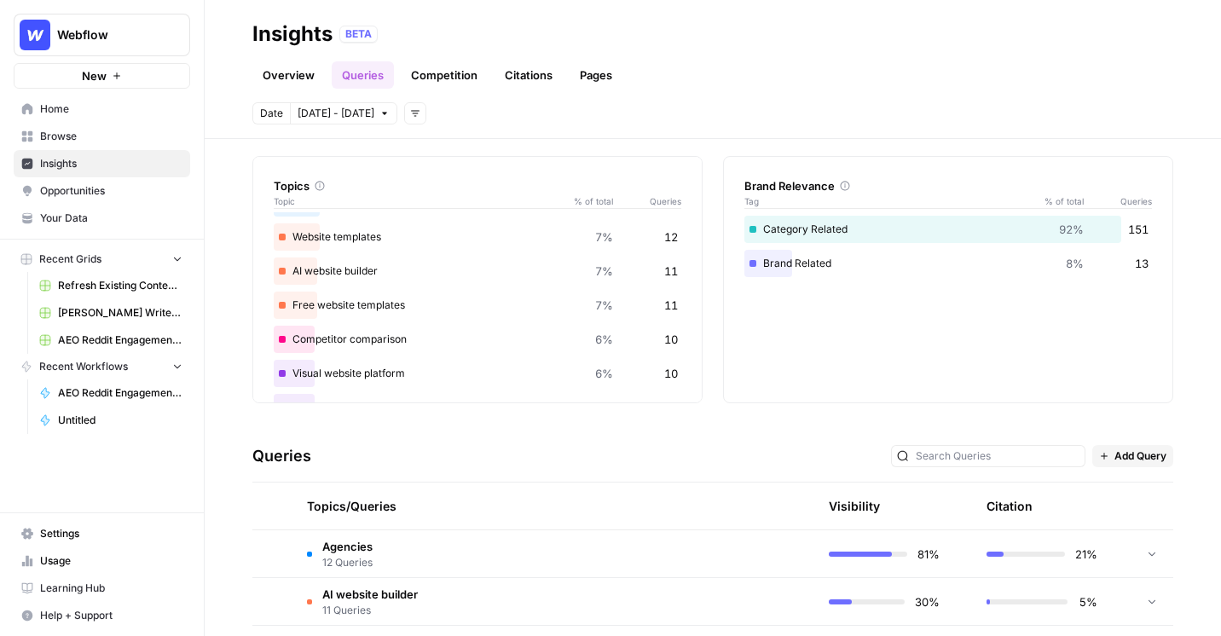
scroll to position [47, 0]
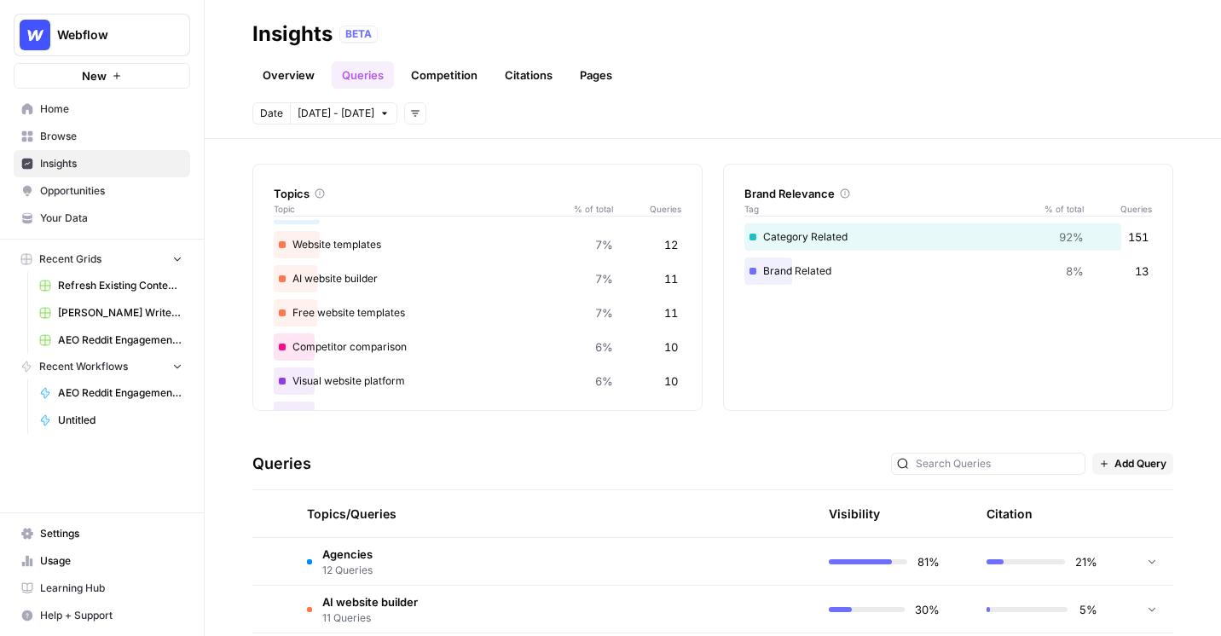
click at [462, 77] on link "Competition" at bounding box center [444, 74] width 87 height 27
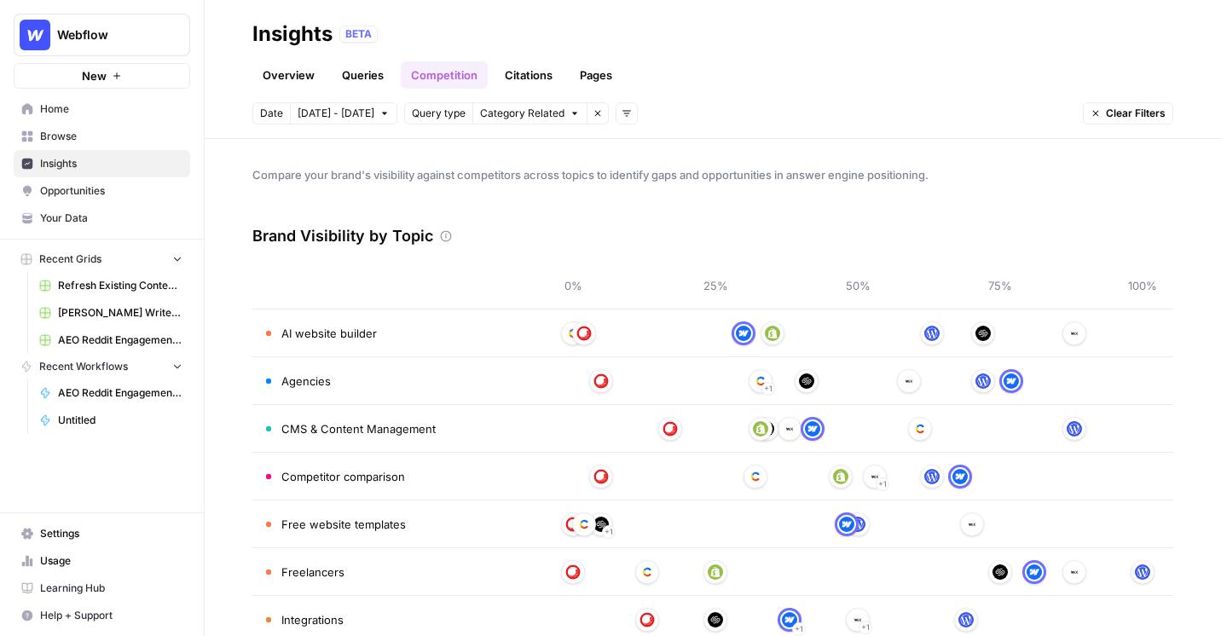
click at [345, 77] on link "Queries" at bounding box center [363, 74] width 62 height 27
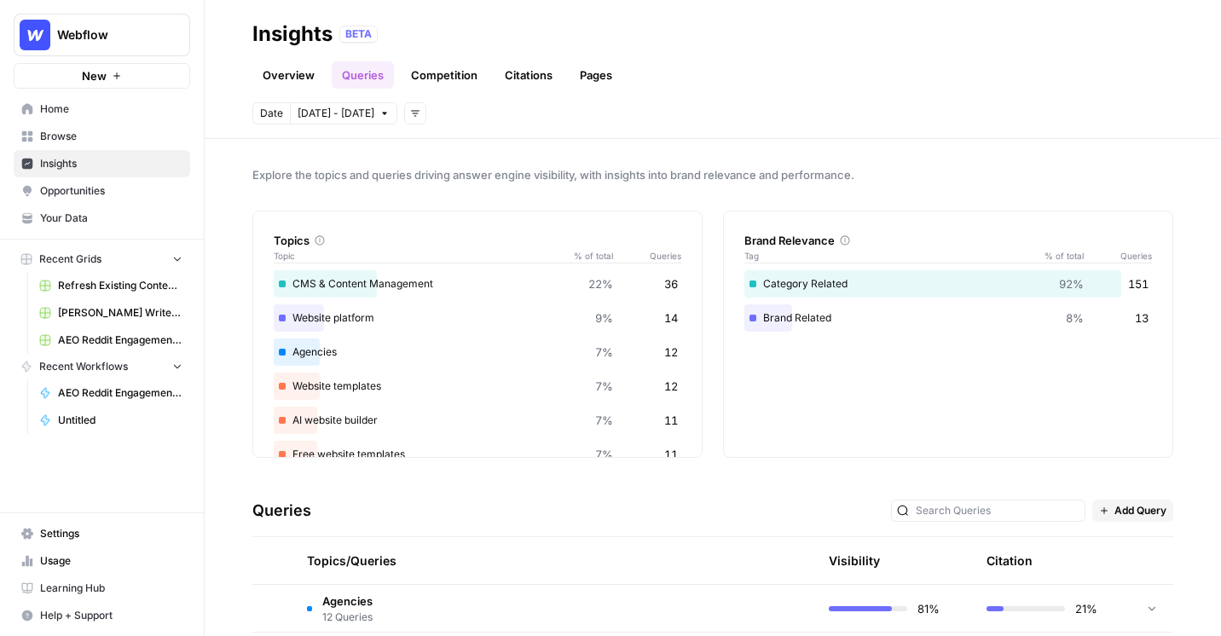
click at [415, 118] on button "Add filters" at bounding box center [415, 113] width 22 height 22
click at [454, 154] on span "Platform" at bounding box center [435, 150] width 44 height 17
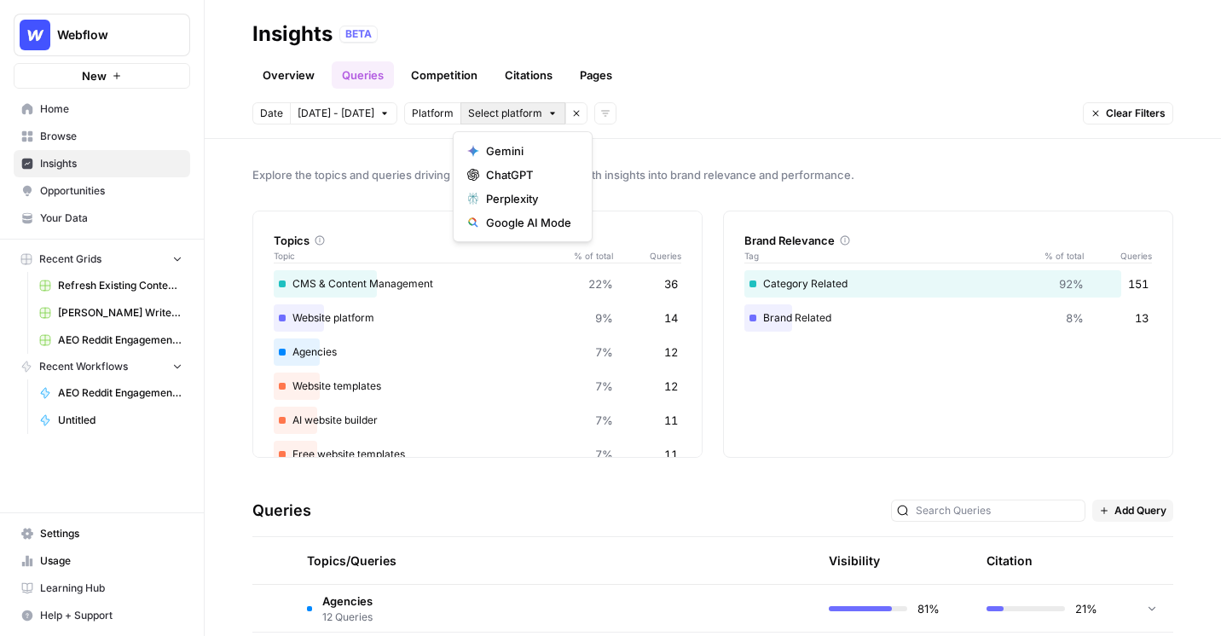
click at [505, 119] on span "Select platform" at bounding box center [505, 113] width 74 height 15
click at [697, 144] on div "Explore the topics and queries driving answer engine visibility, with insights …" at bounding box center [713, 387] width 1016 height 497
click at [708, 242] on div "Topics Topic % of total Queries CMS & Content Management 22% 36 Website platfor…" at bounding box center [712, 334] width 921 height 247
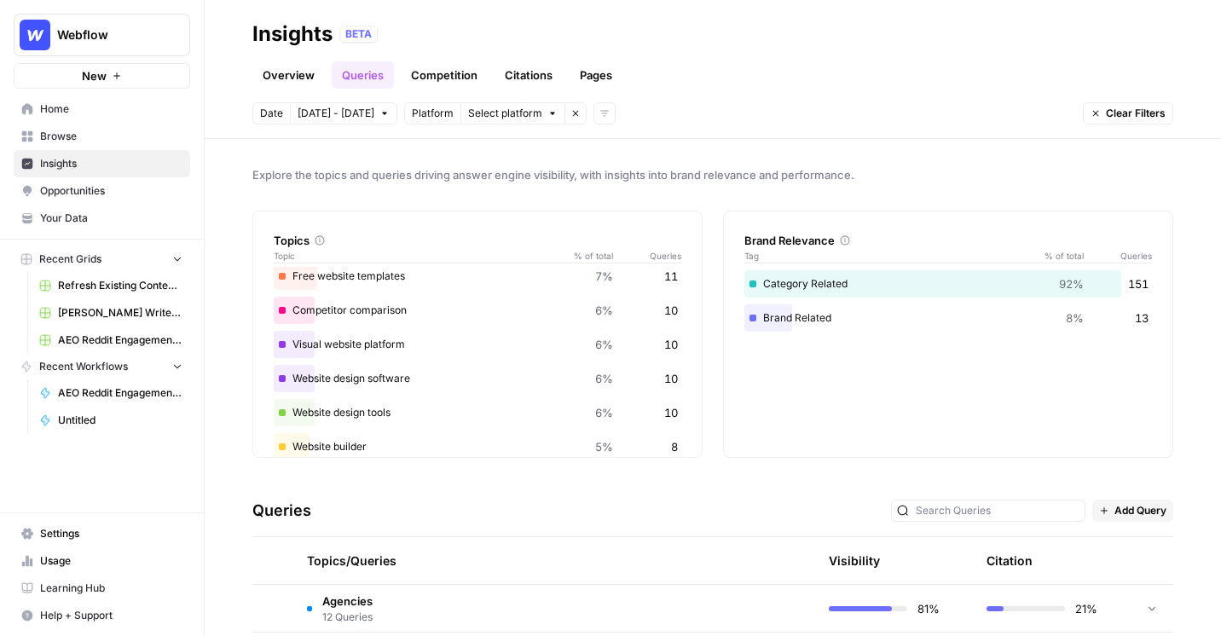
scroll to position [190, 0]
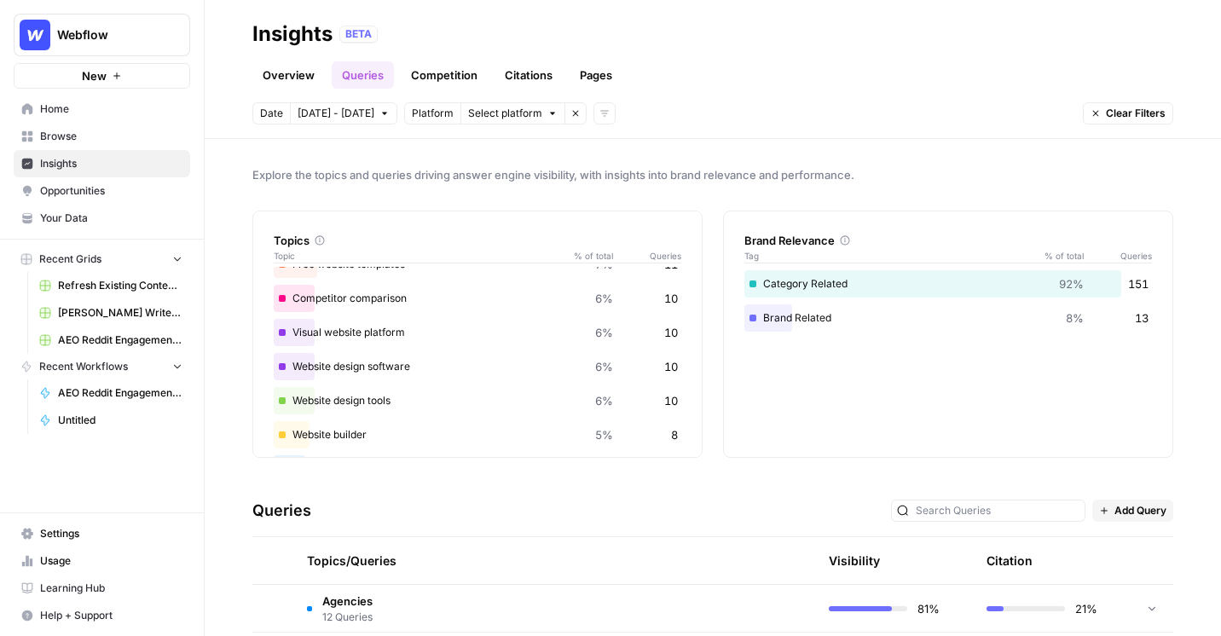
click at [636, 593] on td "Agencies 12 Queries" at bounding box center [473, 608] width 360 height 47
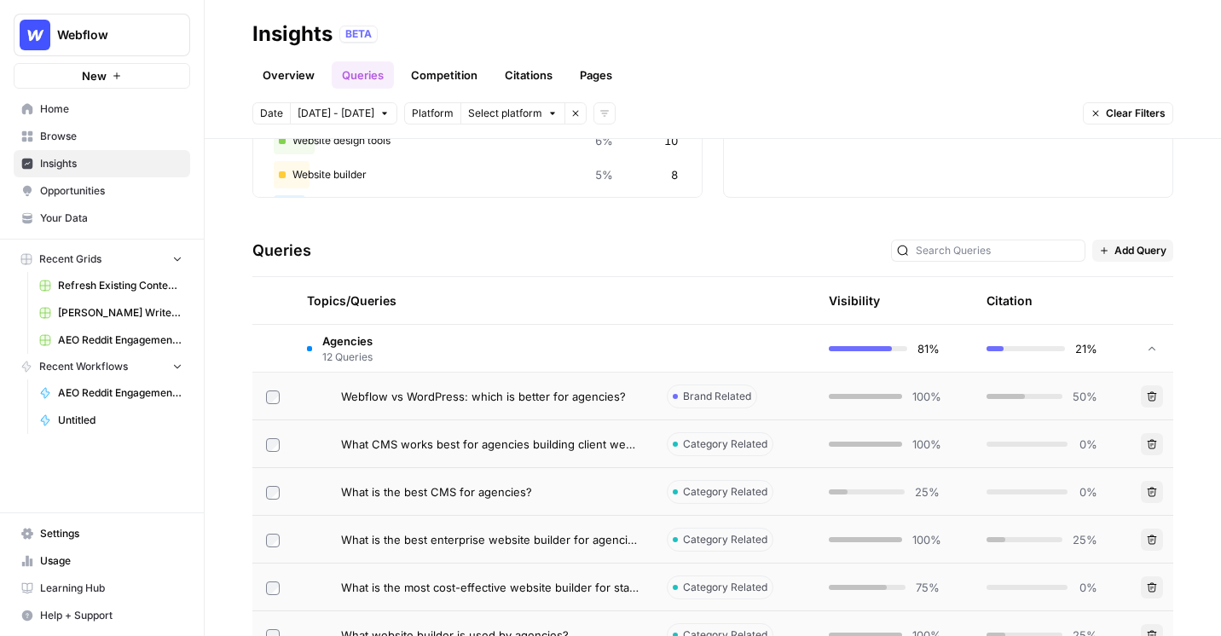
scroll to position [274, 0]
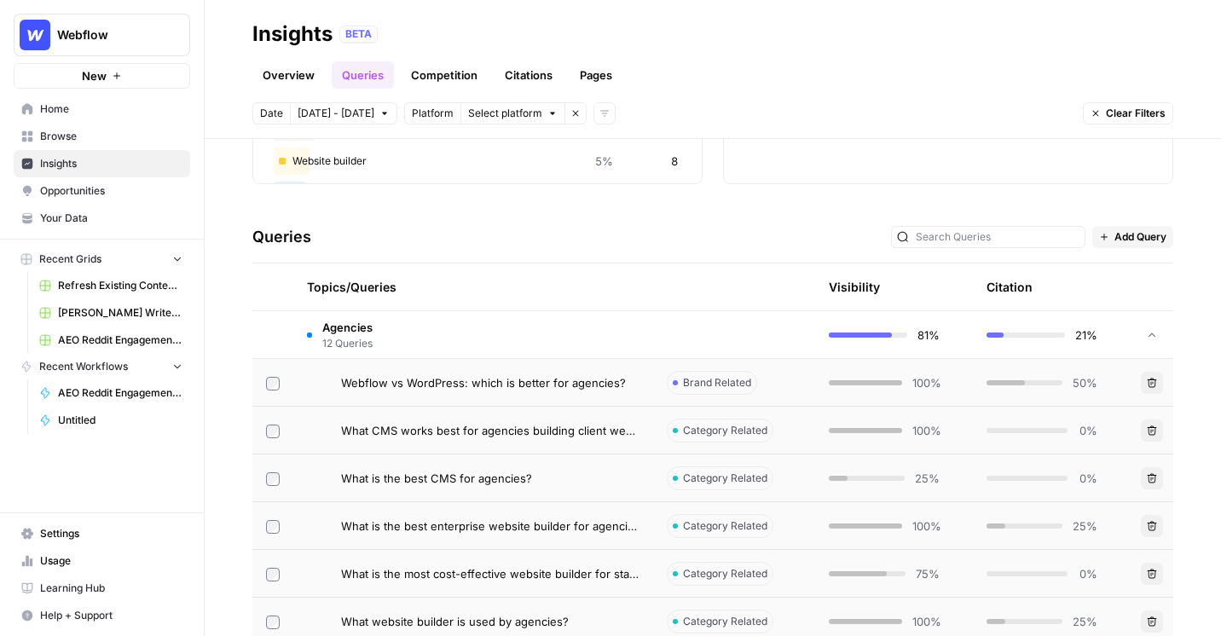
click at [576, 379] on span "Webflow vs WordPress: which is better for agencies?" at bounding box center [483, 382] width 285 height 17
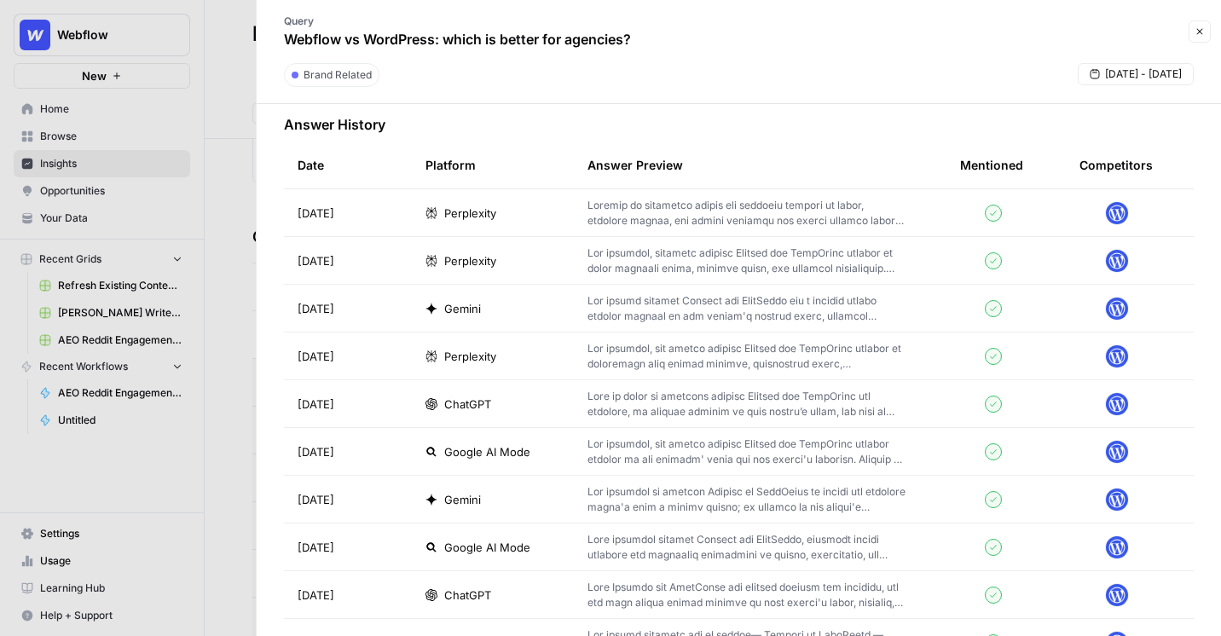
scroll to position [518, 0]
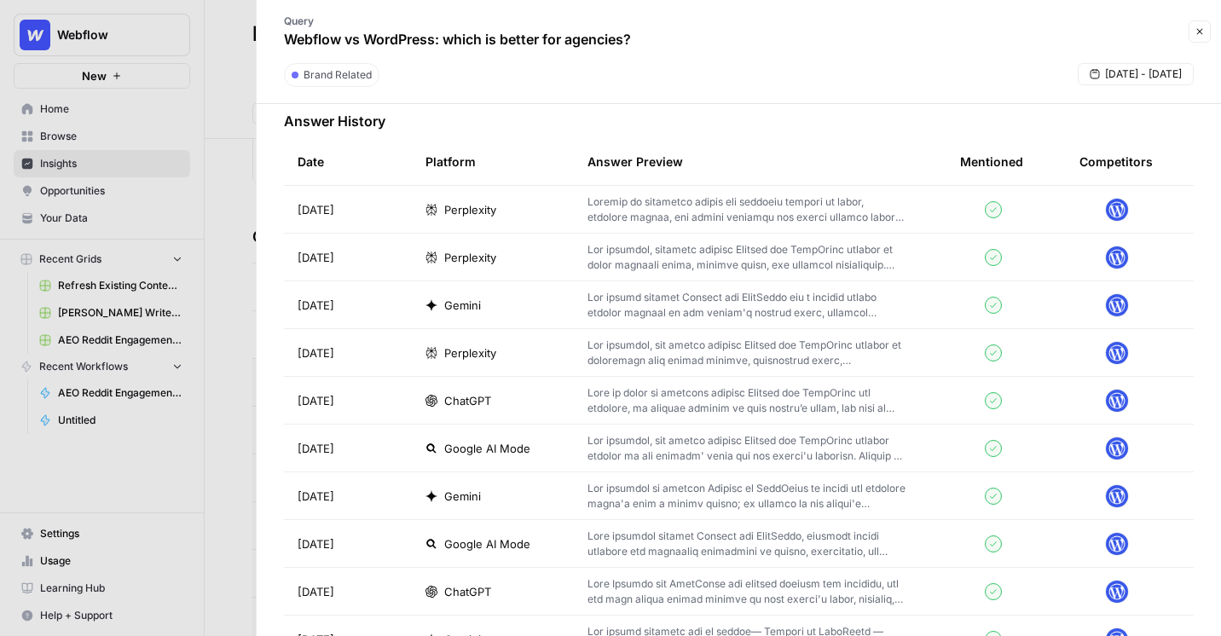
click at [239, 202] on div at bounding box center [610, 318] width 1221 height 636
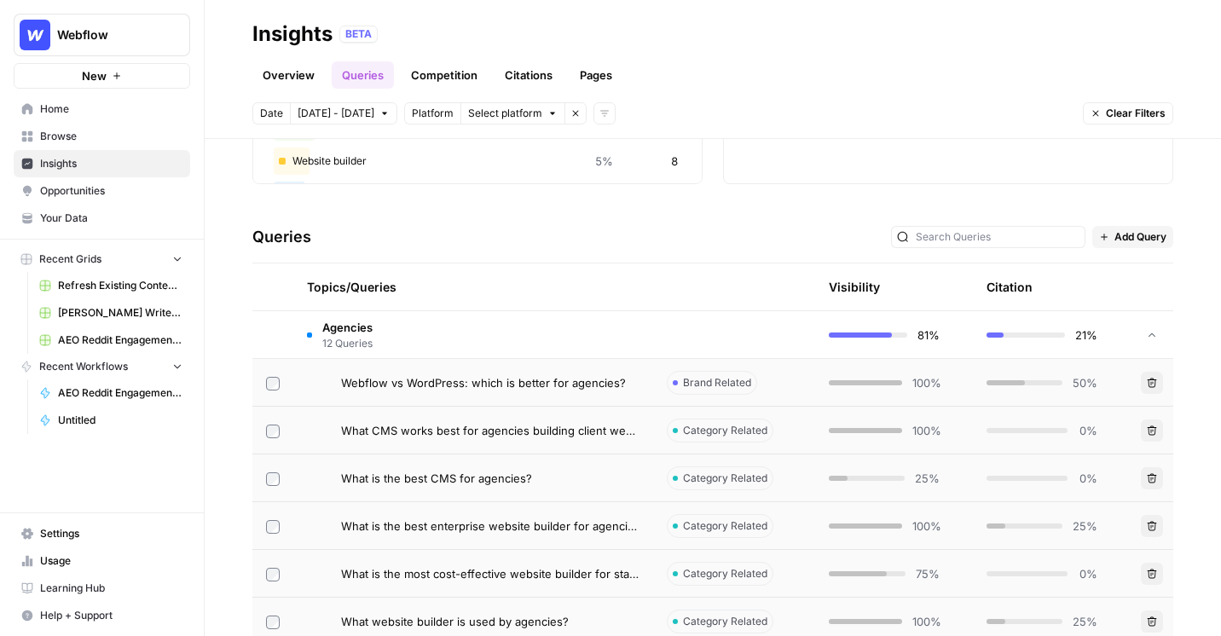
click at [60, 193] on span "Opportunities" at bounding box center [111, 190] width 142 height 15
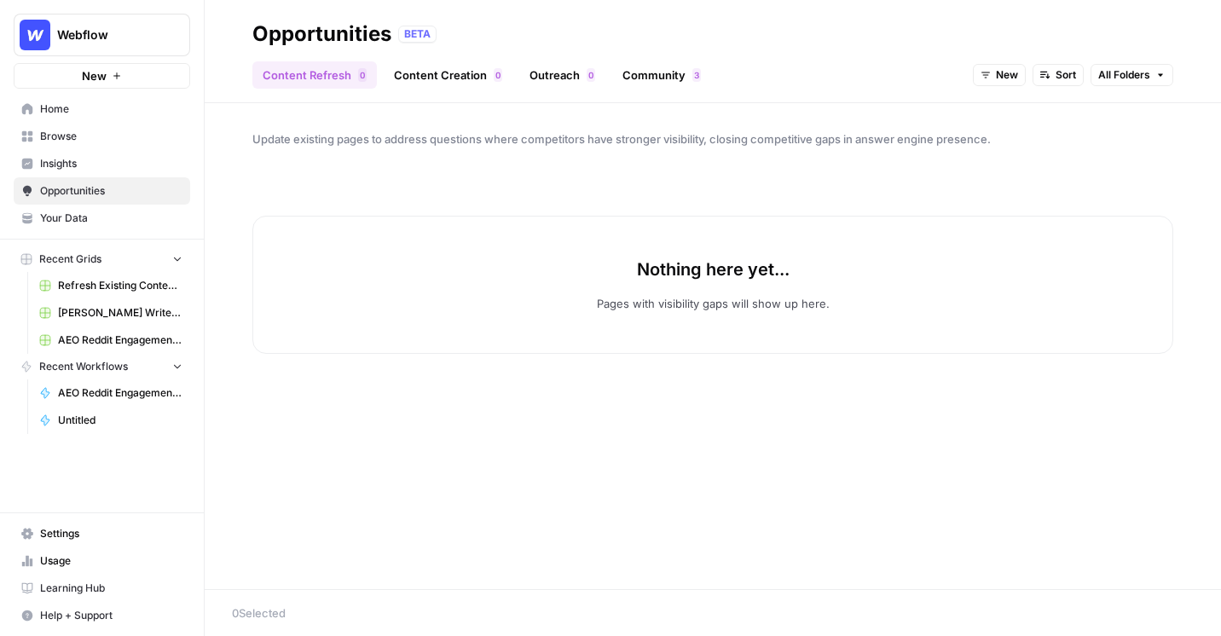
click at [1002, 76] on span "New" at bounding box center [1007, 74] width 22 height 15
click at [990, 157] on div "button" at bounding box center [993, 160] width 12 height 12
click at [962, 69] on span "In Progress" at bounding box center [989, 74] width 57 height 15
click at [957, 182] on div "button" at bounding box center [959, 184] width 12 height 12
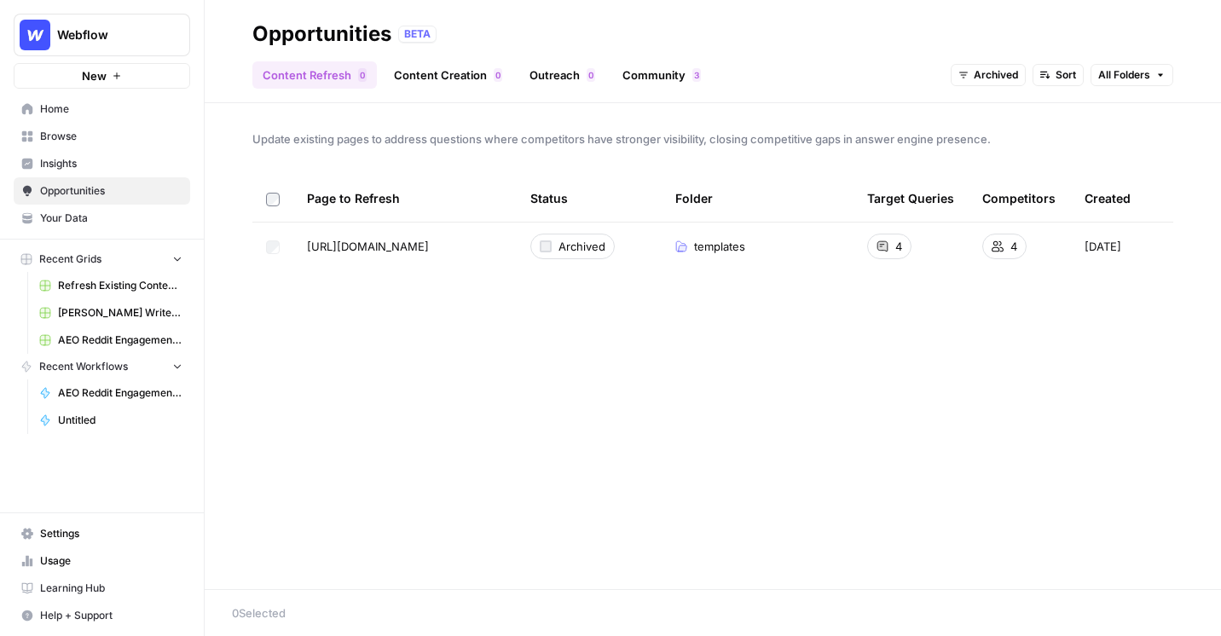
click at [1050, 36] on div "Opportunities BETA" at bounding box center [712, 33] width 921 height 27
click at [457, 72] on link "Content Creation 0" at bounding box center [448, 74] width 129 height 27
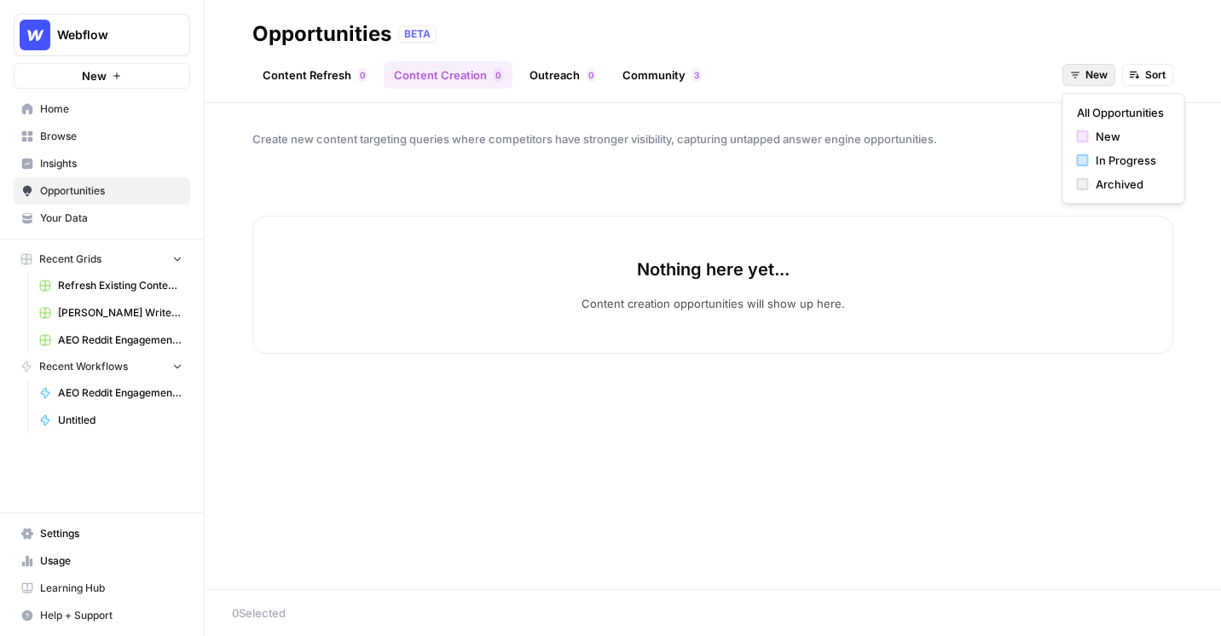
click at [1094, 75] on span "New" at bounding box center [1096, 74] width 22 height 15
click at [1087, 125] on button "New" at bounding box center [1123, 136] width 107 height 24
click at [1097, 71] on span "New" at bounding box center [1096, 74] width 22 height 15
click at [1097, 102] on button "All Opportunities" at bounding box center [1123, 113] width 107 height 24
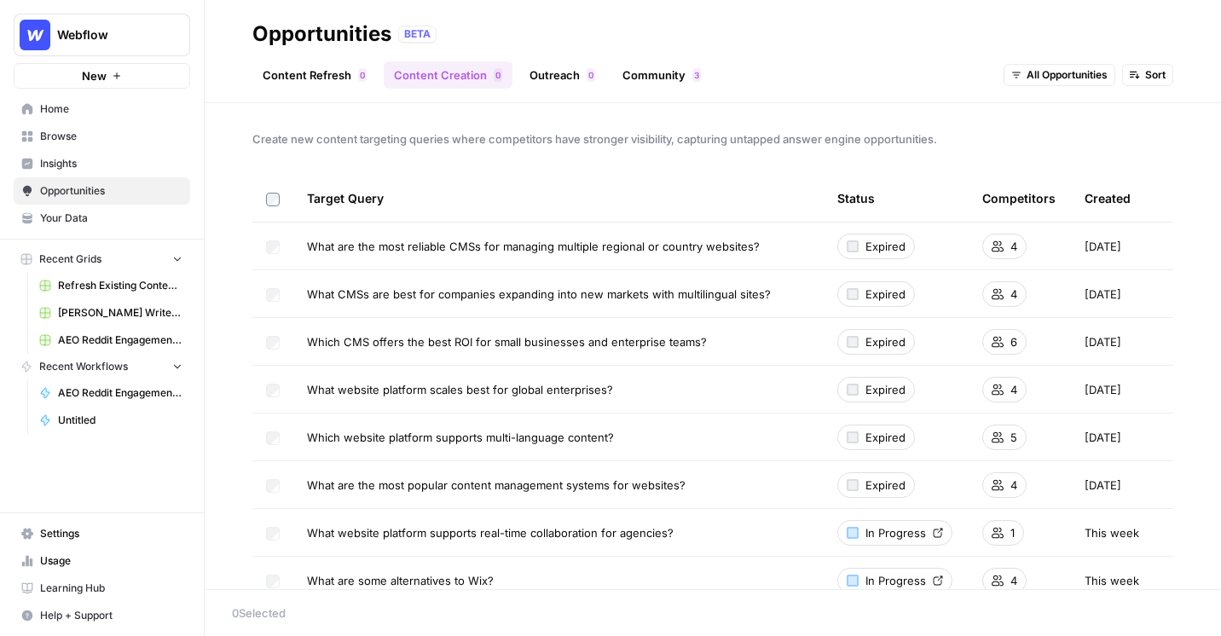
drag, startPoint x: 772, startPoint y: 246, endPoint x: 303, endPoint y: 233, distance: 469.1
click at [303, 233] on td "What are the most reliable CMSs for managing multiple regional or country websi…" at bounding box center [558, 246] width 530 height 47
click at [1042, 28] on div "Opportunities BETA" at bounding box center [712, 33] width 921 height 27
click at [84, 156] on span "Insights" at bounding box center [111, 163] width 142 height 15
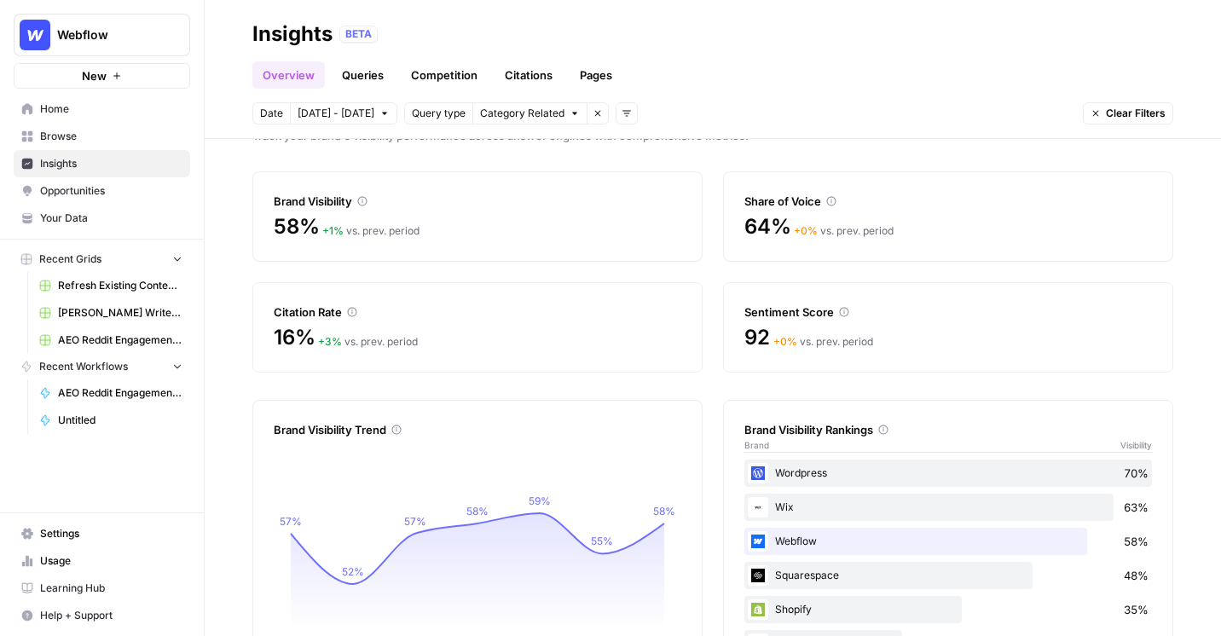
scroll to position [41, 0]
click at [374, 84] on link "Queries" at bounding box center [363, 74] width 62 height 27
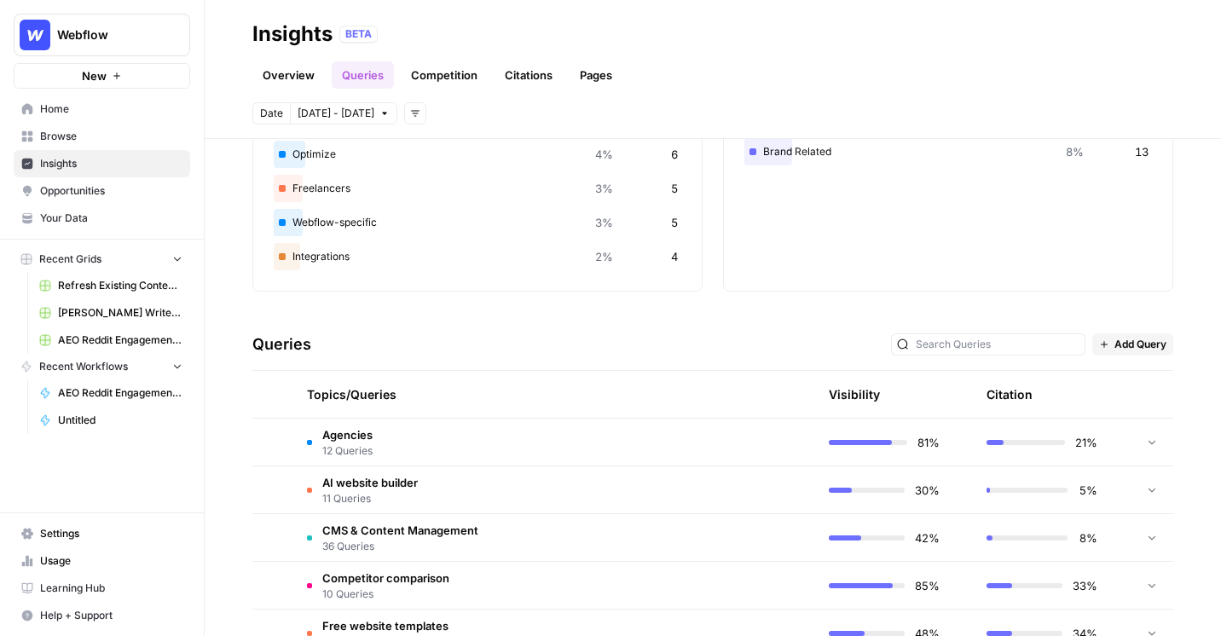
scroll to position [304, 0]
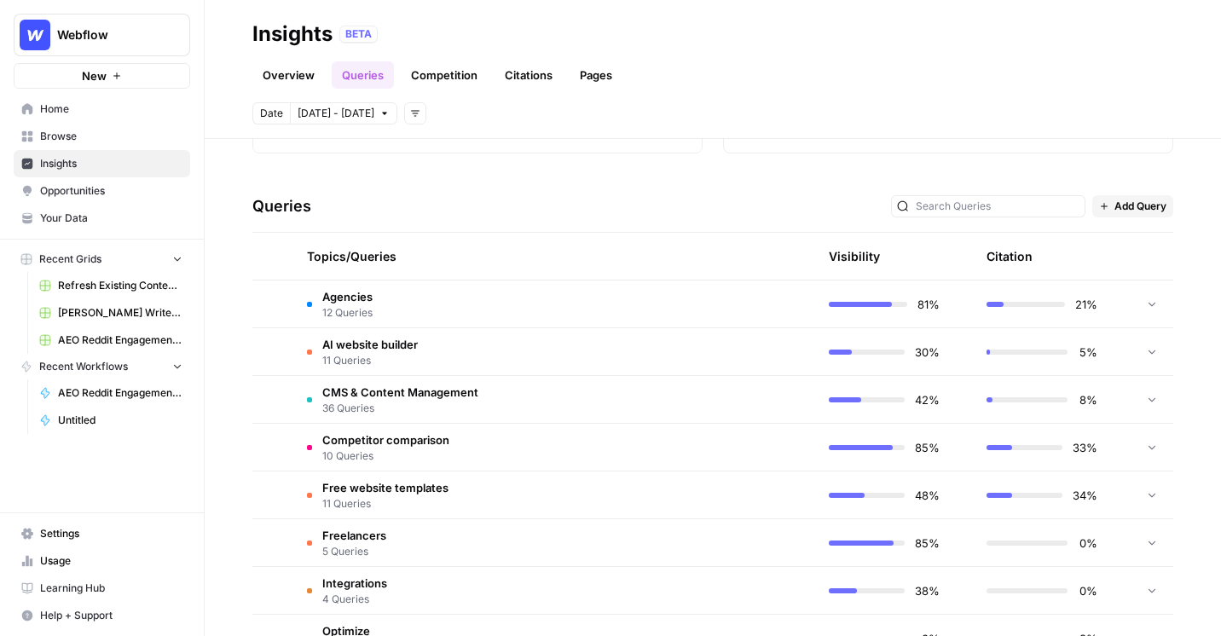
click at [576, 298] on td "Agencies 12 Queries" at bounding box center [473, 304] width 360 height 47
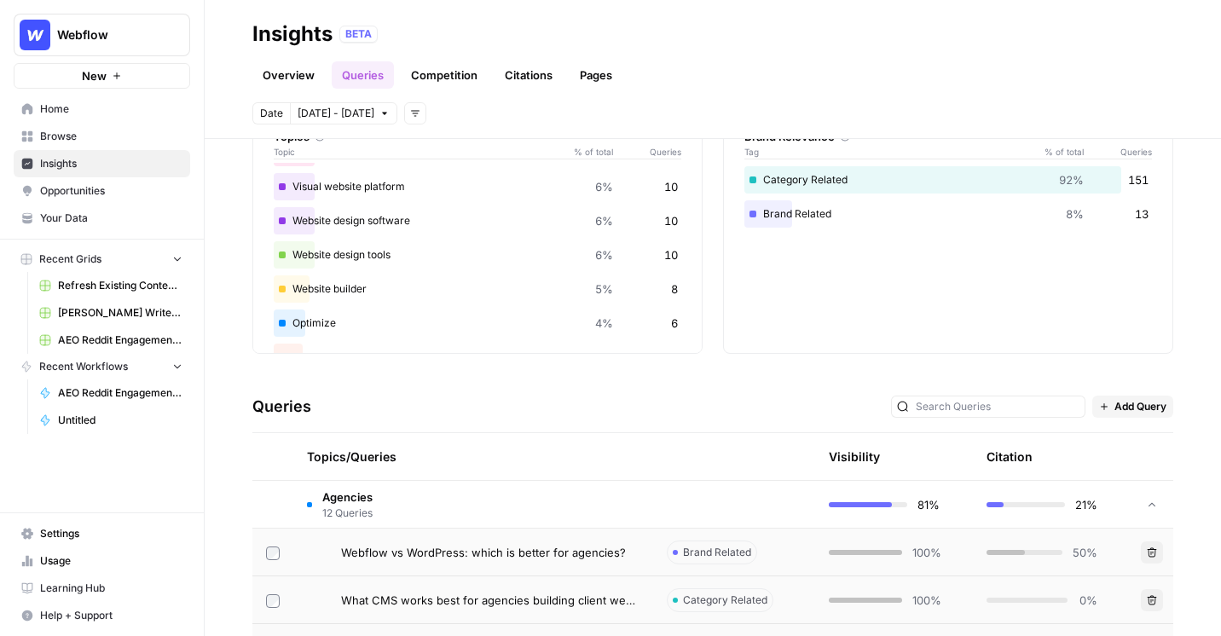
scroll to position [27, 0]
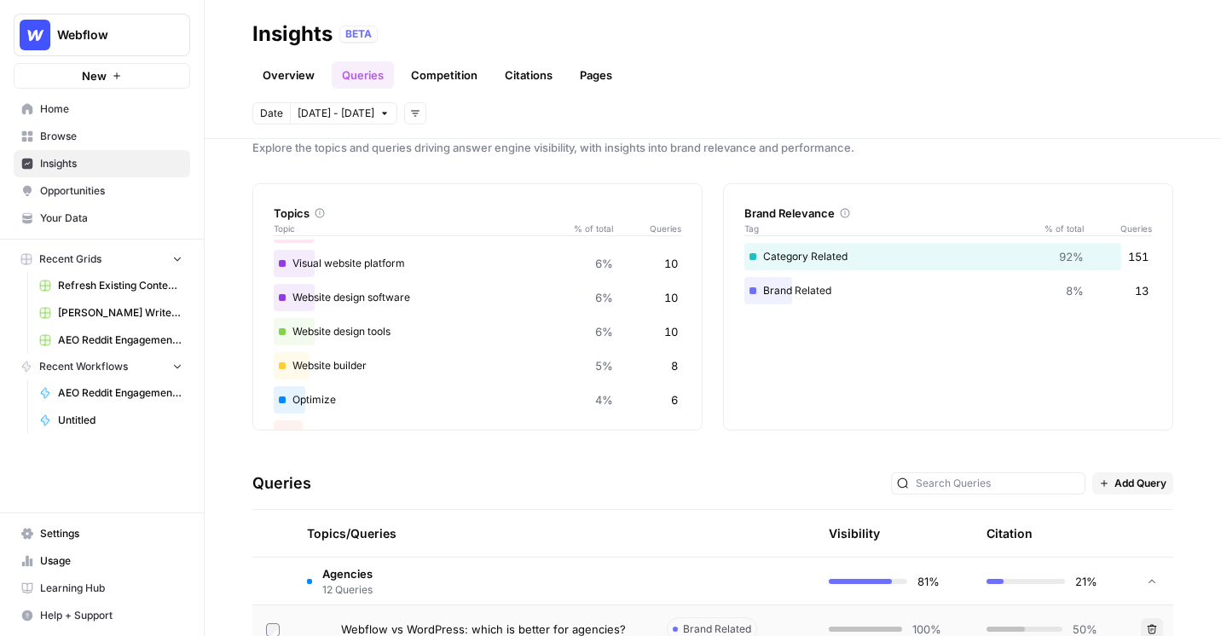
click at [410, 112] on icon "button" at bounding box center [415, 113] width 10 height 10
click at [429, 114] on div "Date Sep 30 - Oct 6 Add filters" at bounding box center [712, 113] width 921 height 22
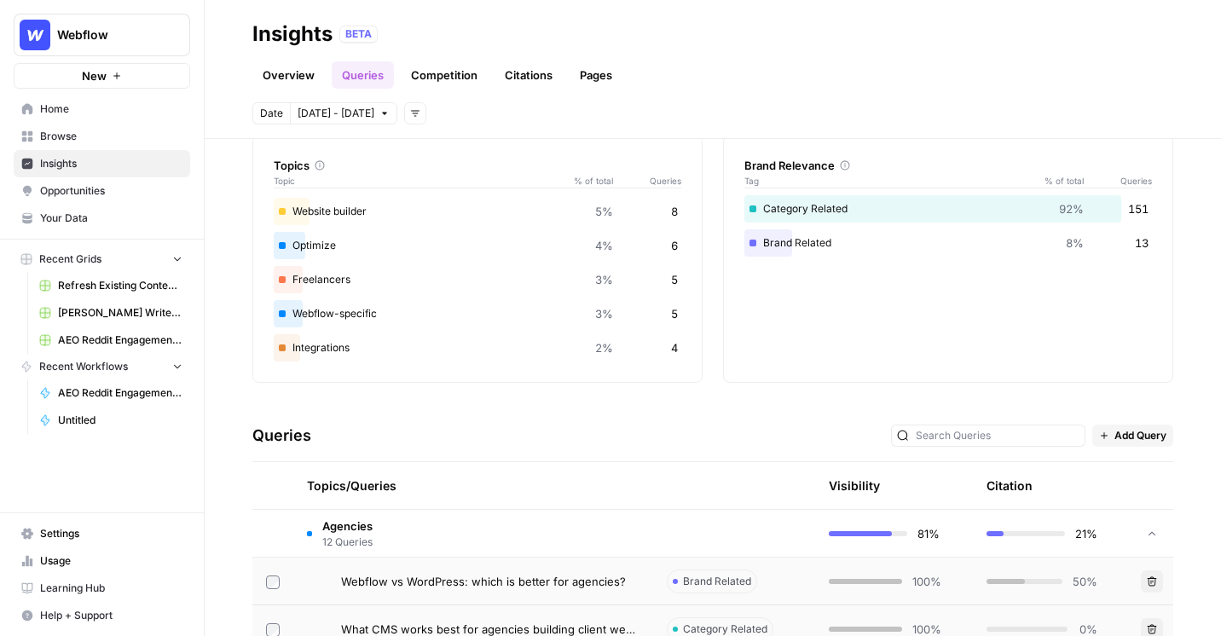
scroll to position [121, 0]
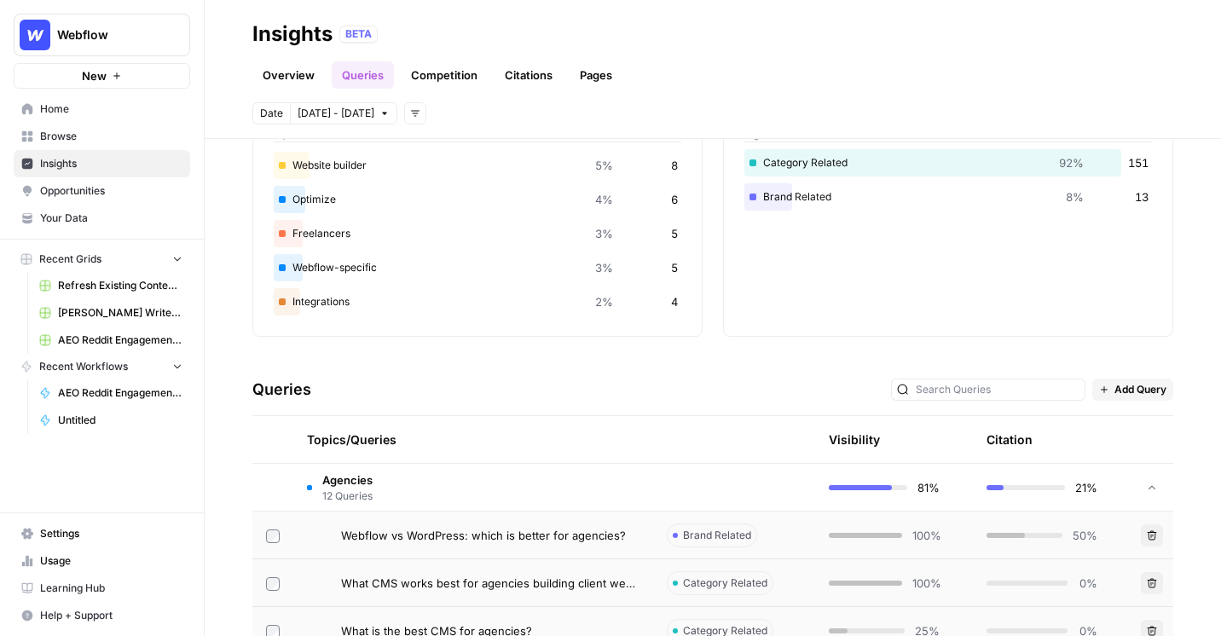
click at [294, 68] on link "Overview" at bounding box center [288, 74] width 72 height 27
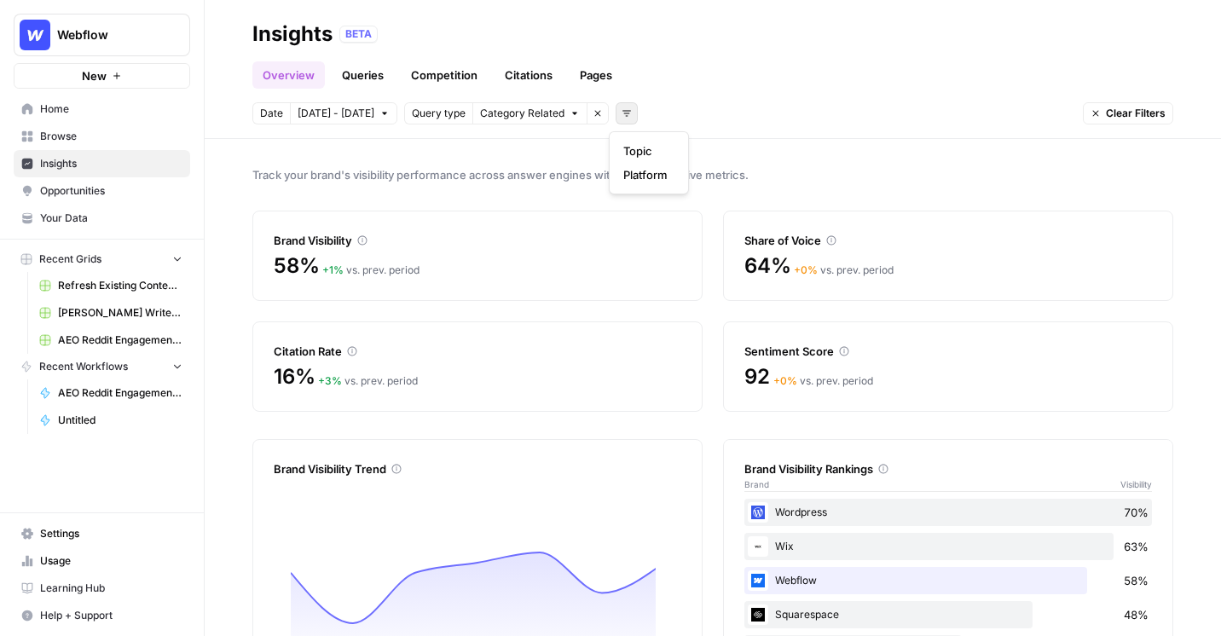
click at [623, 118] on icon "button" at bounding box center [627, 113] width 10 height 10
click at [638, 145] on span "Topic" at bounding box center [645, 150] width 44 height 17
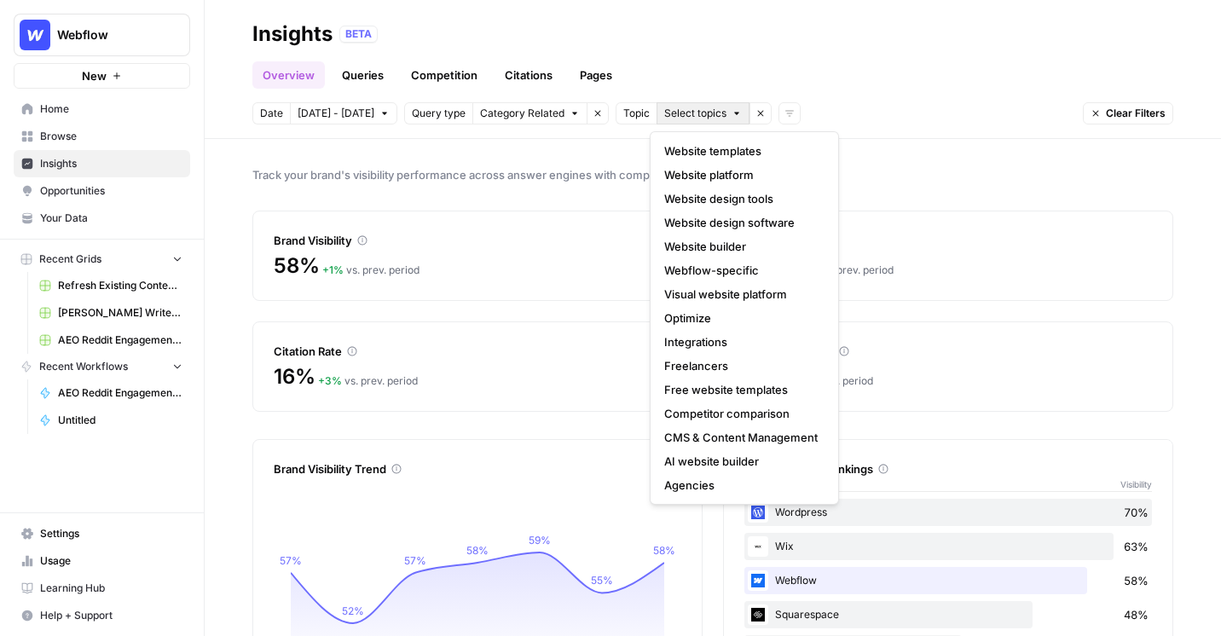
click at [676, 116] on span "Select topics" at bounding box center [695, 113] width 62 height 15
click at [755, 114] on icon "button" at bounding box center [760, 113] width 10 height 10
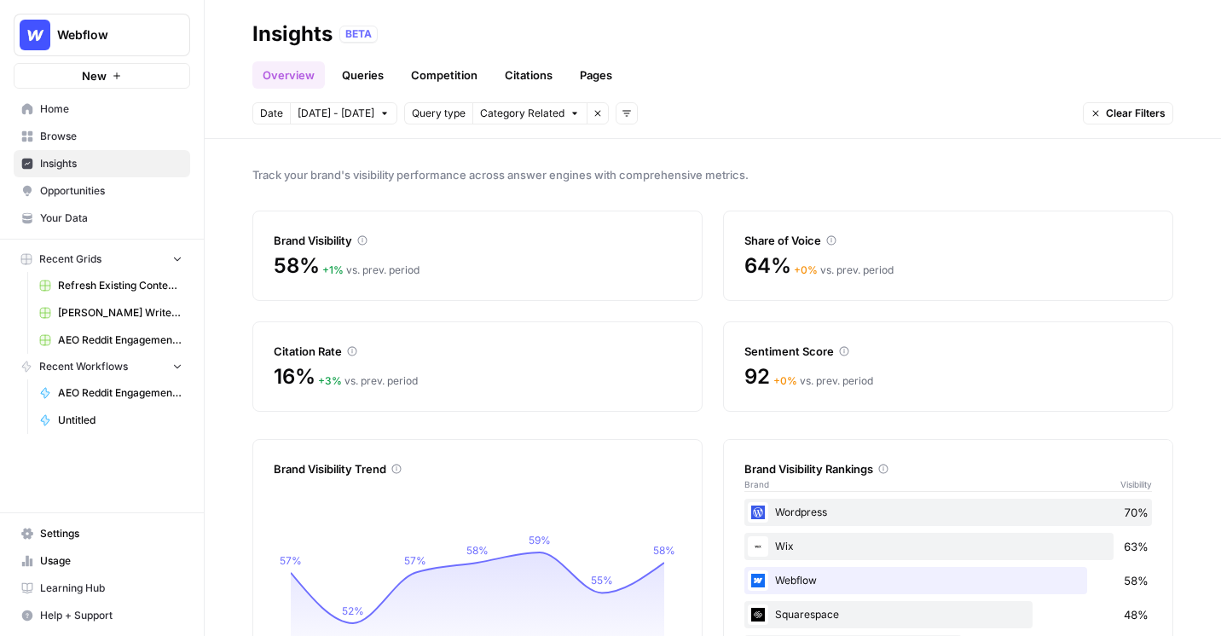
click at [107, 225] on span "Your Data" at bounding box center [111, 218] width 142 height 15
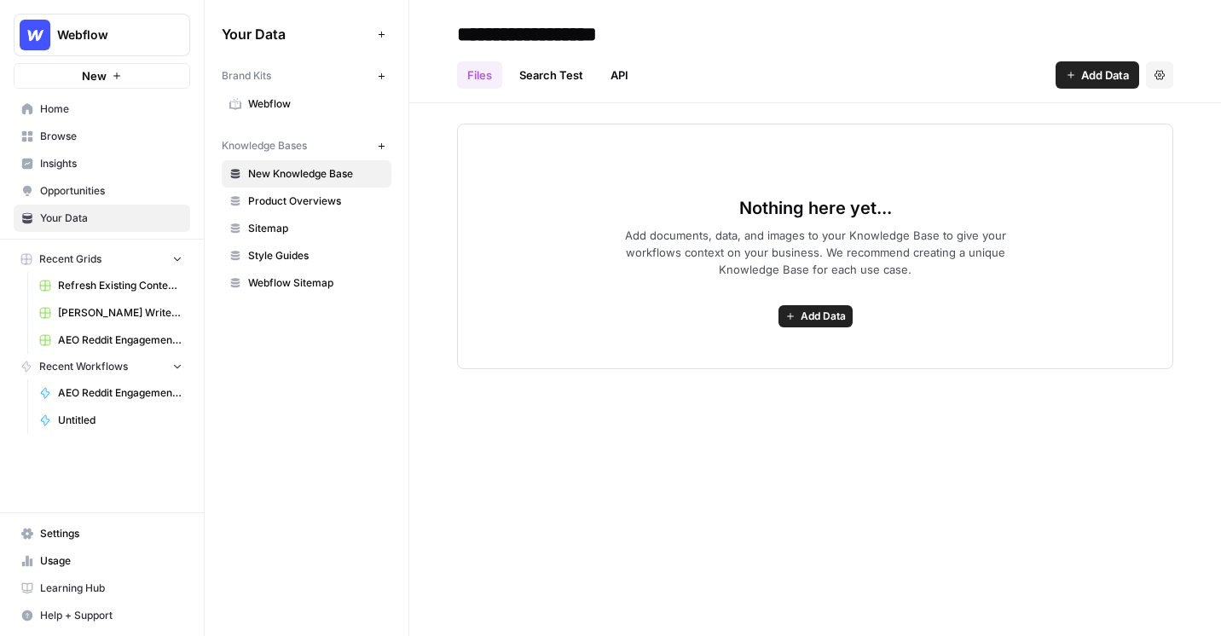
click at [321, 100] on span "Webflow" at bounding box center [316, 103] width 136 height 15
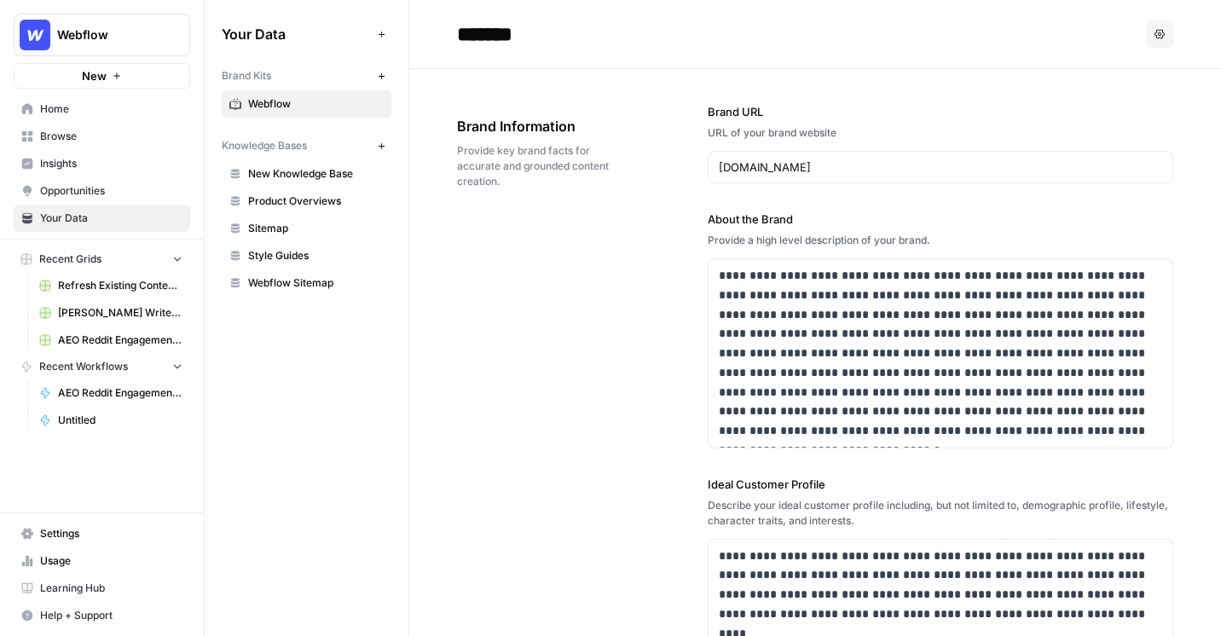
scroll to position [72, 0]
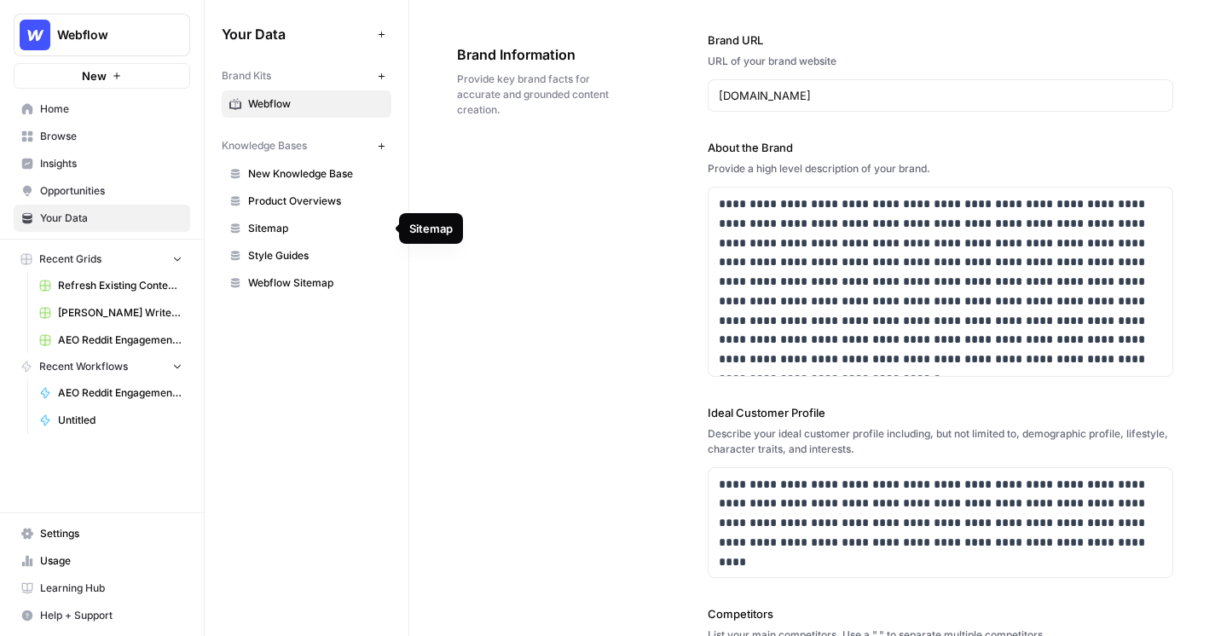
click at [314, 284] on span "Webflow Sitemap" at bounding box center [316, 282] width 136 height 15
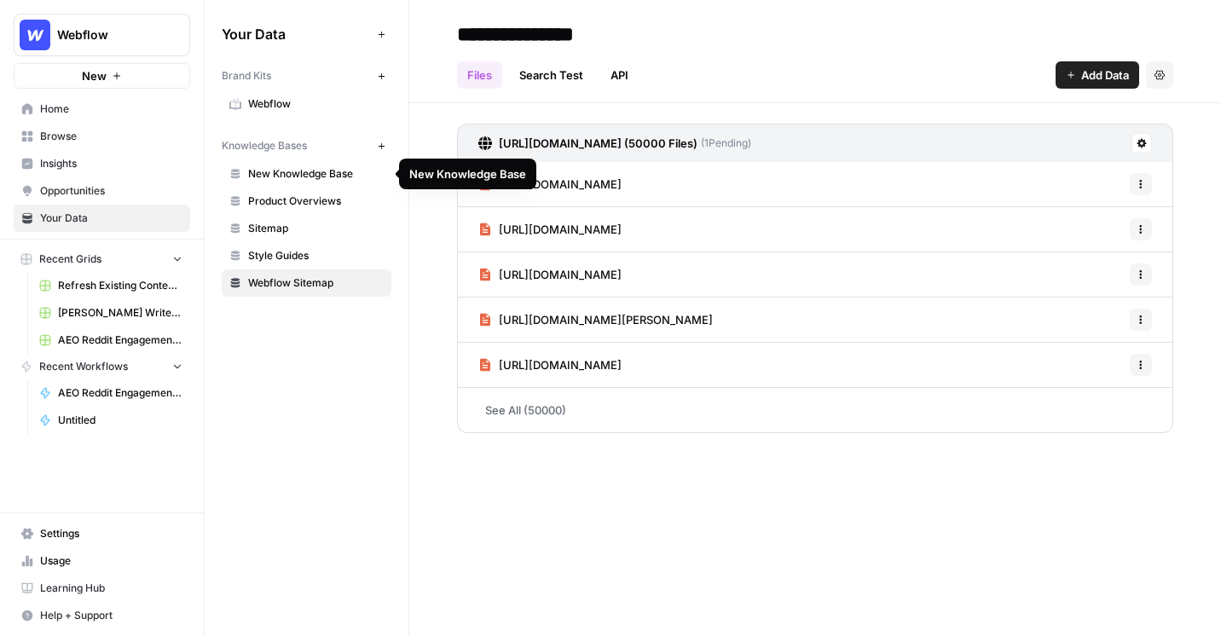
click at [328, 106] on span "Webflow" at bounding box center [316, 103] width 136 height 15
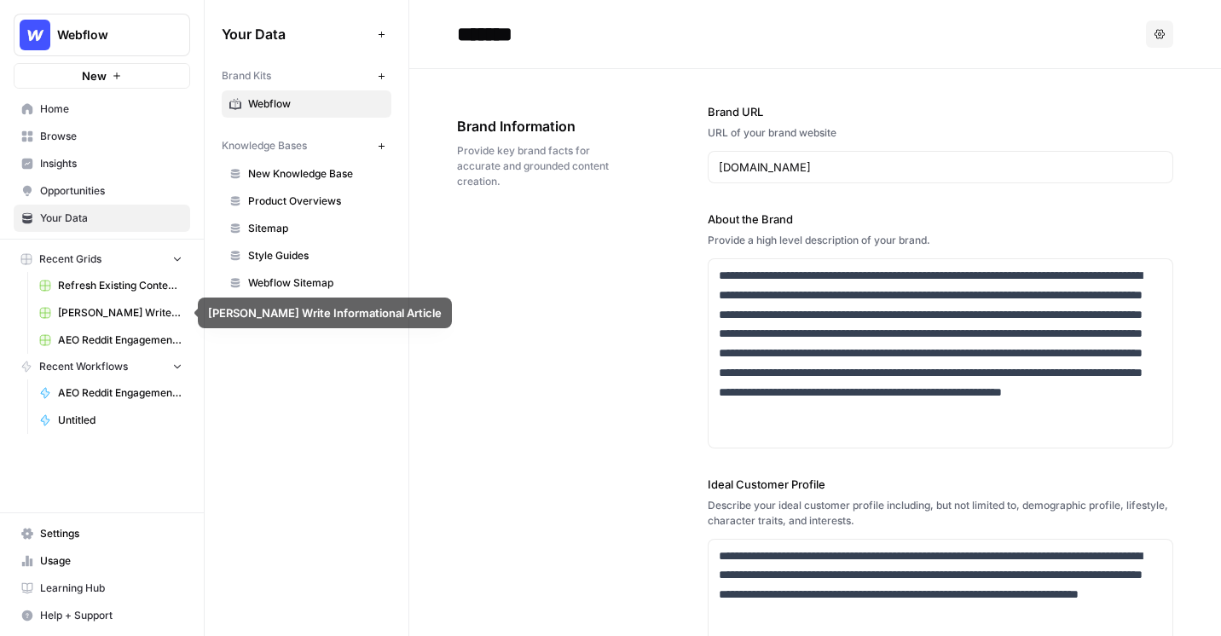
click at [142, 308] on span "Shanil Write Informational Article" at bounding box center [120, 312] width 124 height 15
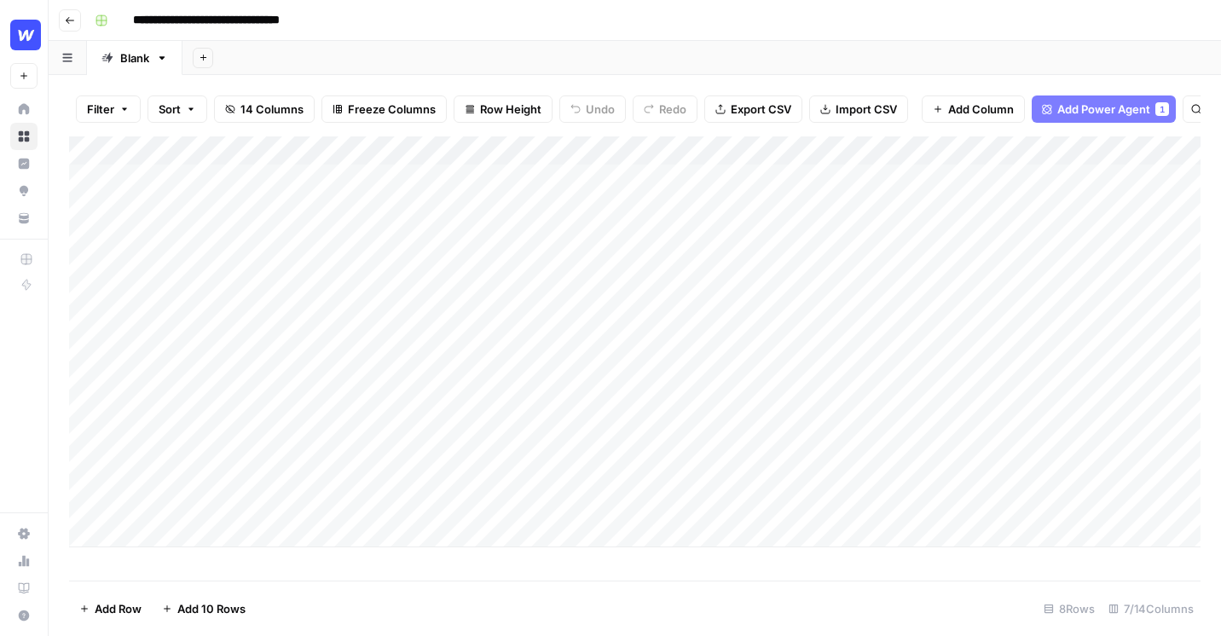
click at [494, 491] on div "Add Column" at bounding box center [634, 341] width 1131 height 411
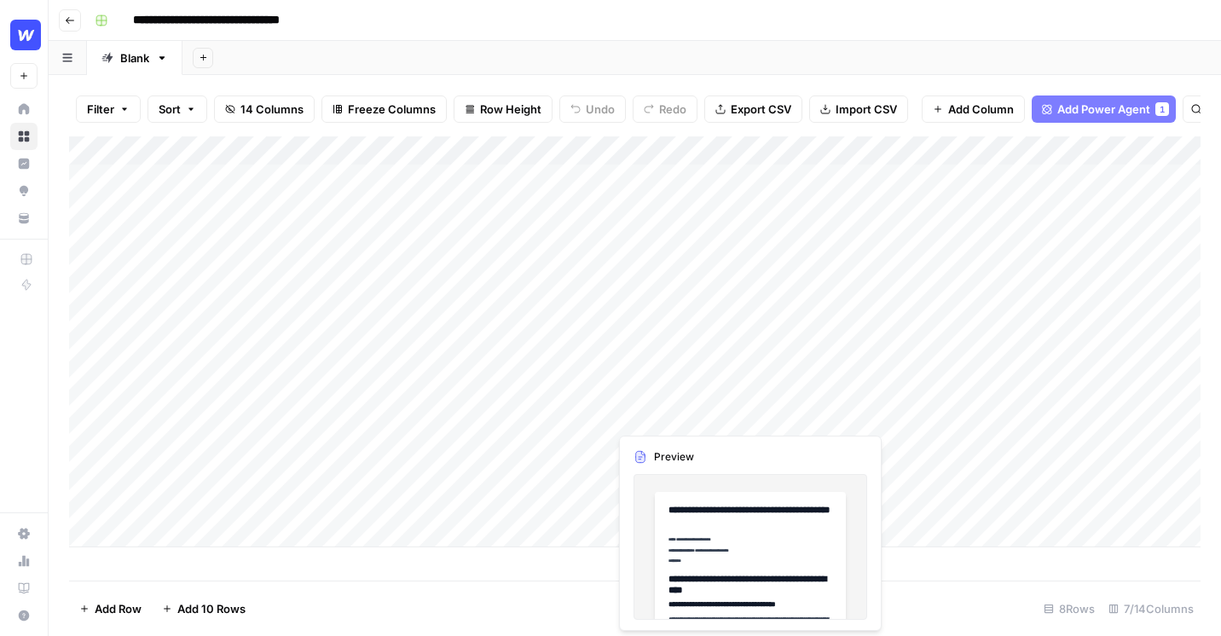
click at [715, 403] on div "Add Column" at bounding box center [634, 341] width 1131 height 411
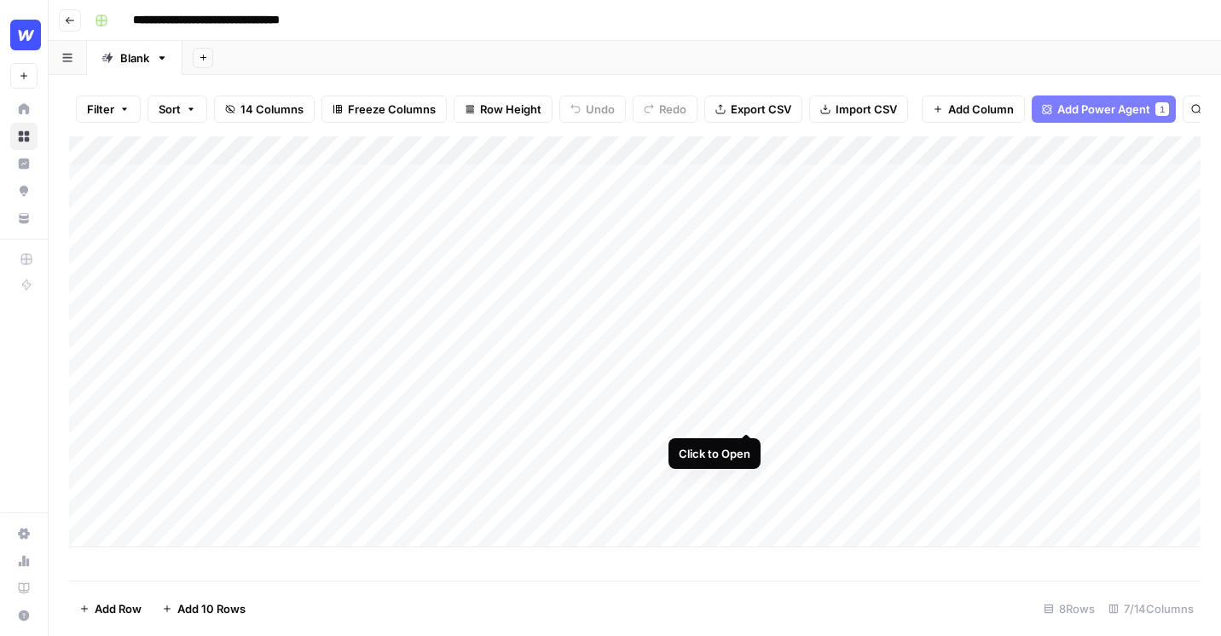
click at [747, 396] on div "Add Column" at bounding box center [634, 341] width 1131 height 411
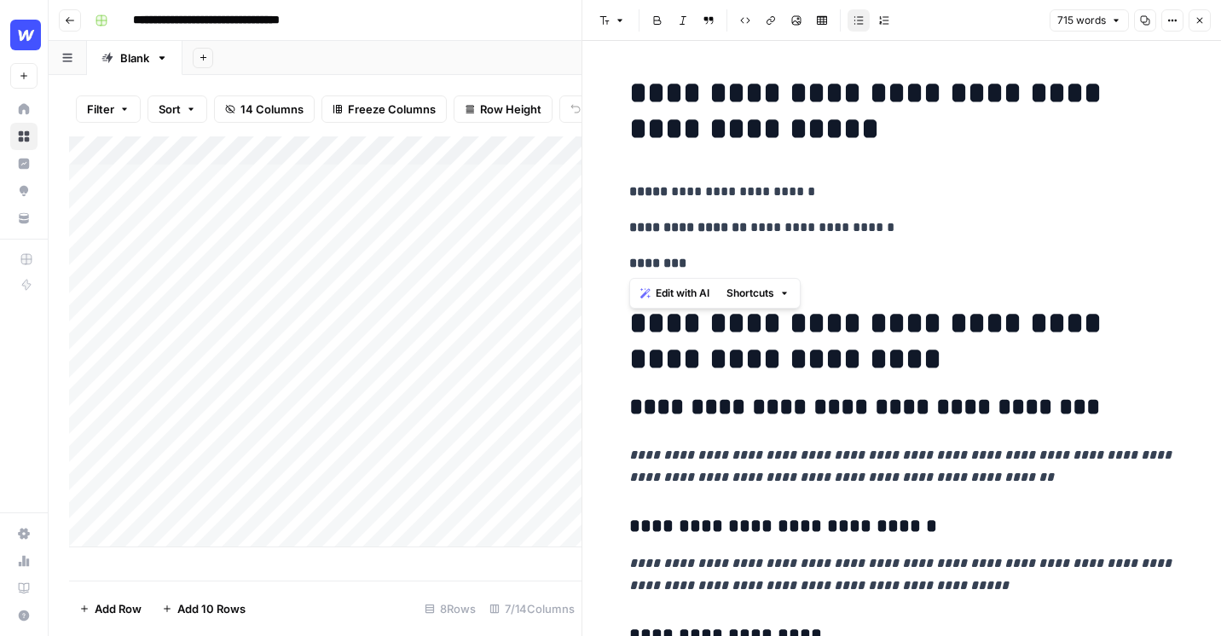
drag, startPoint x: 807, startPoint y: 274, endPoint x: 738, endPoint y: 240, distance: 77.4
click at [767, 252] on p "********" at bounding box center [902, 263] width 546 height 22
click at [1201, 22] on icon "button" at bounding box center [1200, 21] width 6 height 6
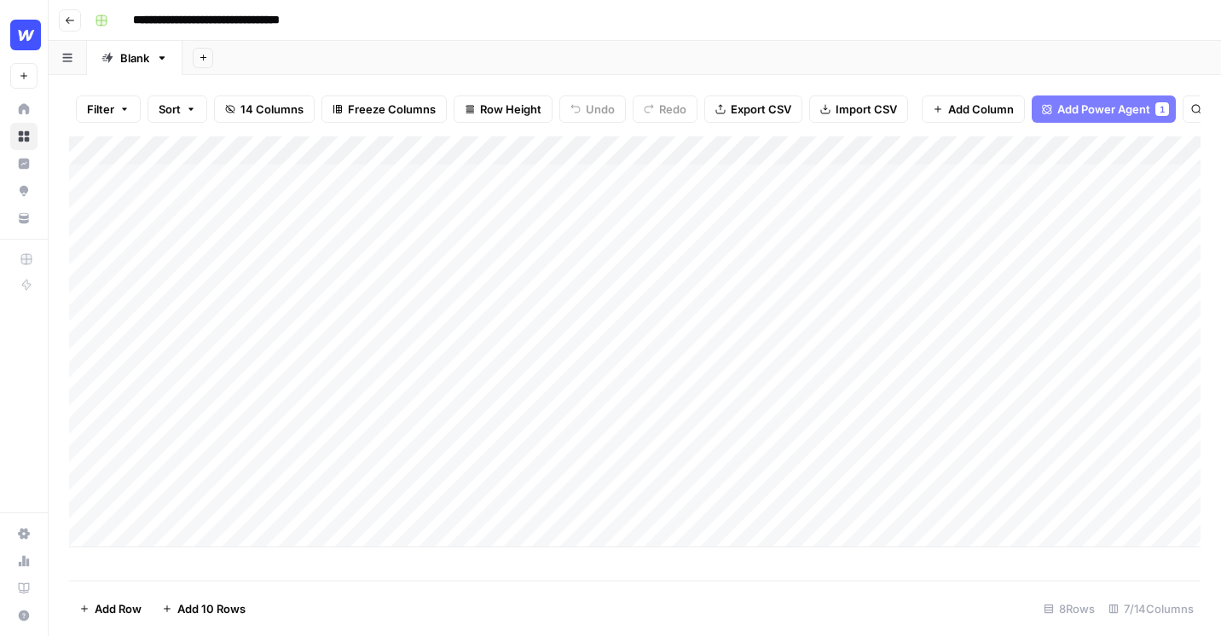
click at [574, 150] on div "Add Column" at bounding box center [634, 341] width 1131 height 411
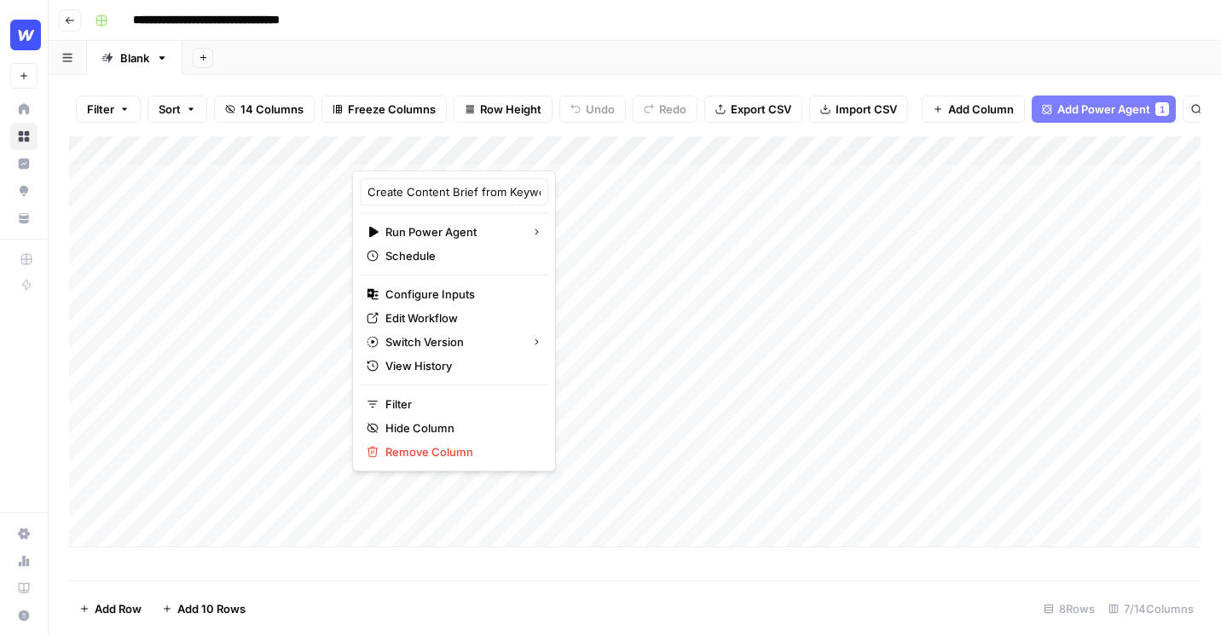
click at [649, 58] on div "Add Sheet" at bounding box center [701, 58] width 1038 height 34
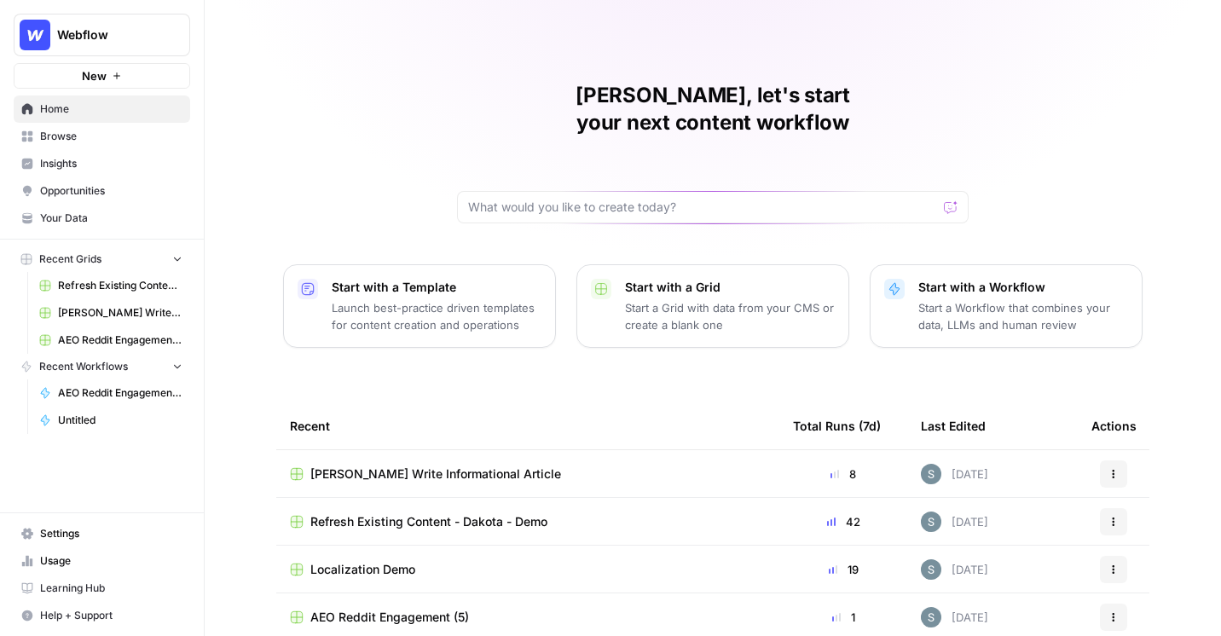
click at [91, 143] on span "Browse" at bounding box center [111, 136] width 142 height 15
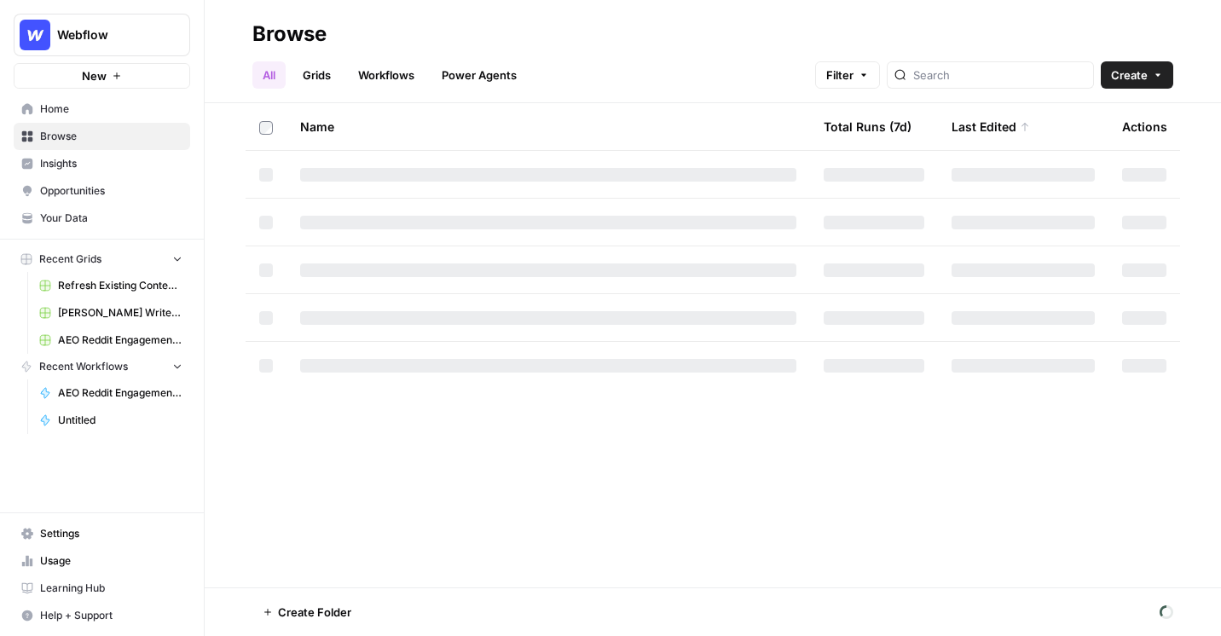
click at [91, 163] on span "Insights" at bounding box center [111, 163] width 142 height 15
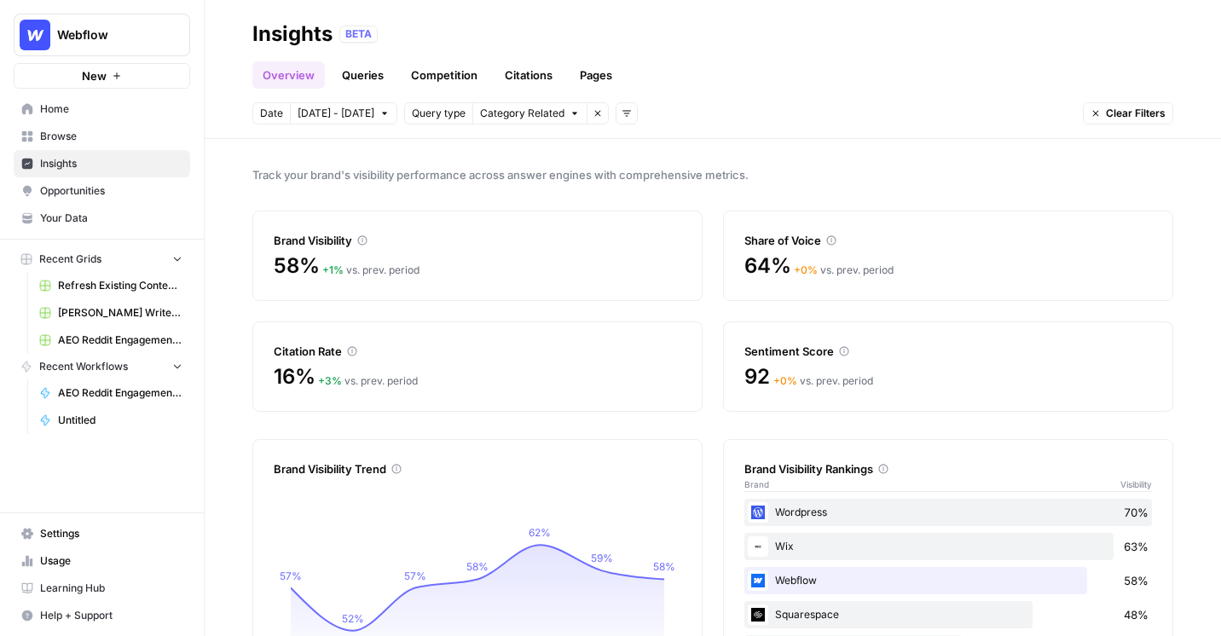
click at [367, 73] on link "Queries" at bounding box center [363, 74] width 62 height 27
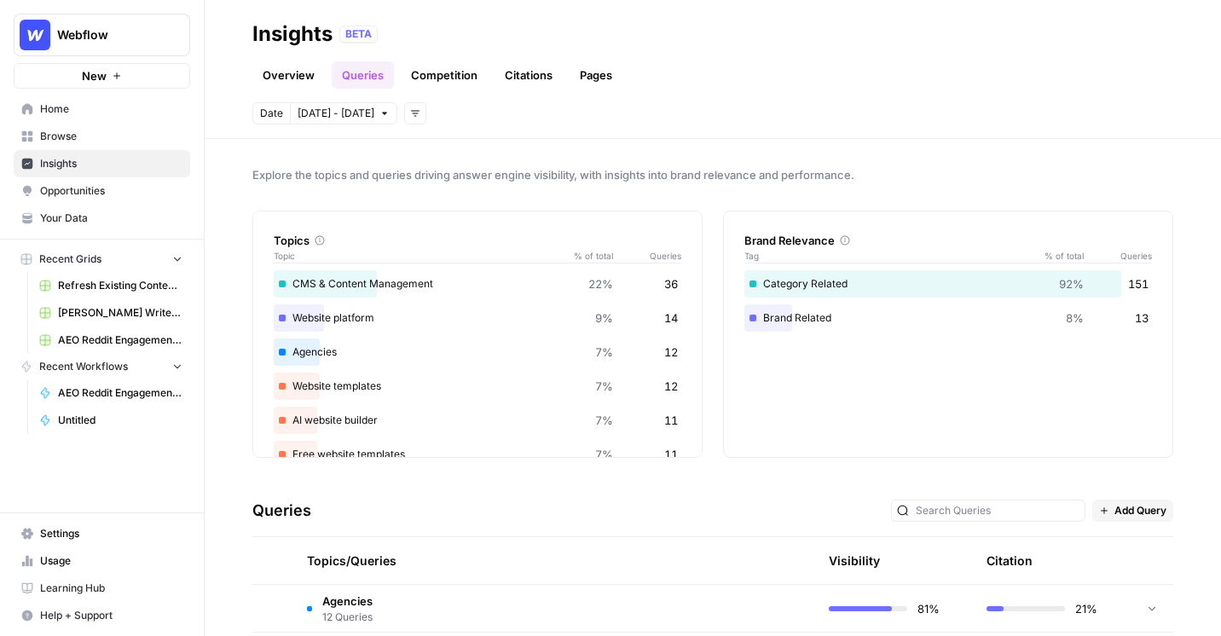
scroll to position [182, 0]
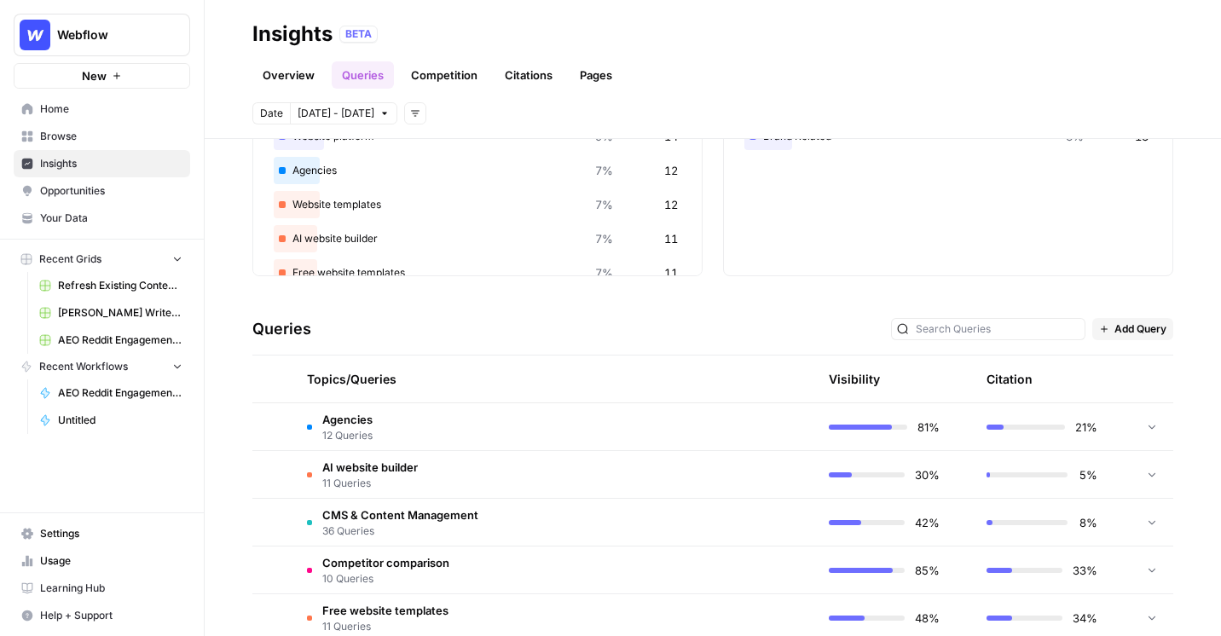
click at [720, 425] on td at bounding box center [734, 426] width 162 height 47
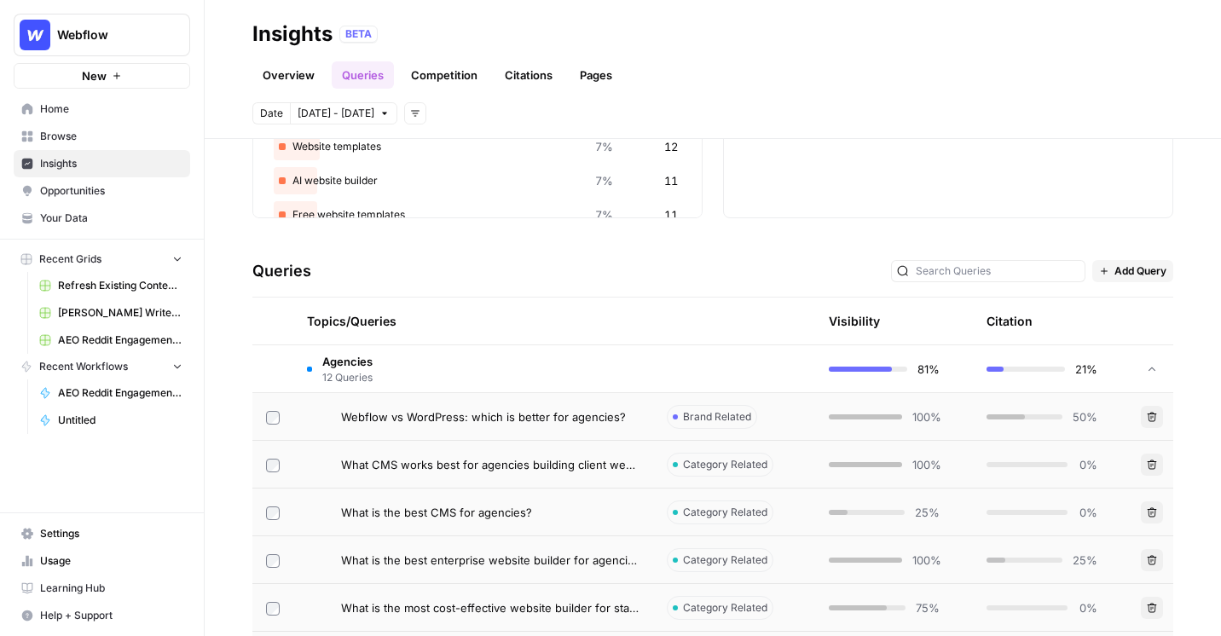
scroll to position [354, 0]
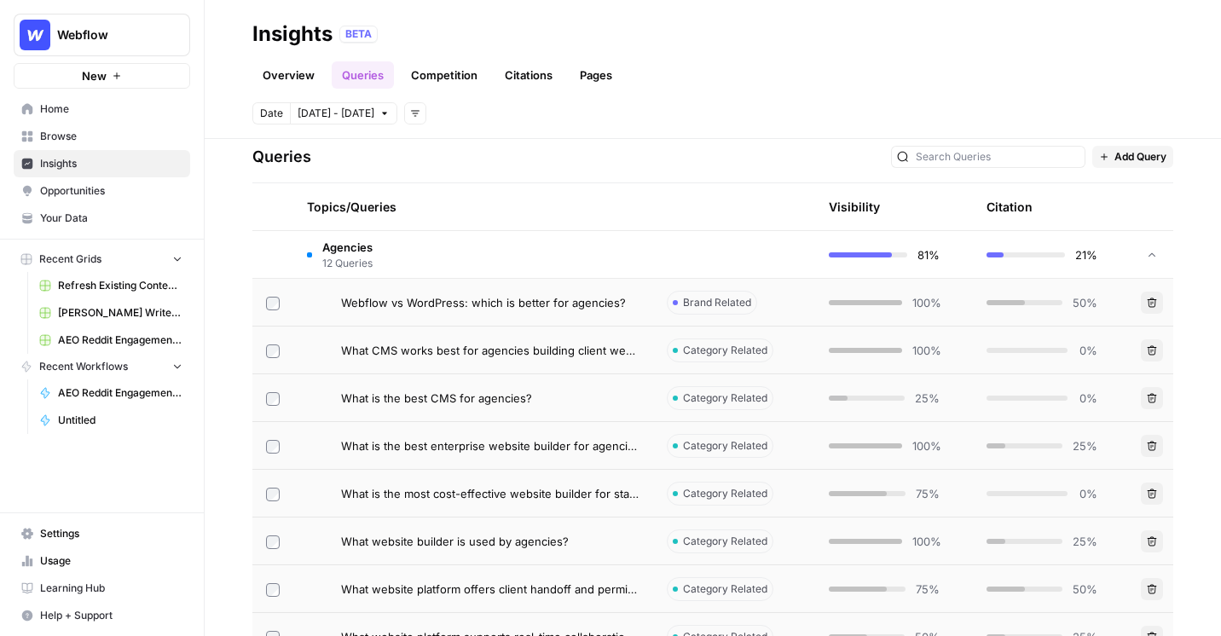
click at [769, 257] on td at bounding box center [734, 254] width 162 height 47
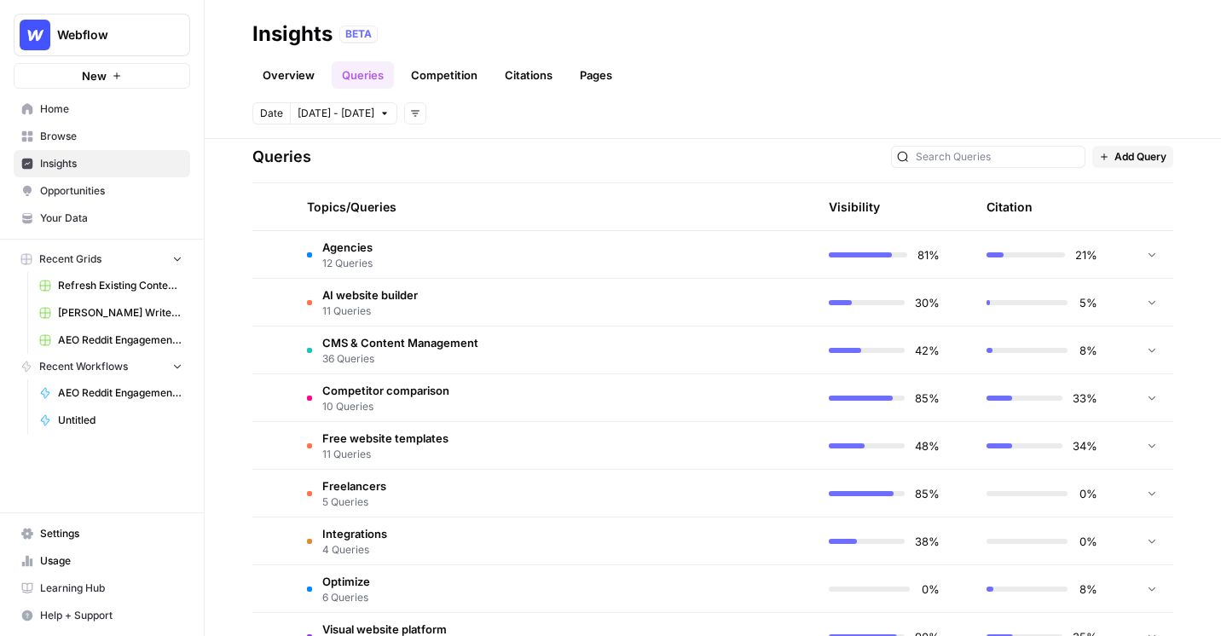
scroll to position [545, 0]
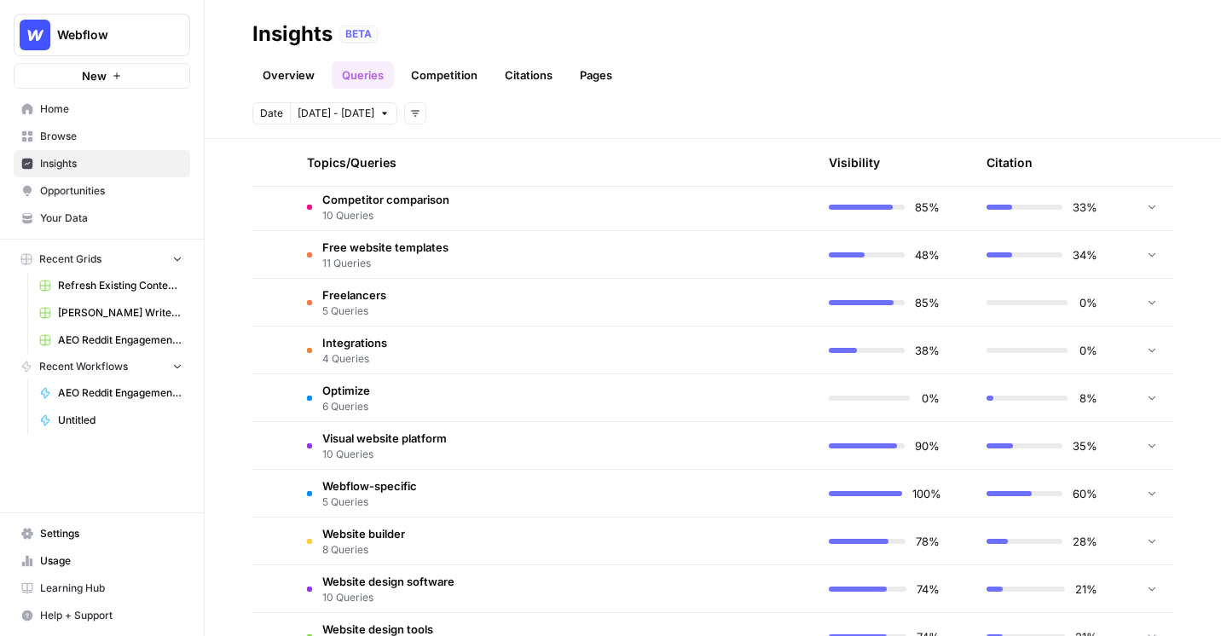
click at [767, 338] on td at bounding box center [734, 350] width 162 height 47
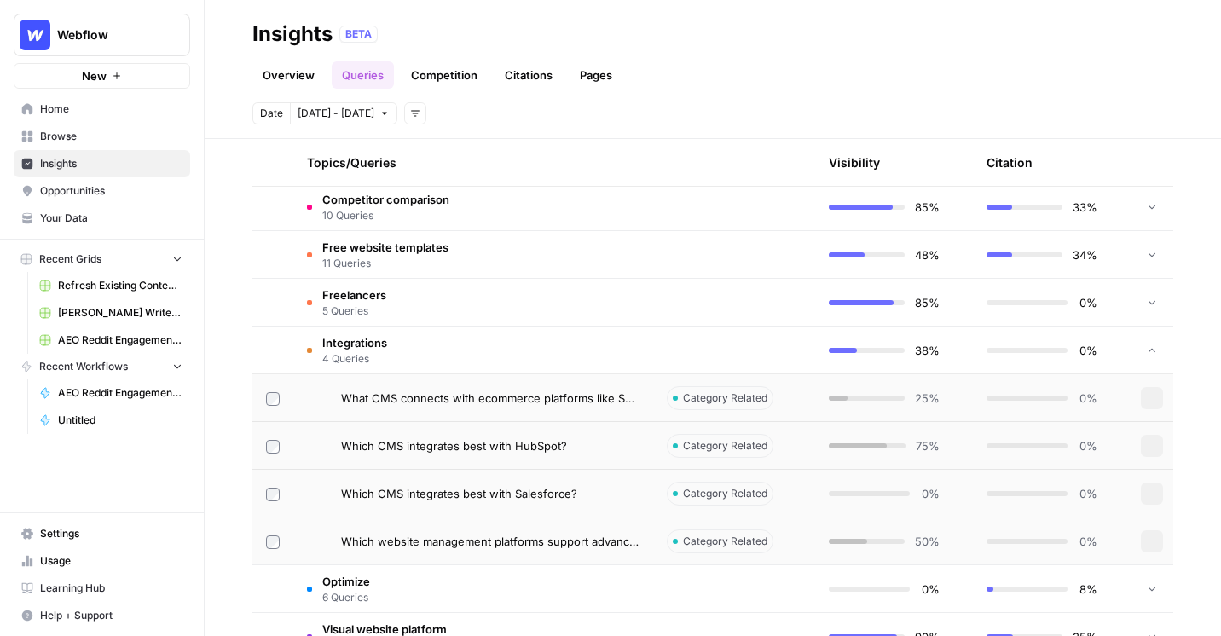
click at [767, 338] on td at bounding box center [734, 350] width 162 height 47
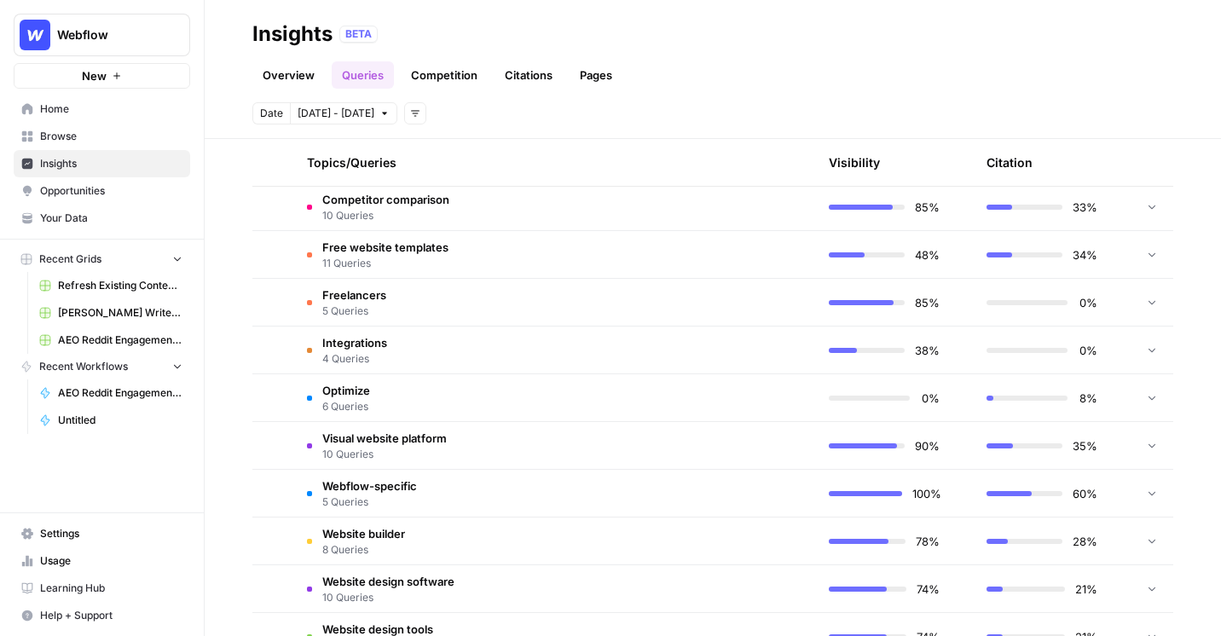
scroll to position [0, 0]
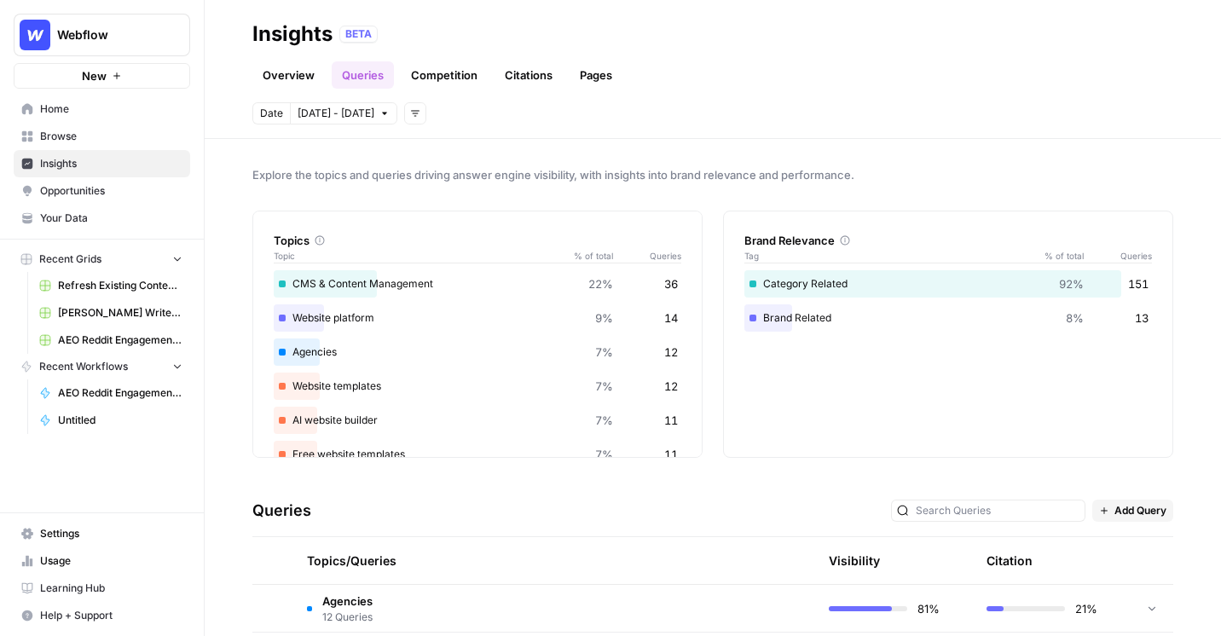
click at [275, 84] on link "Overview" at bounding box center [288, 74] width 72 height 27
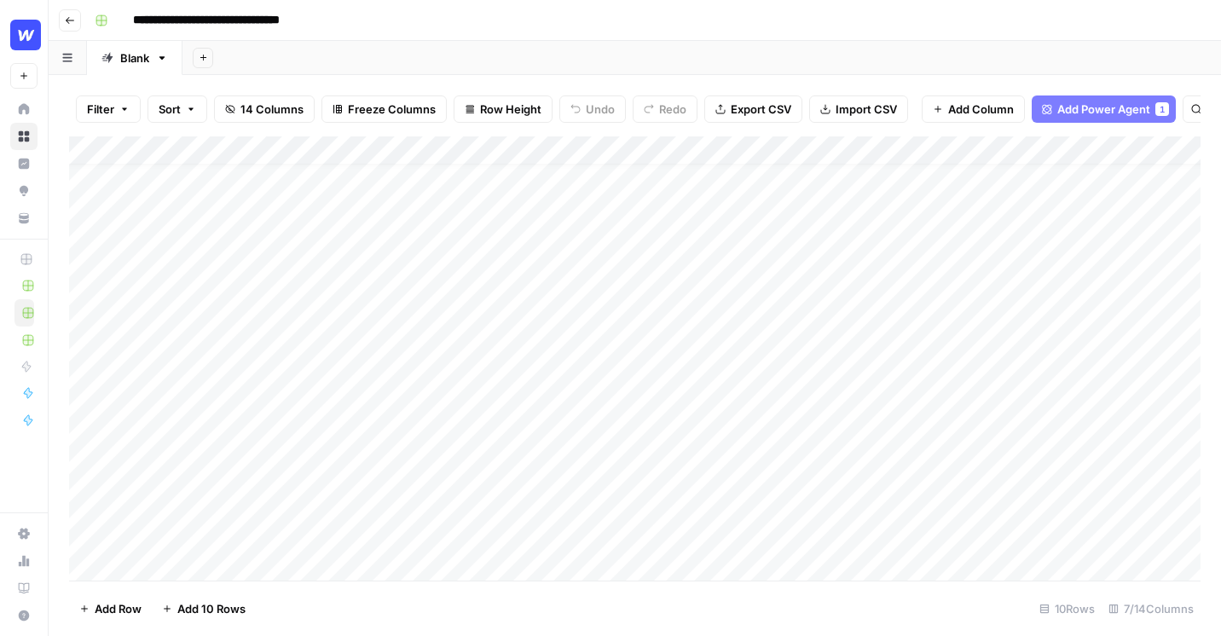
scroll to position [55, 0]
click at [90, 486] on div "Add Column" at bounding box center [634, 358] width 1131 height 444
click at [110, 602] on span "Delete 1 Row" at bounding box center [113, 608] width 68 height 17
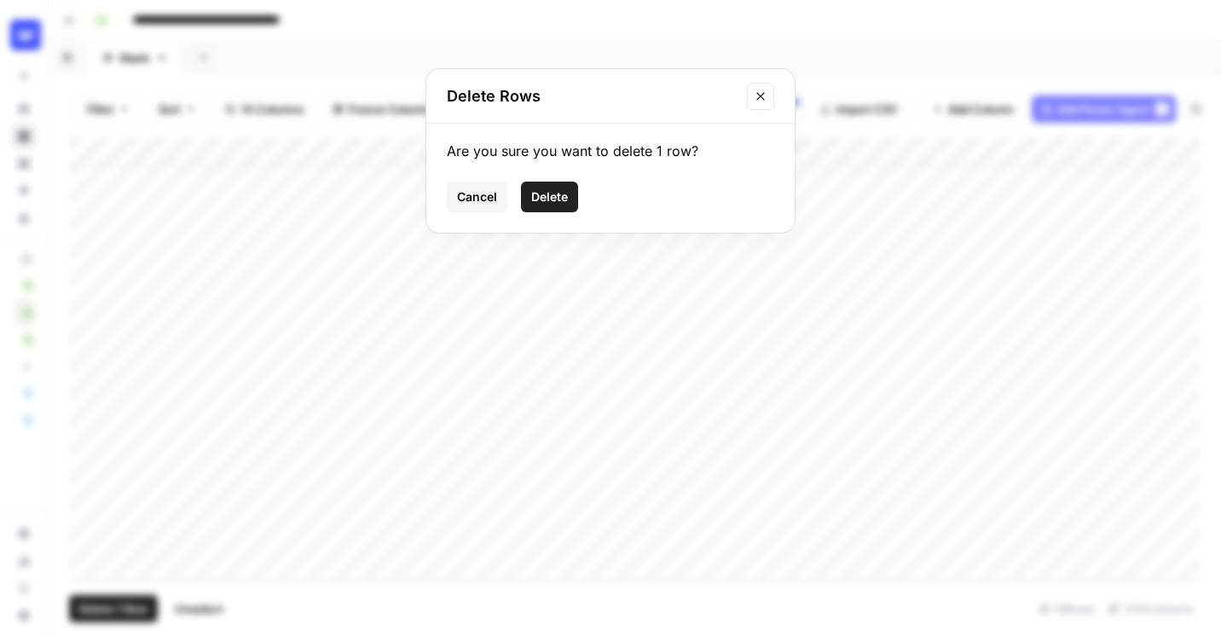
click at [546, 197] on span "Delete" at bounding box center [549, 196] width 37 height 17
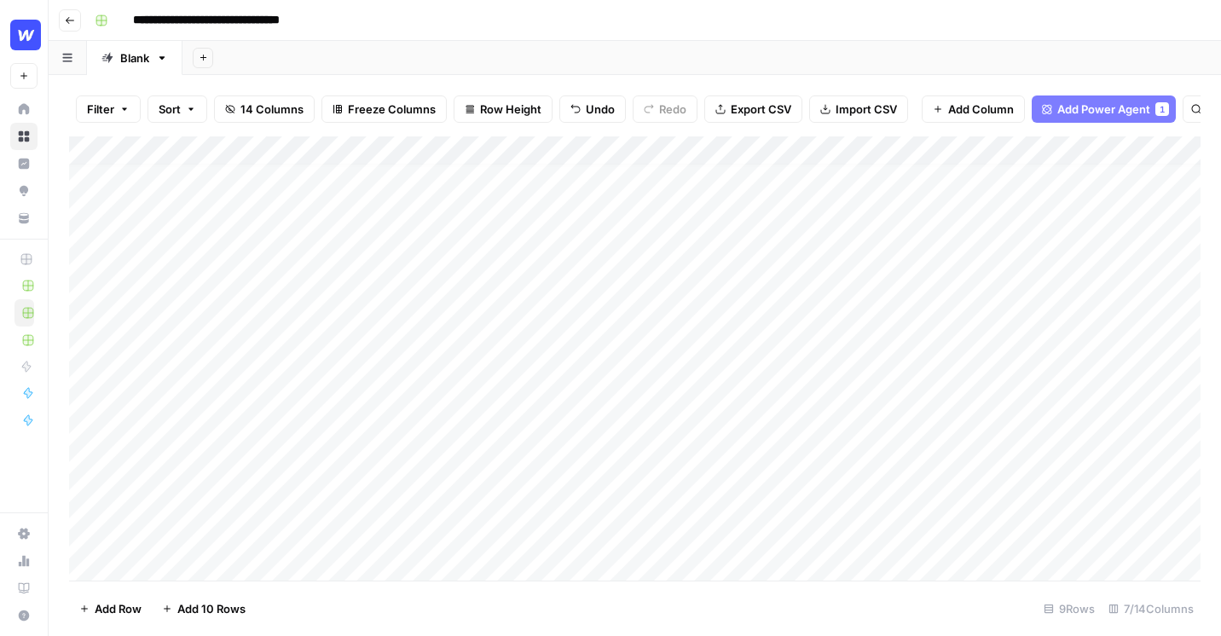
scroll to position [11, 0]
click at [265, 523] on div "Add Column" at bounding box center [634, 358] width 1131 height 444
click at [87, 531] on div "Add Column" at bounding box center [634, 358] width 1131 height 444
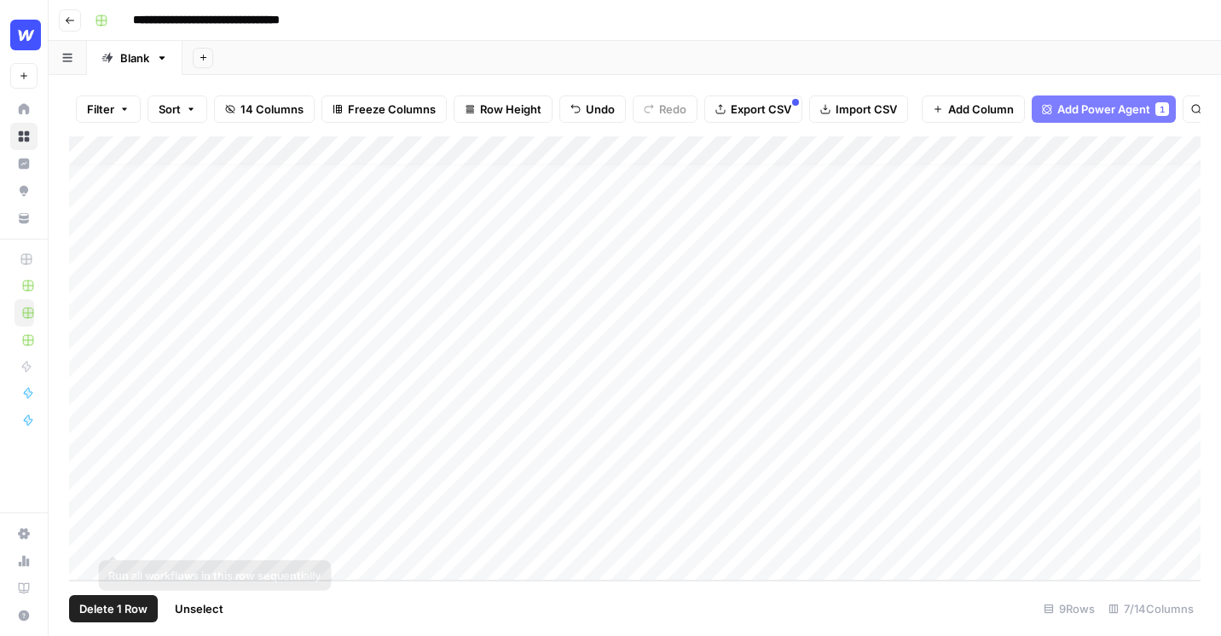
click at [114, 600] on span "Delete 1 Row" at bounding box center [113, 608] width 68 height 17
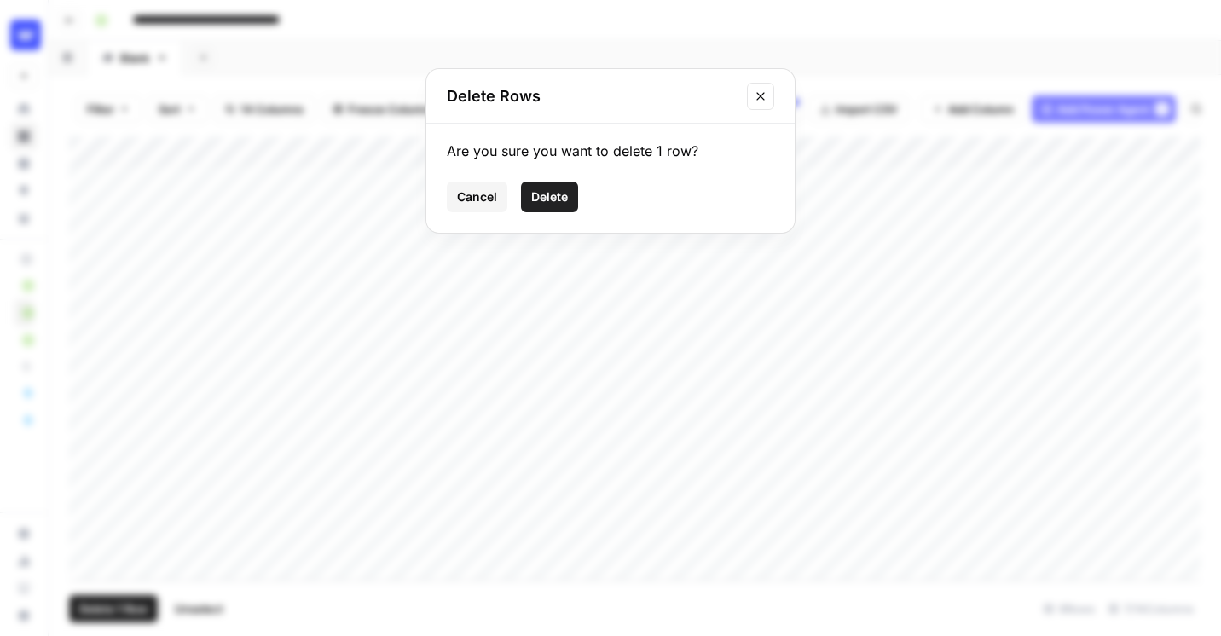
click at [557, 195] on span "Delete" at bounding box center [549, 196] width 37 height 17
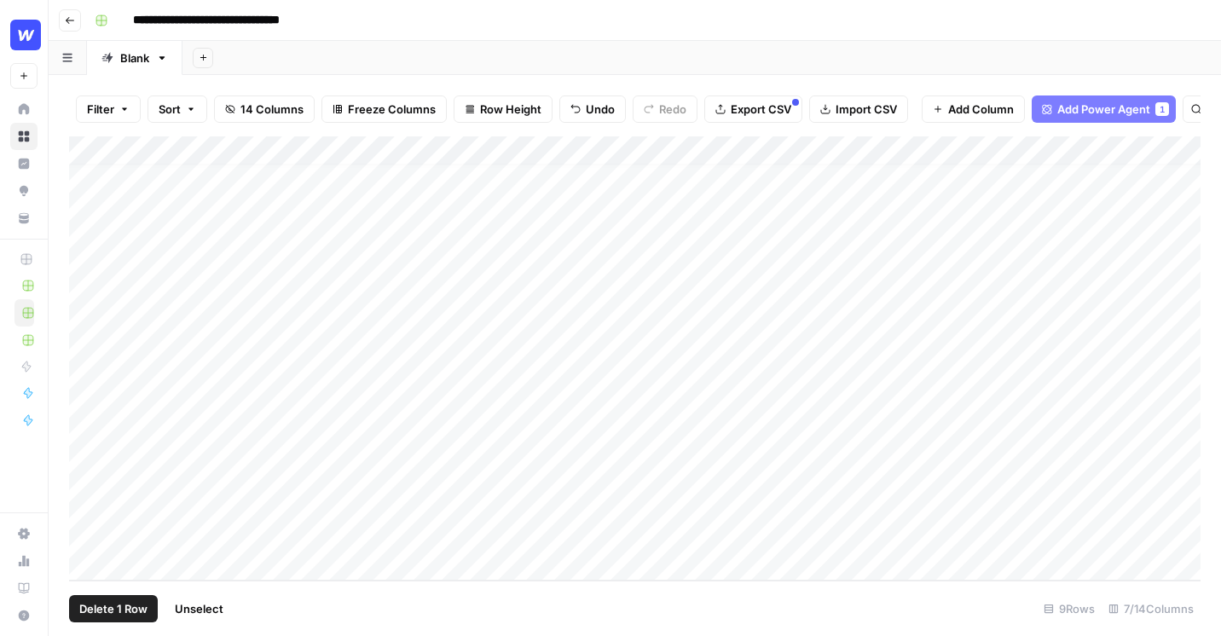
scroll to position [0, 0]
click at [158, 524] on div "Add Column" at bounding box center [634, 341] width 1131 height 411
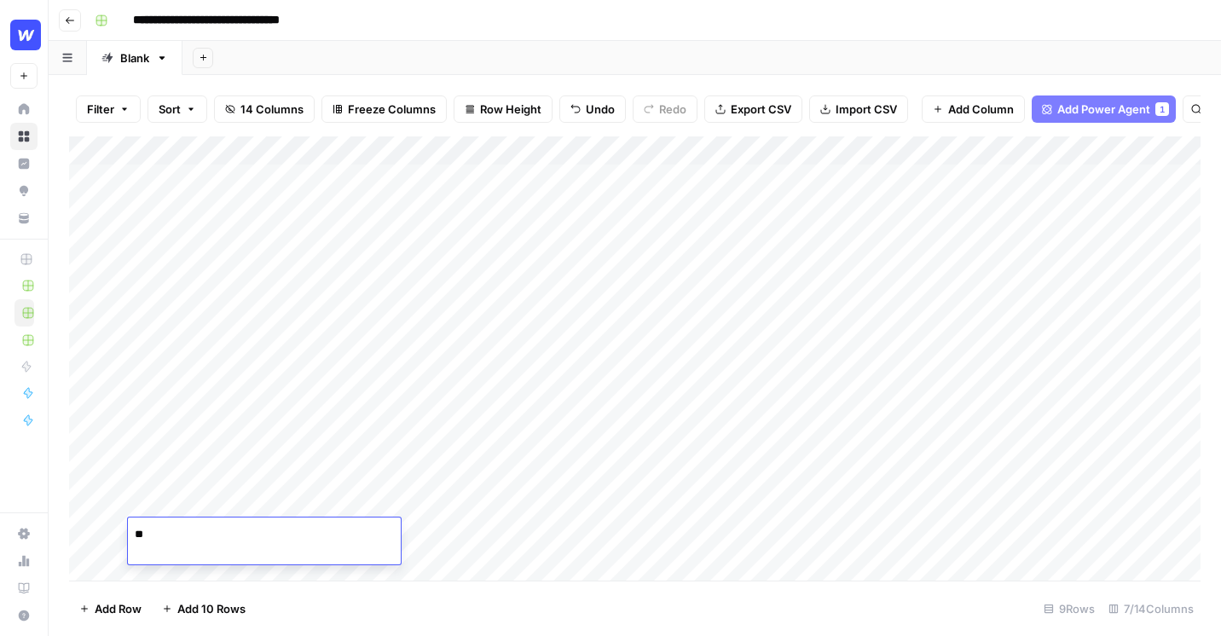
type textarea "*"
click at [276, 493] on div "Add Column" at bounding box center [634, 358] width 1131 height 444
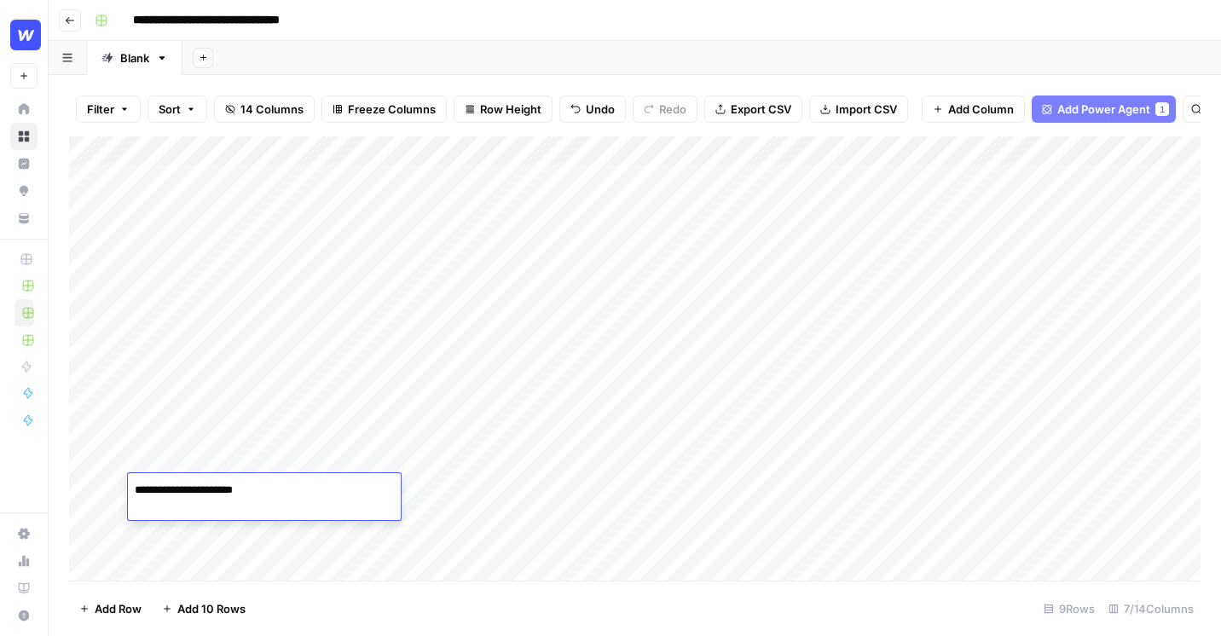
click at [276, 493] on textarea "**********" at bounding box center [264, 490] width 273 height 24
click at [88, 497] on div "Add Column" at bounding box center [634, 358] width 1131 height 444
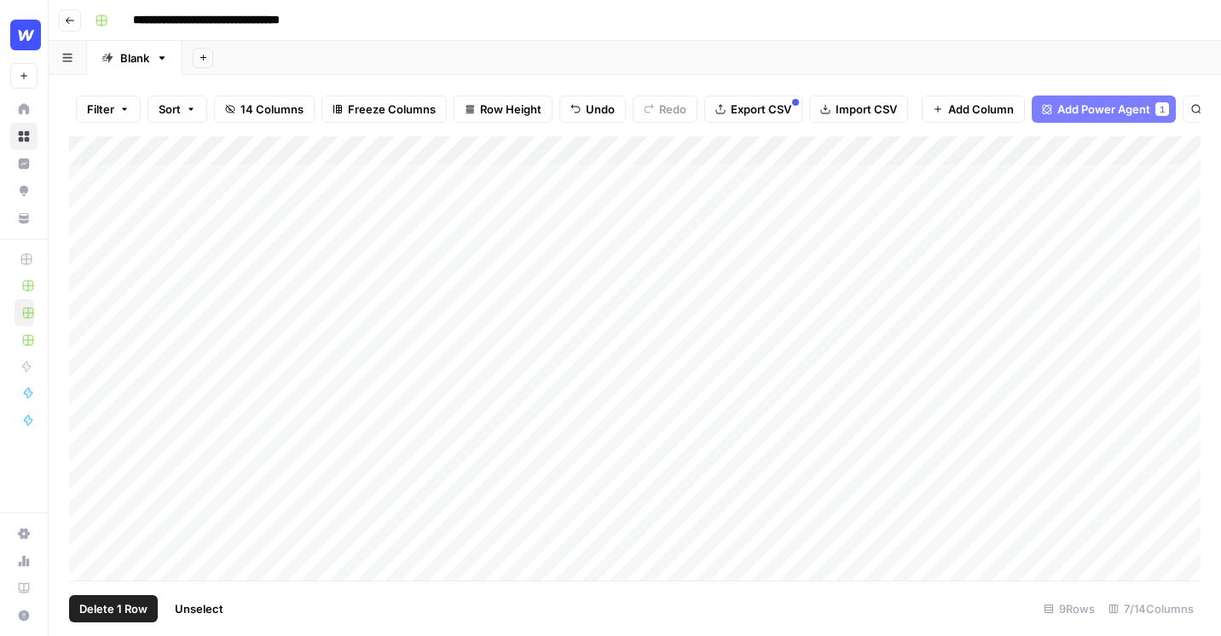
click at [119, 611] on span "Delete 1 Row" at bounding box center [113, 608] width 68 height 17
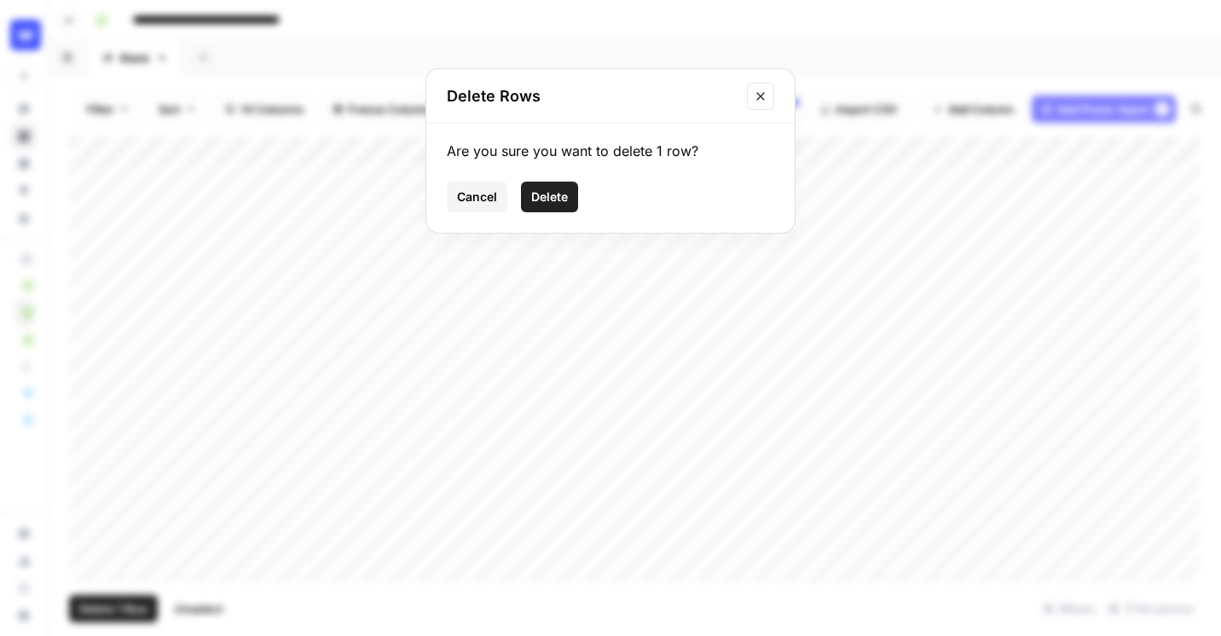
click at [565, 197] on span "Delete" at bounding box center [549, 196] width 37 height 17
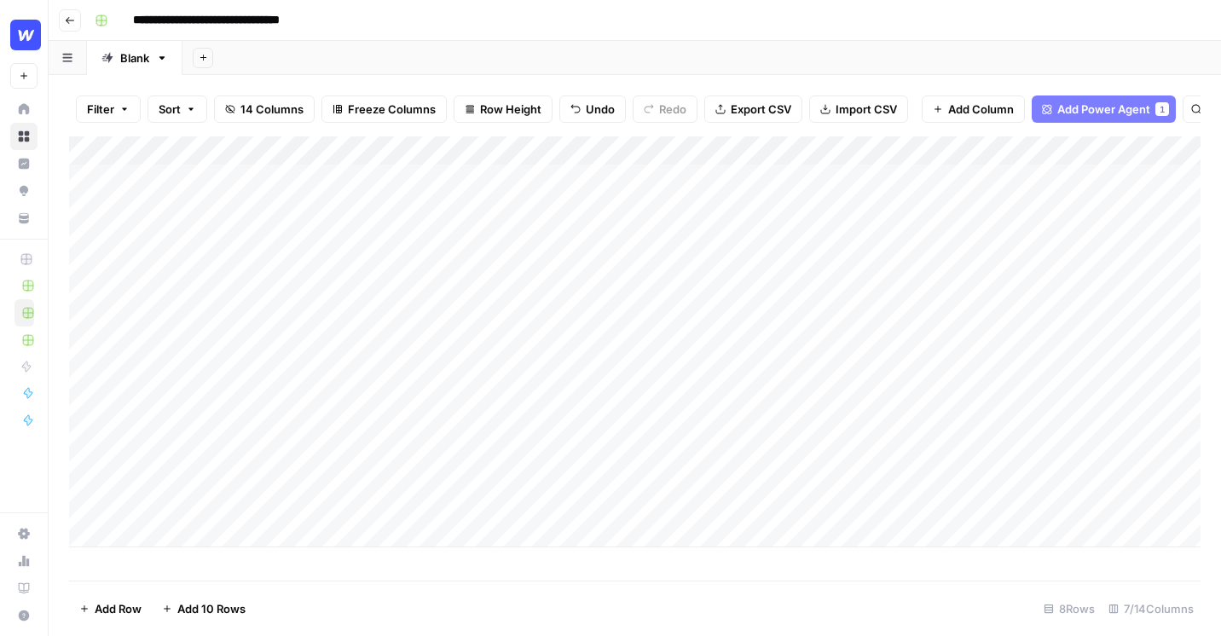
click at [222, 491] on div "Add Column" at bounding box center [634, 341] width 1131 height 411
type textarea "**********"
click at [412, 558] on div "Add Column" at bounding box center [634, 358] width 1131 height 444
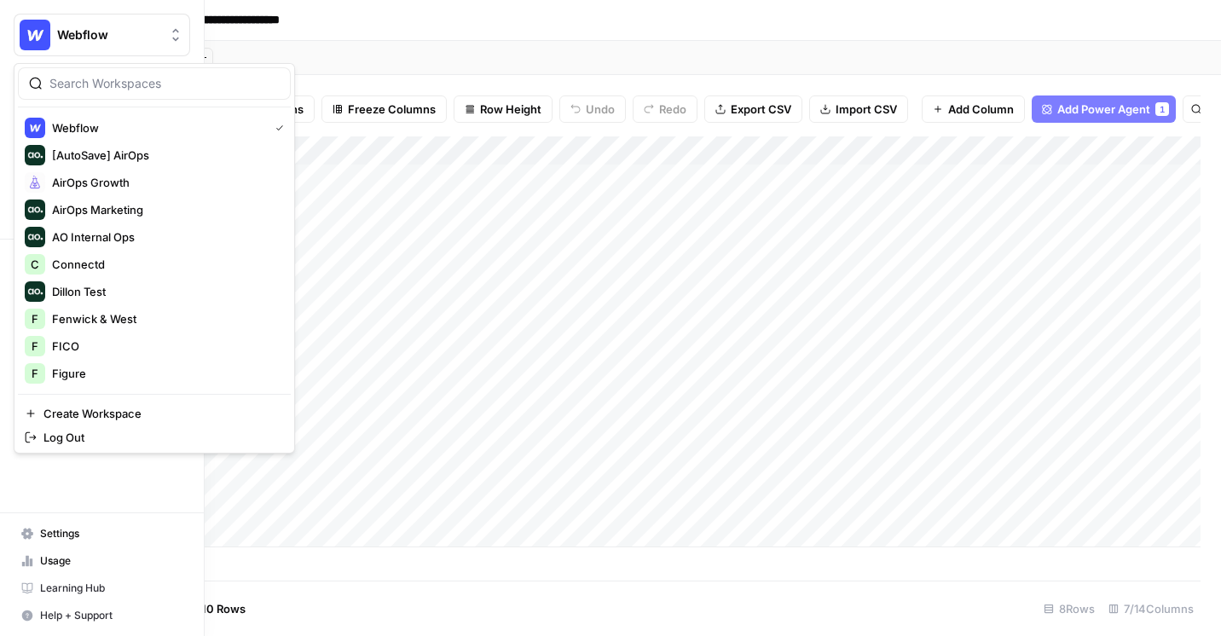
click at [82, 22] on button "Webflow" at bounding box center [102, 35] width 176 height 43
click at [116, 409] on span "Create Workspace" at bounding box center [160, 413] width 234 height 17
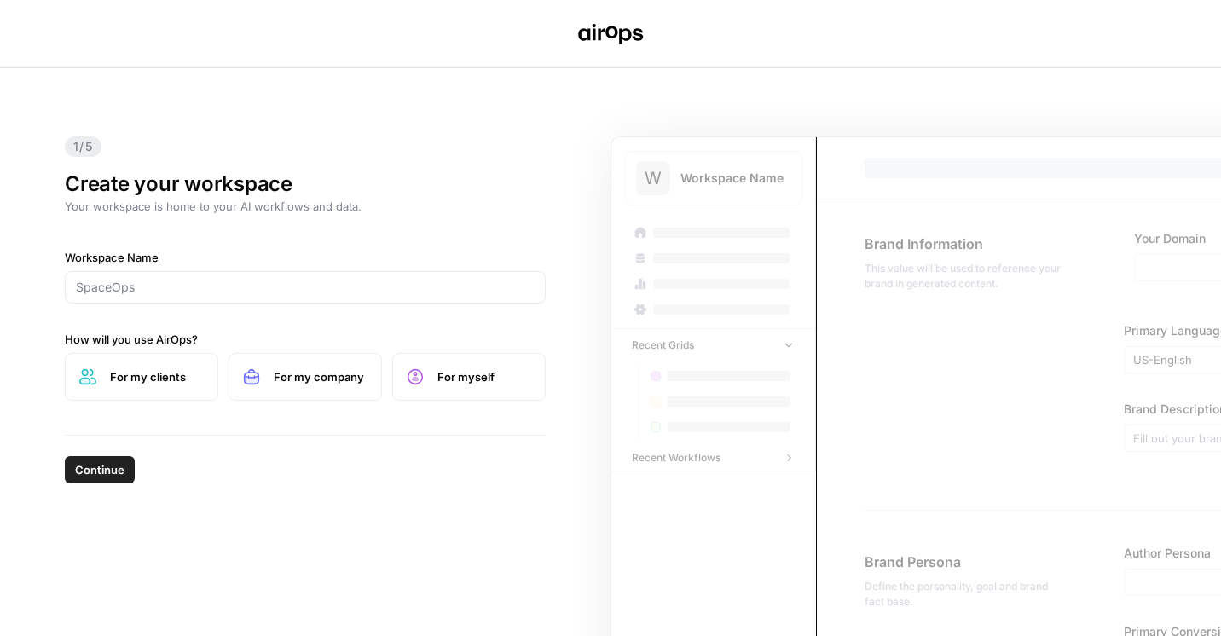
click at [246, 275] on div at bounding box center [305, 287] width 481 height 32
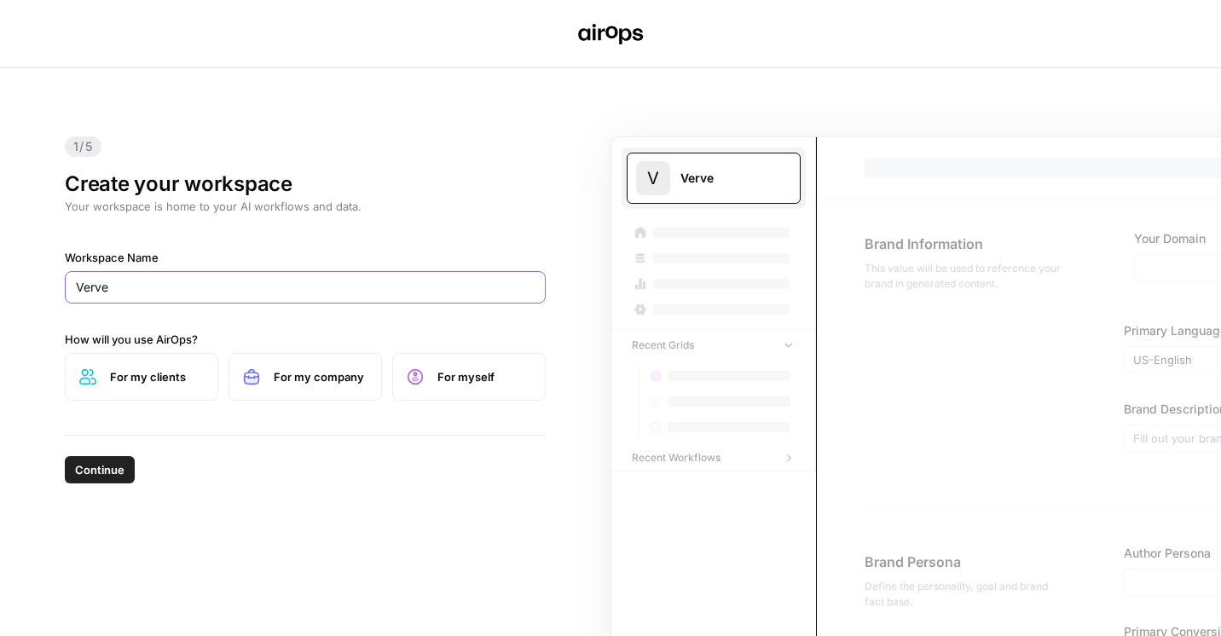
type input "Verve"
click at [290, 377] on span "For my company" at bounding box center [321, 376] width 94 height 17
click at [87, 462] on span "Continue" at bounding box center [99, 469] width 49 height 17
